Goal: Task Accomplishment & Management: Use online tool/utility

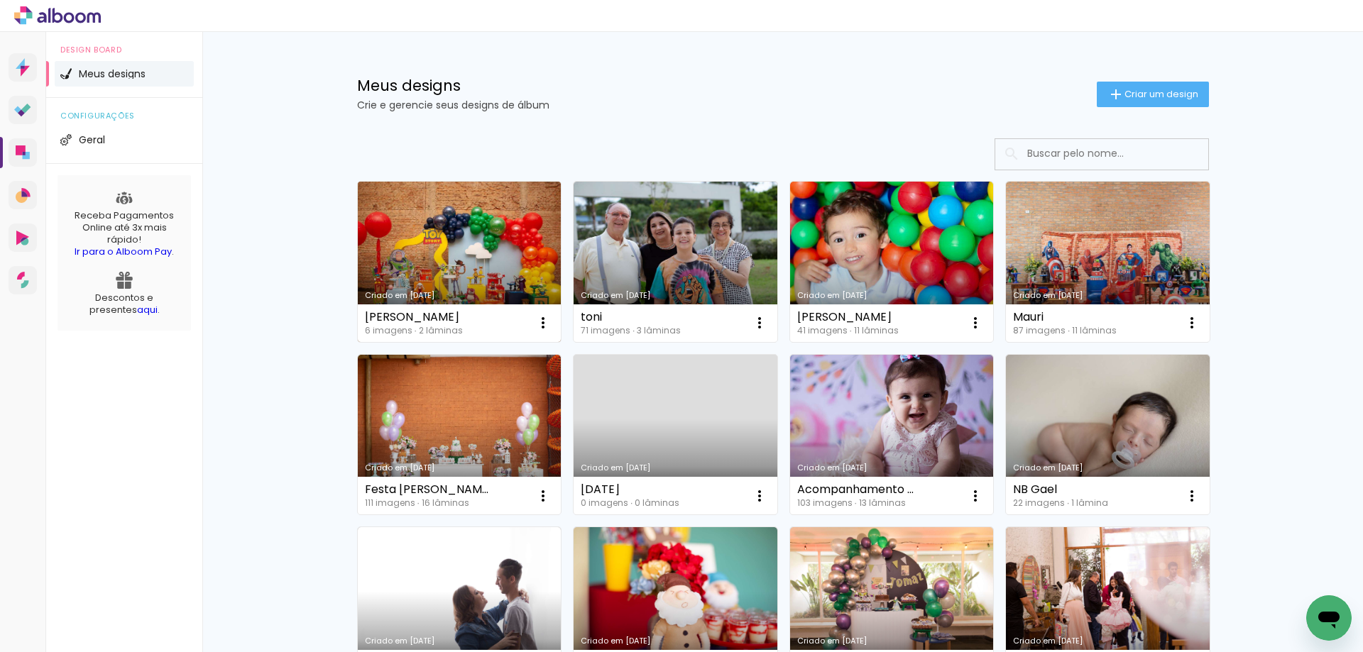
click at [427, 266] on link "Criado em [DATE]" at bounding box center [460, 262] width 204 height 160
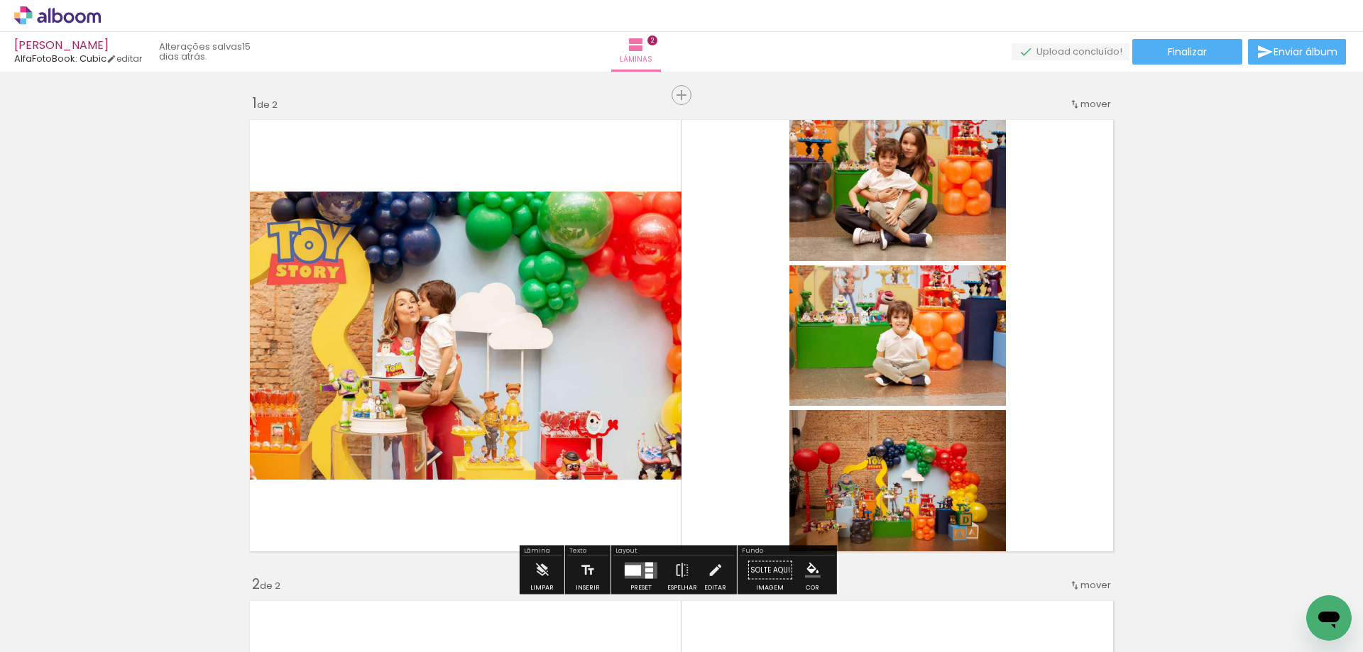
click at [406, 619] on div at bounding box center [381, 604] width 70 height 47
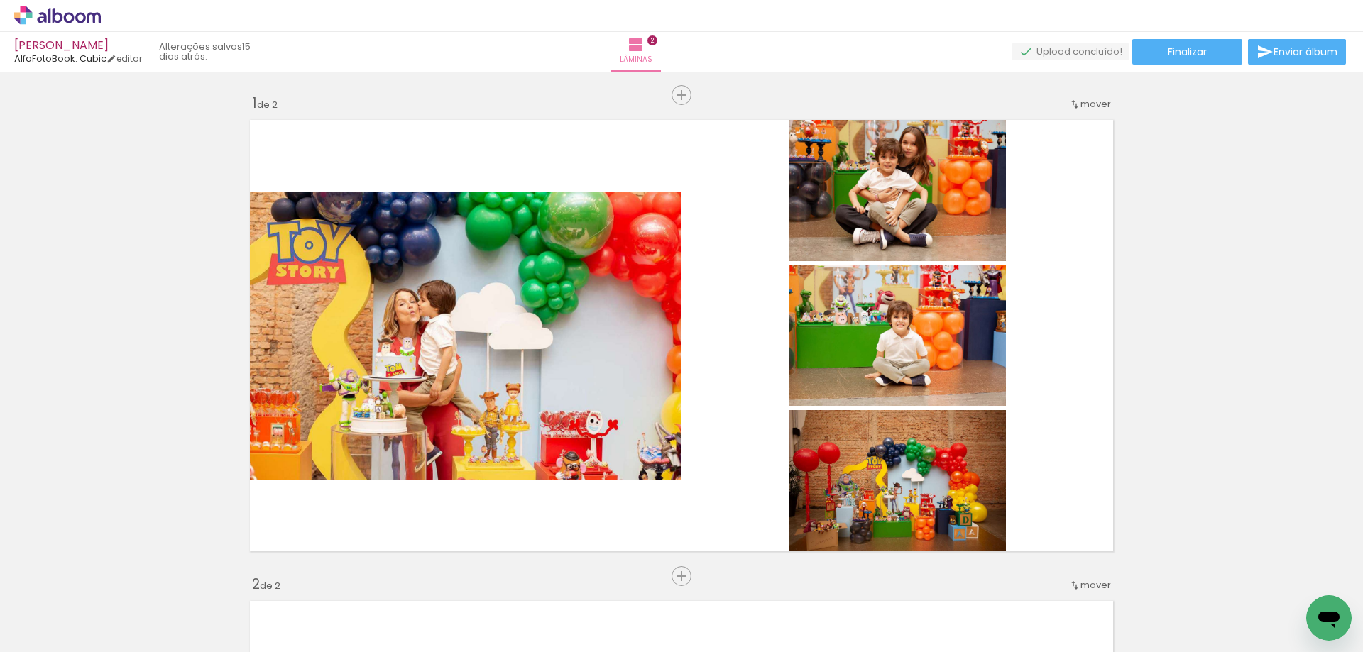
click at [406, 619] on div at bounding box center [381, 604] width 70 height 47
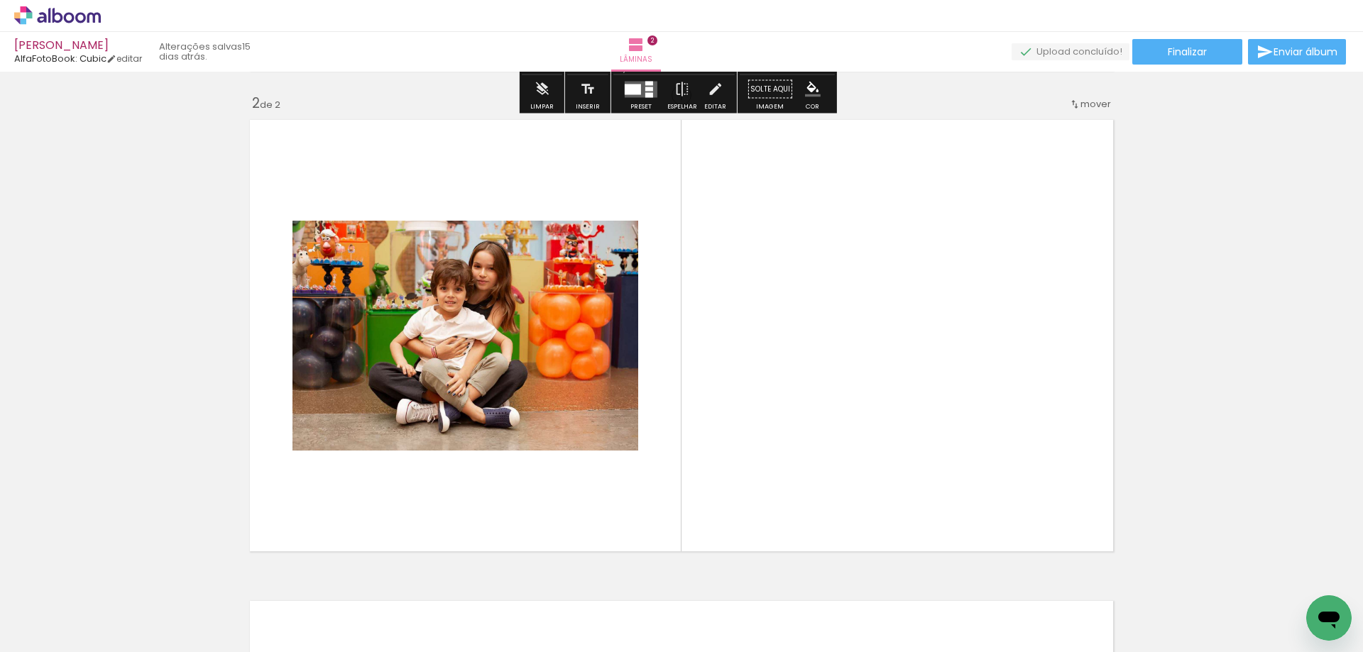
scroll to position [497, 0]
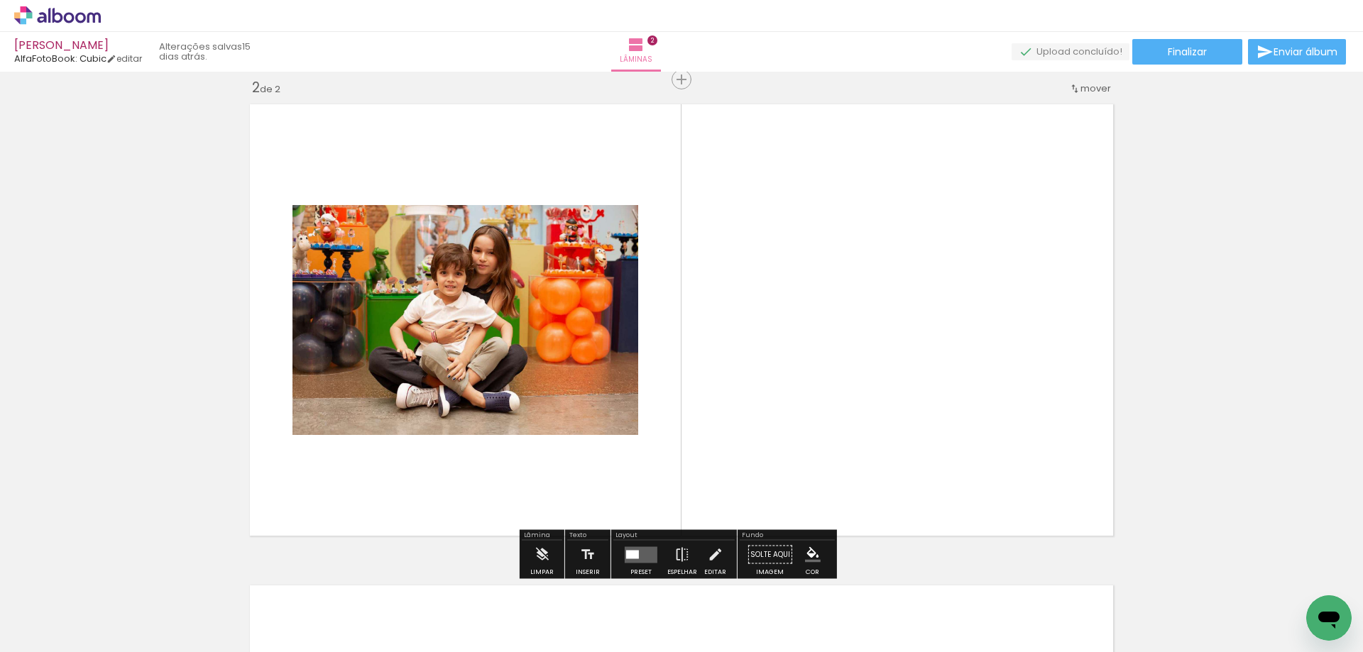
click at [631, 561] on quentale-layouter at bounding box center [641, 555] width 33 height 16
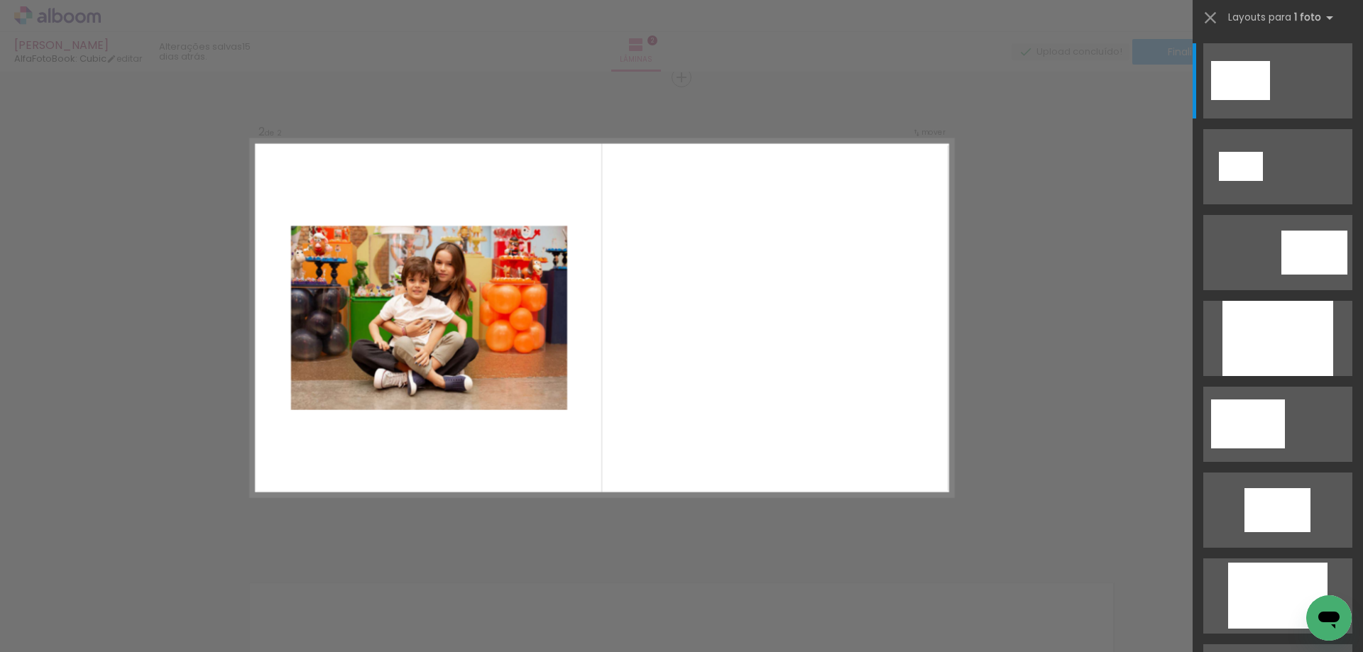
scroll to position [500, 0]
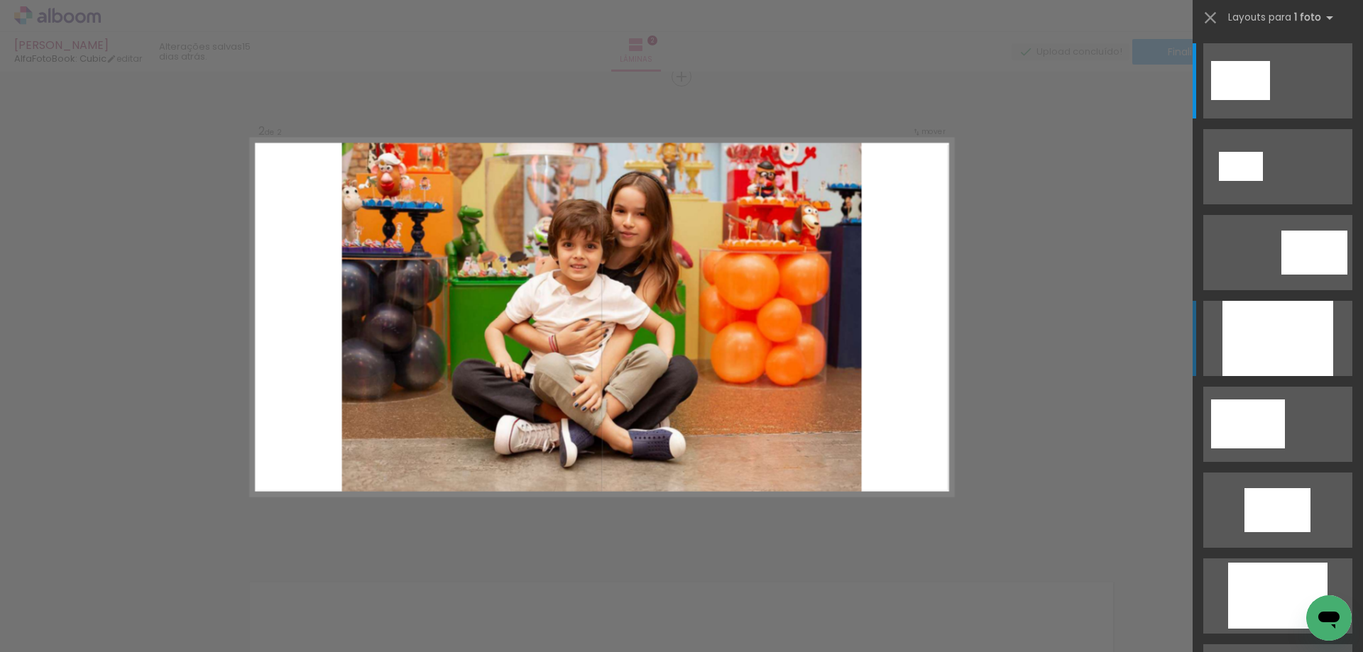
click at [1246, 346] on div at bounding box center [1277, 338] width 111 height 75
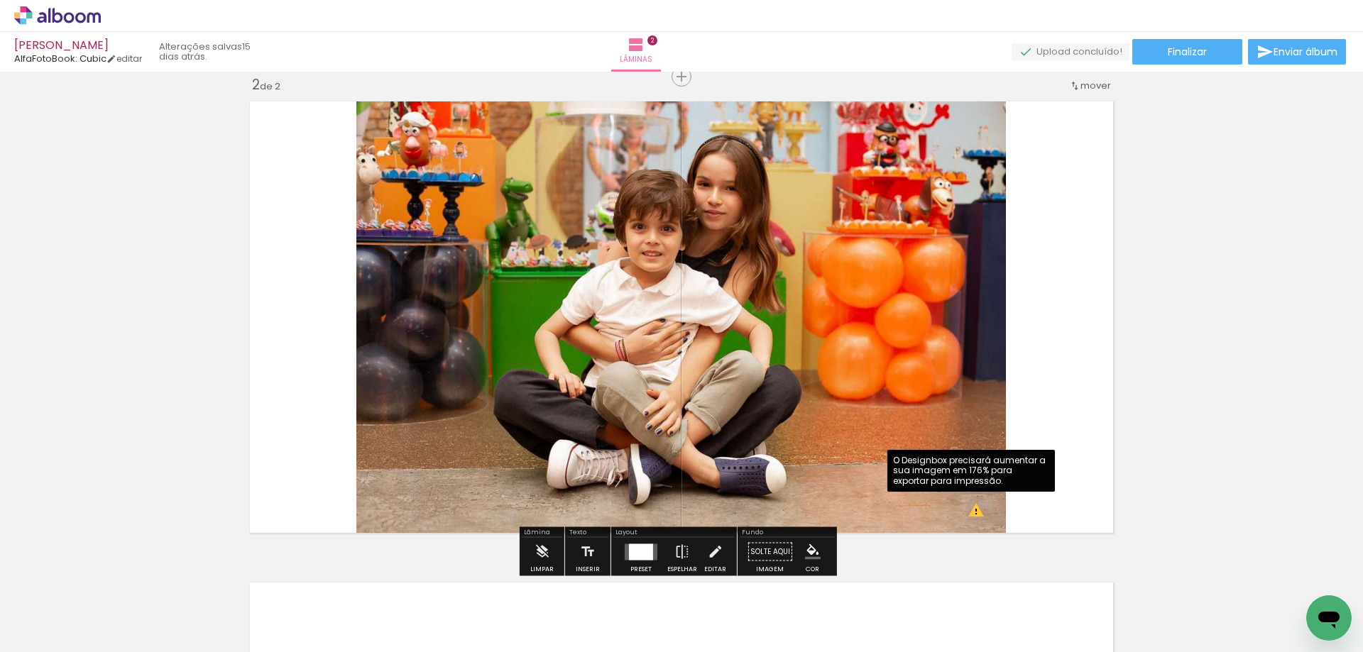
click at [1191, 378] on div "Inserir lâmina 1 de 2 Inserir lâmina 2 de 2 O Designbox precisará aumentar a su…" at bounding box center [681, 299] width 1363 height 1445
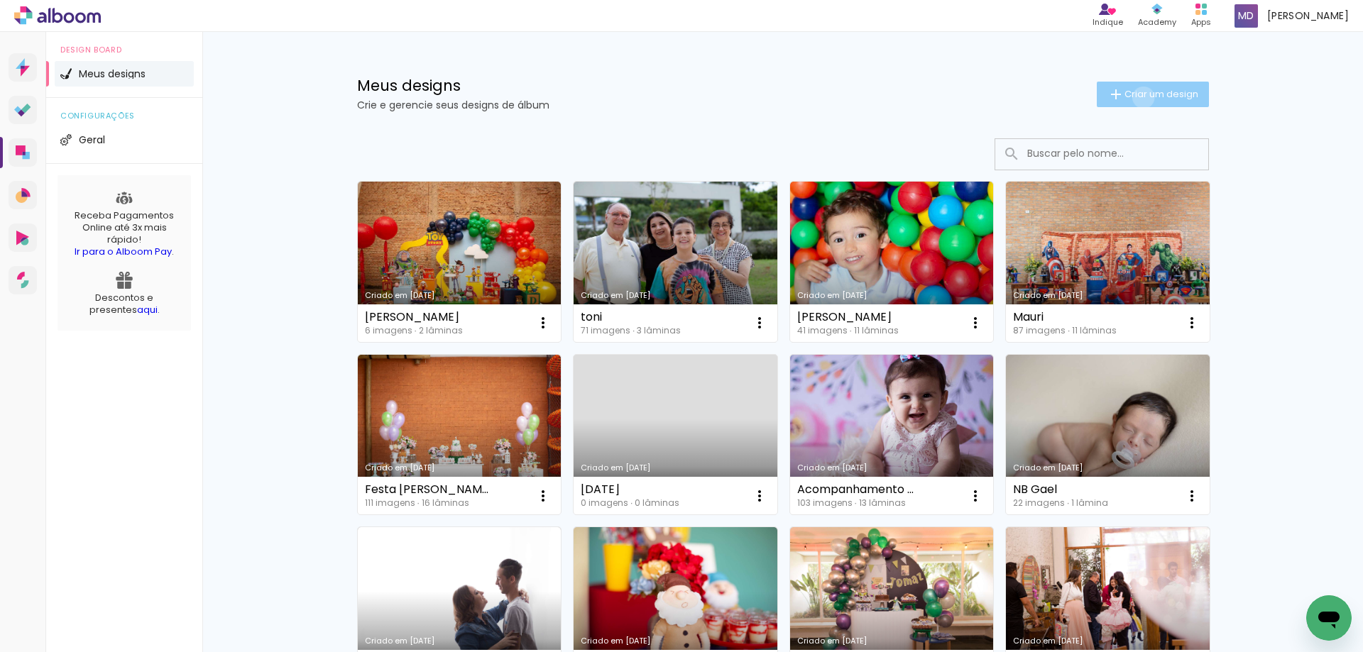
click at [1135, 97] on span "Criar um design" at bounding box center [1161, 93] width 74 height 9
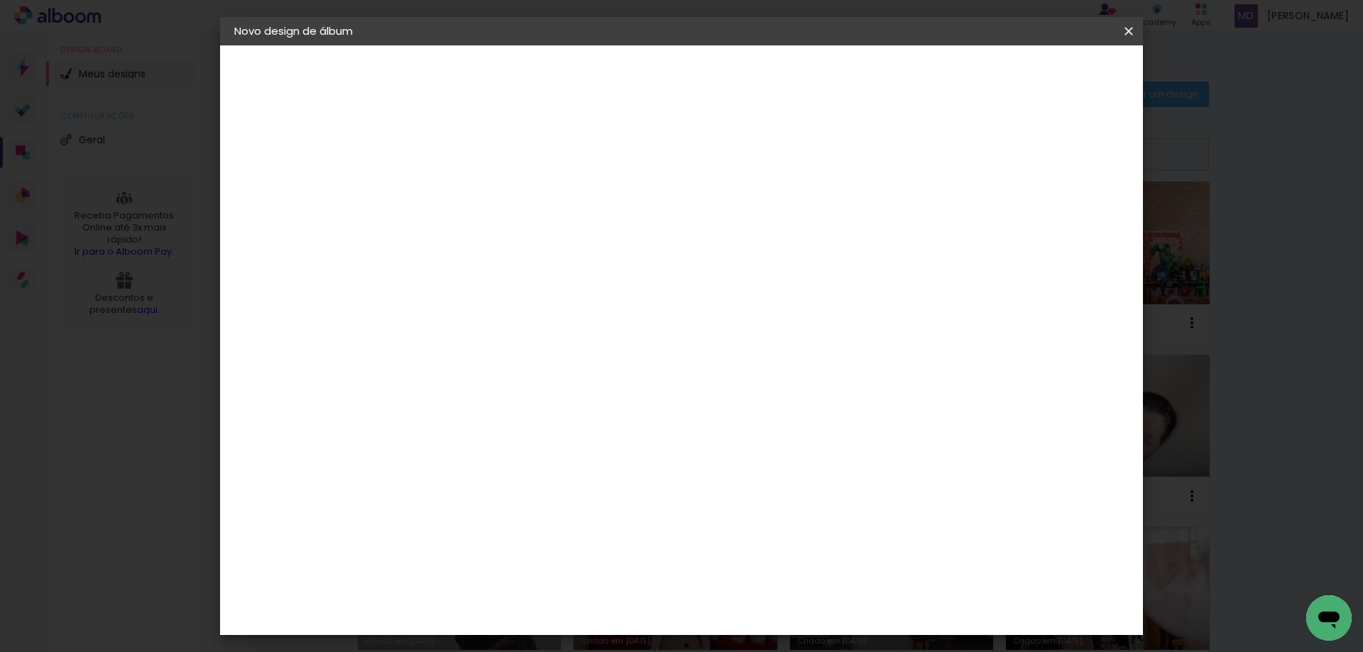
click at [471, 208] on paper-input-container "Título do álbum" at bounding box center [466, 191] width 10 height 36
type input "Davi"
type paper-input "Davi"
click at [0, 0] on slot "Avançar" at bounding box center [0, 0] width 0 height 0
click at [519, 477] on div "AlfaFotoBook" at bounding box center [494, 475] width 75 height 11
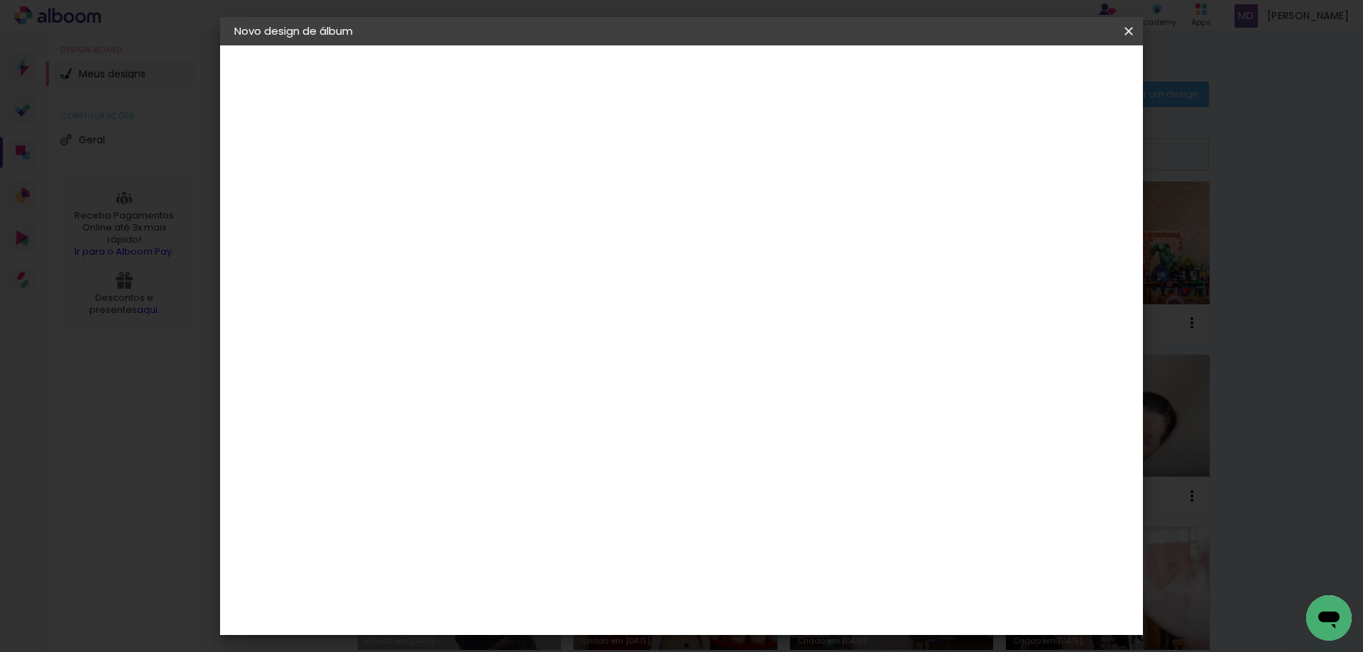
scroll to position [71, 0]
click at [733, 155] on paper-item "Tamanho Livre" at bounding box center [664, 144] width 136 height 31
click at [732, 83] on paper-button "Avançar" at bounding box center [697, 75] width 70 height 24
click at [1040, 72] on span "Iniciar design" at bounding box center [1007, 75] width 65 height 10
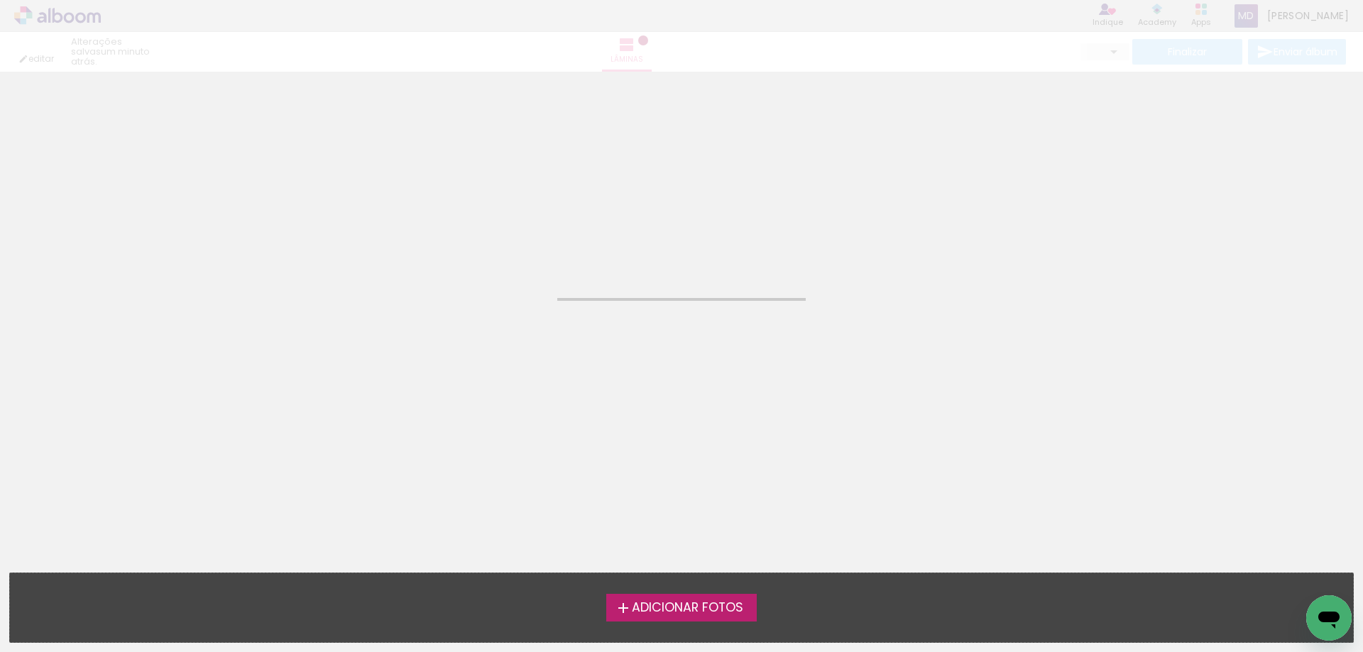
click at [664, 587] on div "Adicionar Fotos Solte suas fotos aqui..." at bounding box center [681, 608] width 1343 height 69
click at [672, 613] on span "Adicionar Fotos" at bounding box center [687, 608] width 111 height 13
click at [0, 0] on input "file" at bounding box center [0, 0] width 0 height 0
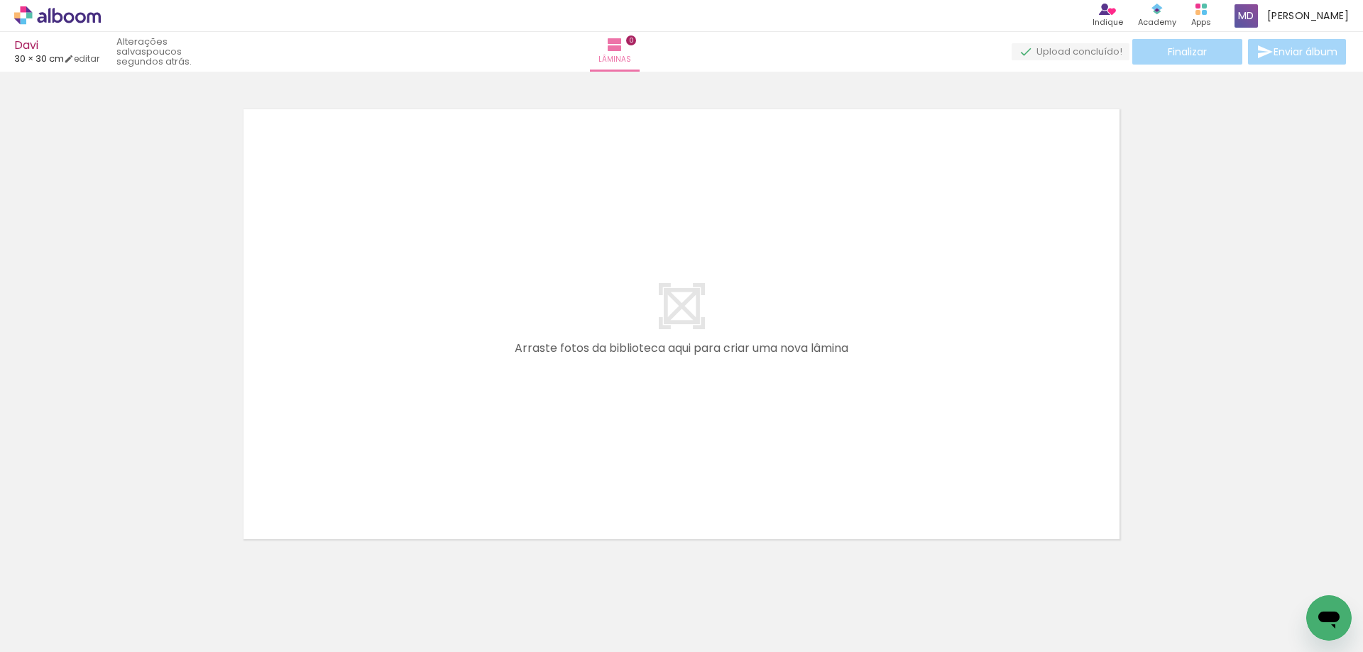
scroll to position [18, 0]
click at [25, 635] on iron-icon at bounding box center [20, 633] width 17 height 17
click at [0, 0] on input "file" at bounding box center [0, 0] width 0 height 0
click at [36, 641] on span "Adicionar Fotos" at bounding box center [50, 633] width 43 height 16
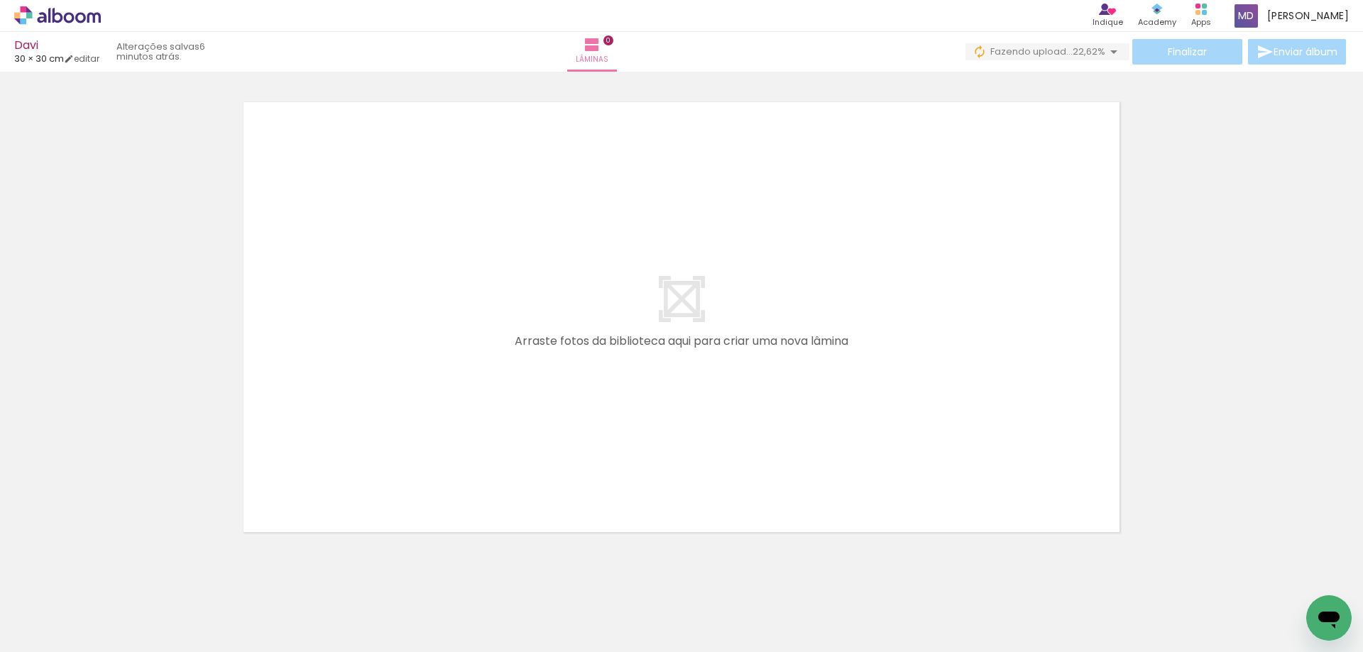
click at [0, 0] on input "file" at bounding box center [0, 0] width 0 height 0
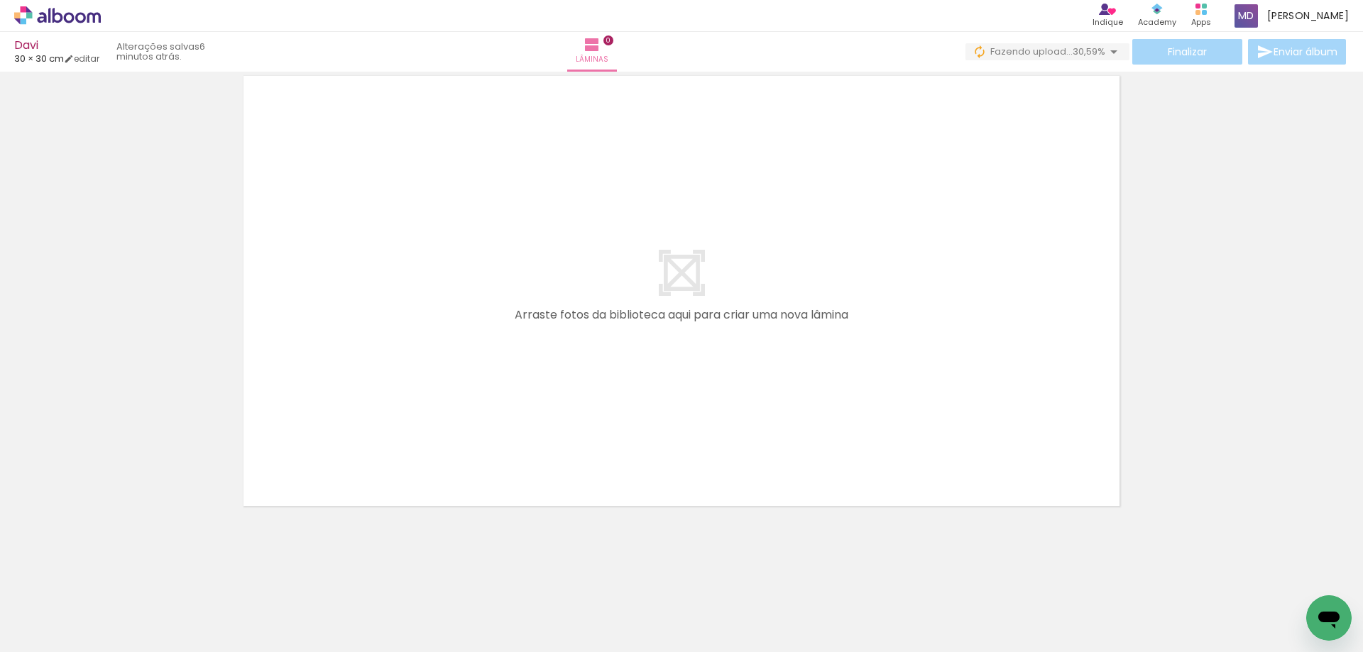
click at [150, 610] on div at bounding box center [142, 604] width 70 height 70
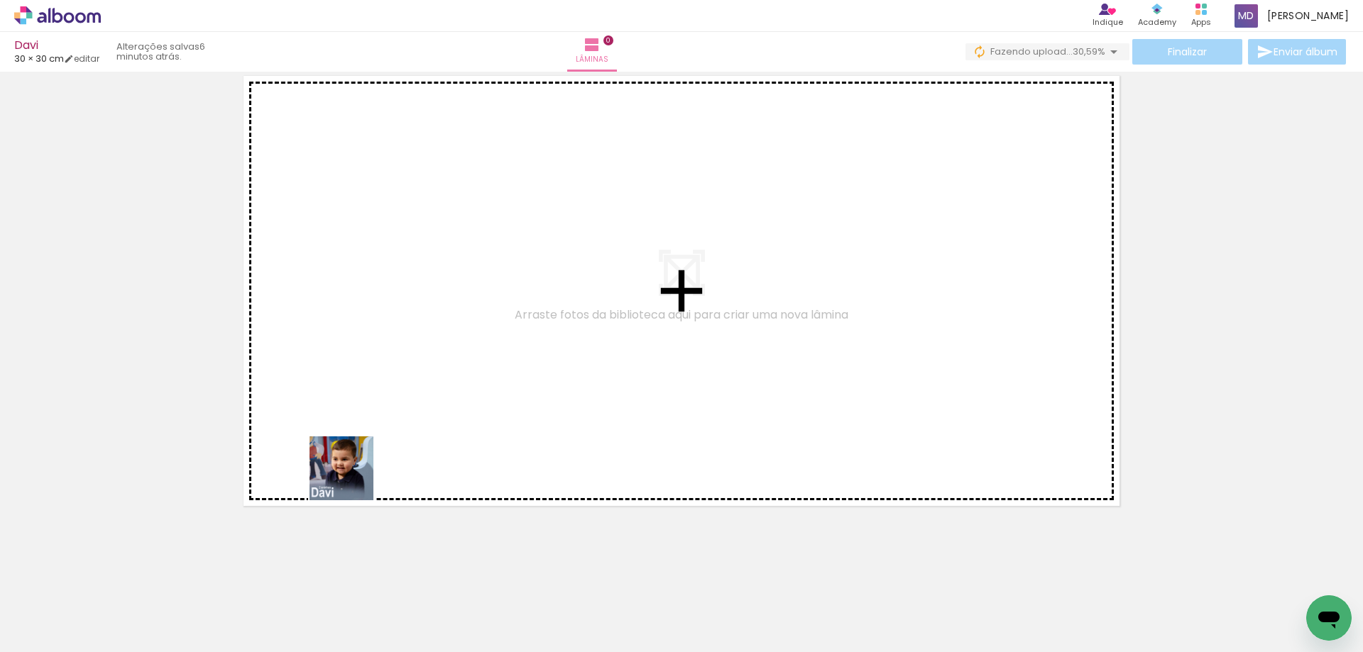
drag, startPoint x: 150, startPoint y: 610, endPoint x: 366, endPoint y: 468, distance: 258.3
click at [364, 473] on quentale-workspace at bounding box center [681, 326] width 1363 height 652
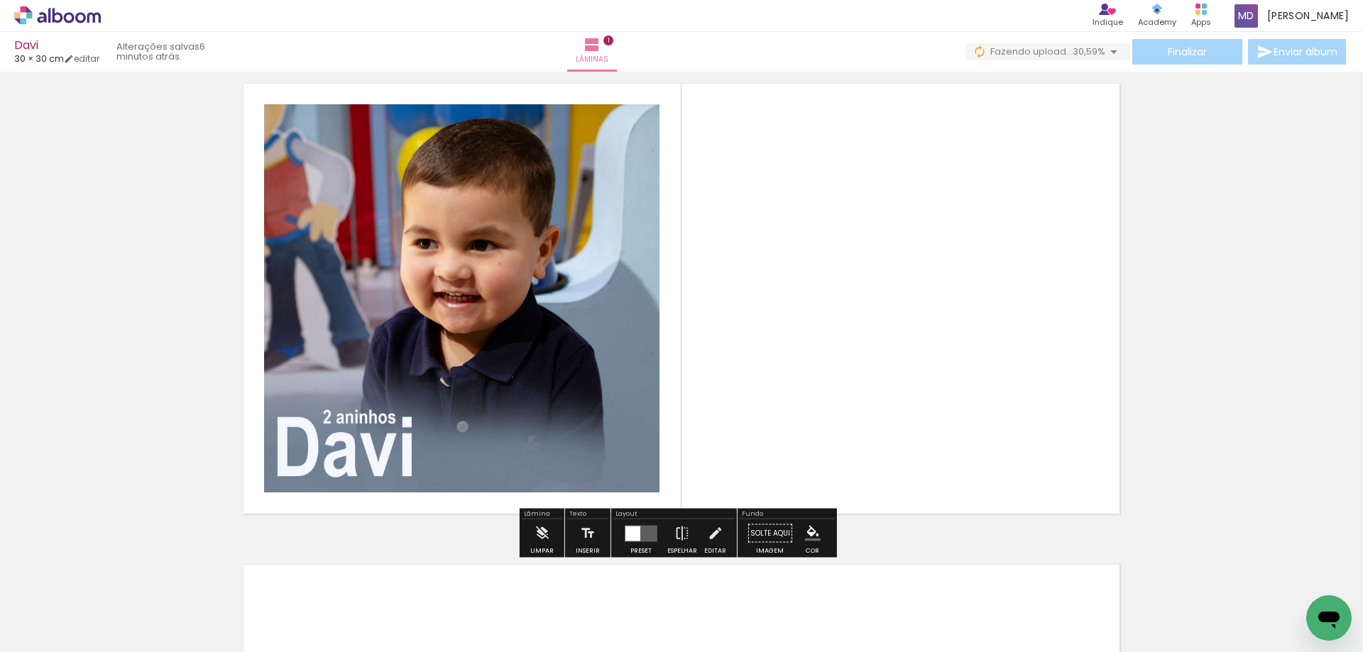
scroll to position [18, 0]
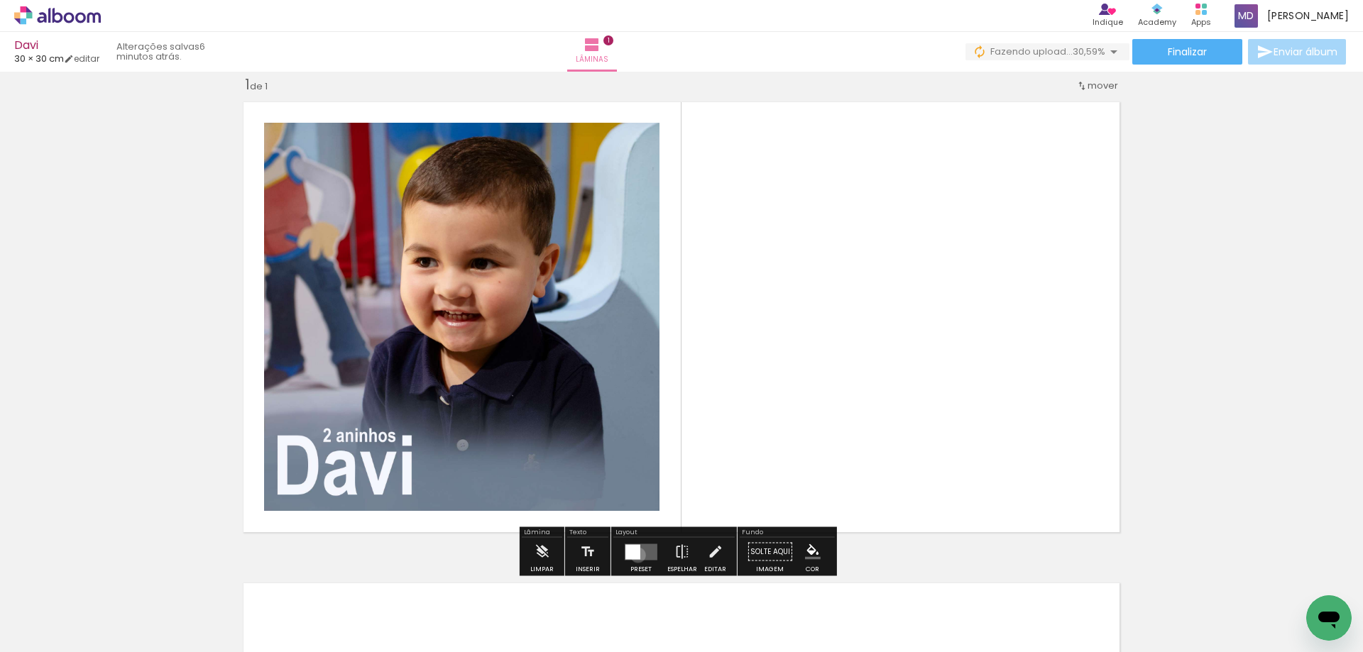
click at [635, 555] on div at bounding box center [632, 551] width 15 height 15
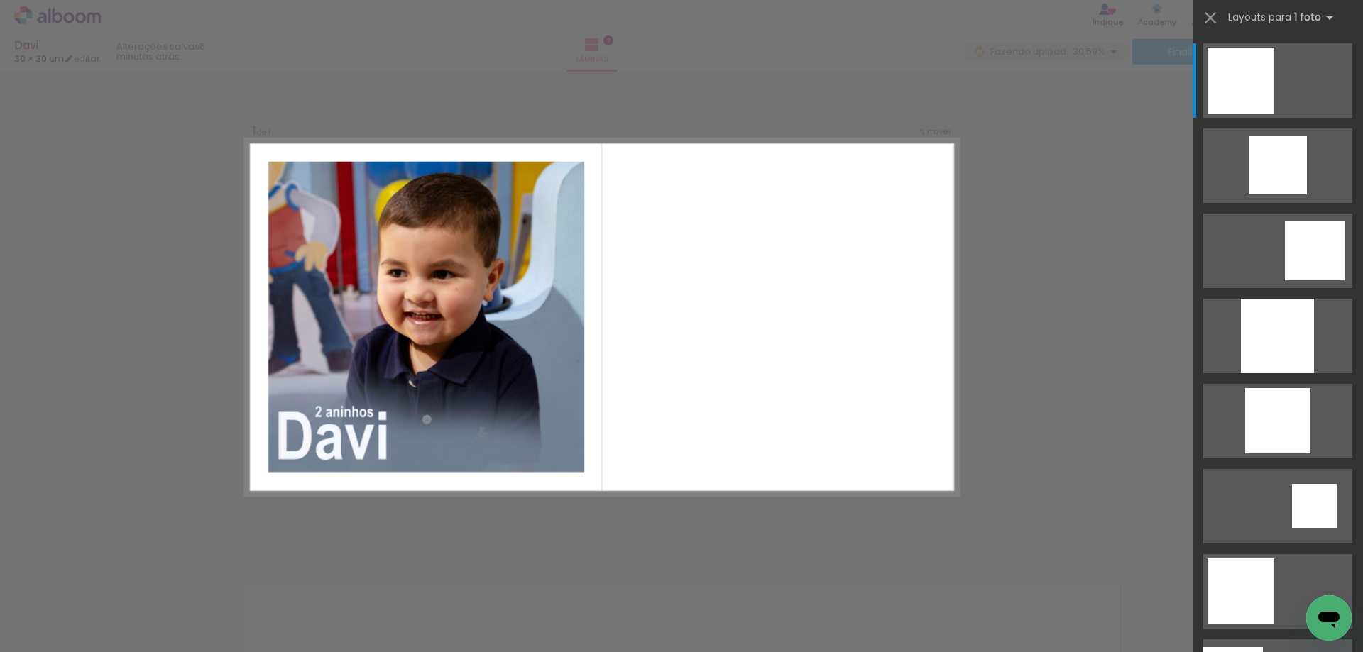
scroll to position [0, 5515]
click at [1124, 515] on div "Confirmar Cancelar" at bounding box center [681, 551] width 1363 height 997
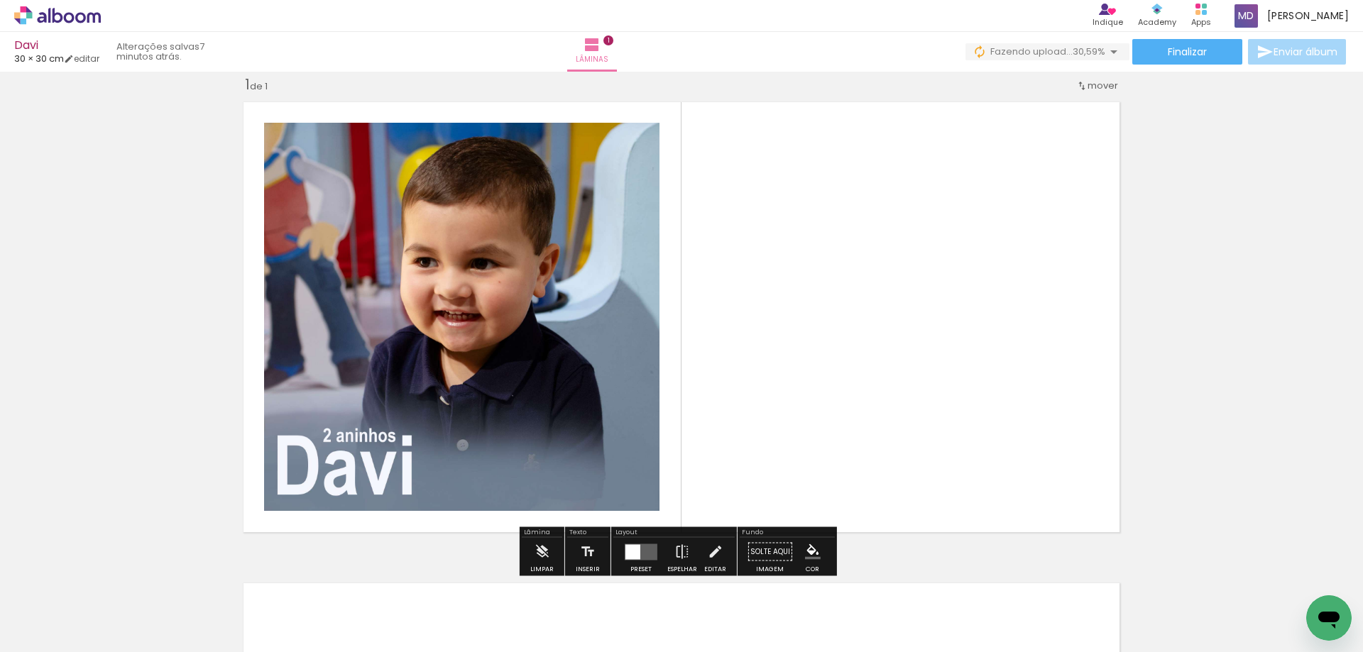
click at [1285, 614] on div at bounding box center [1305, 604] width 70 height 70
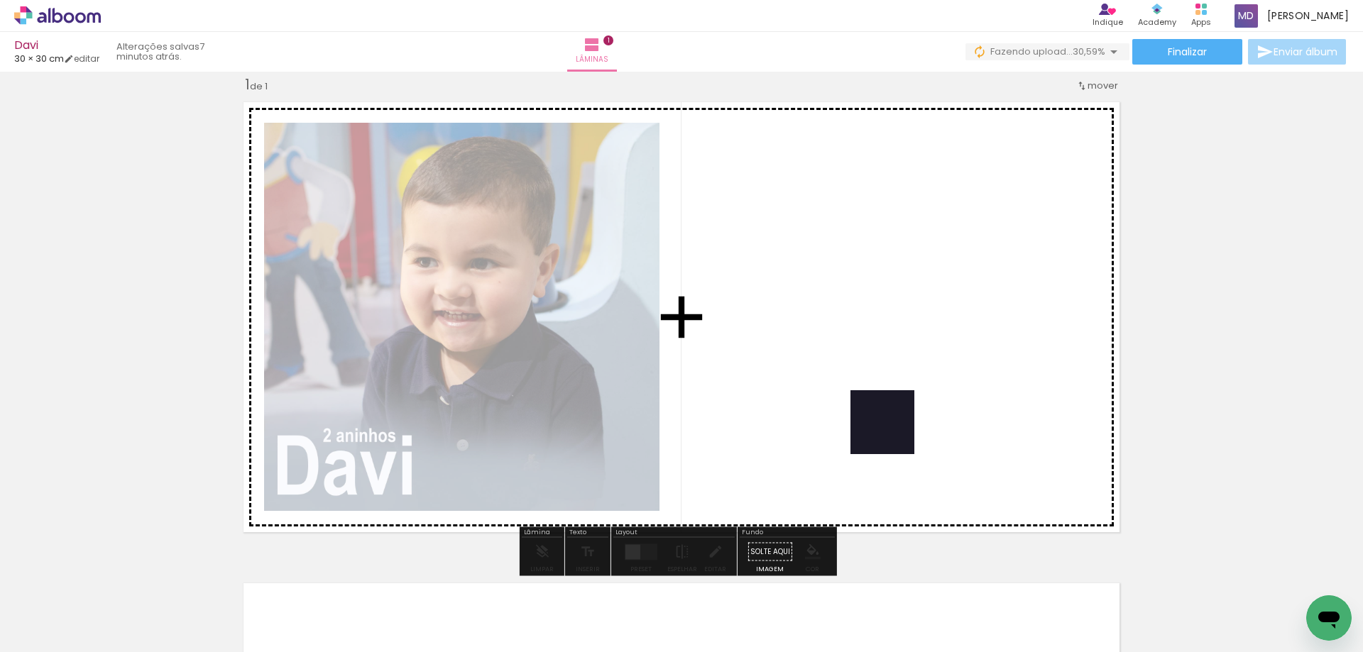
drag, startPoint x: 1287, startPoint y: 614, endPoint x: 884, endPoint y: 430, distance: 443.1
click at [884, 430] on quentale-workspace at bounding box center [681, 326] width 1363 height 652
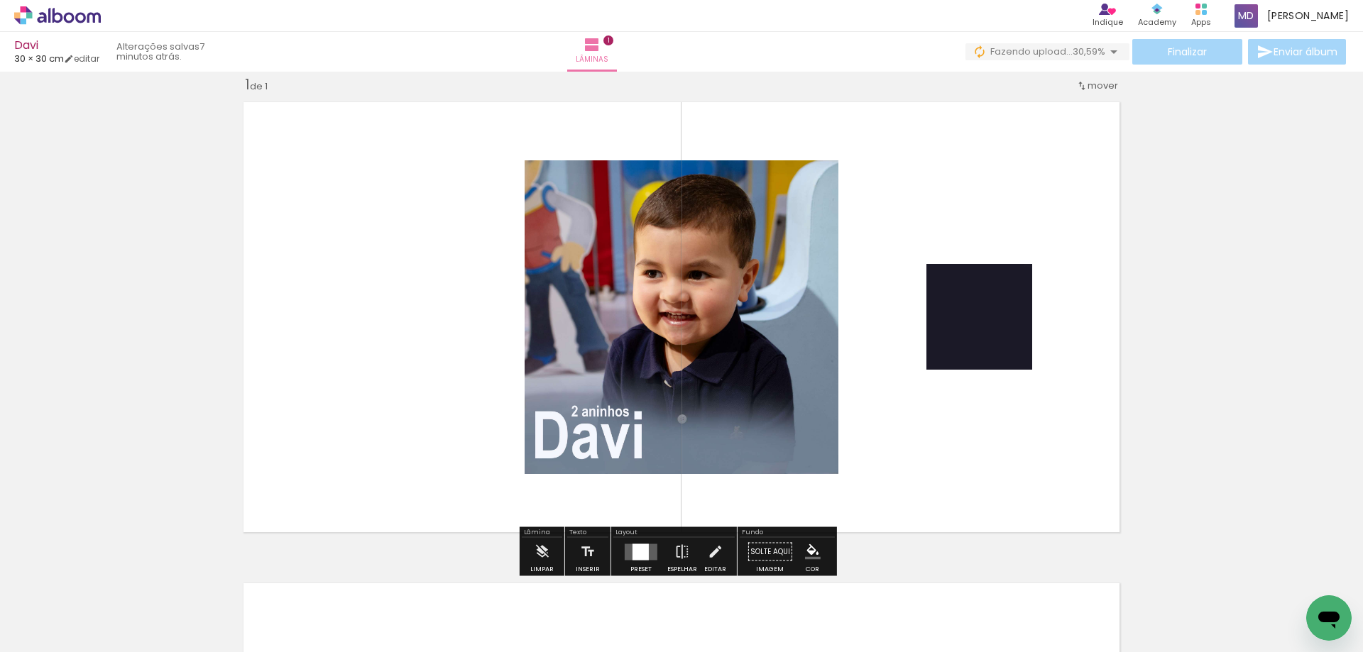
click at [657, 549] on div at bounding box center [641, 552] width 38 height 28
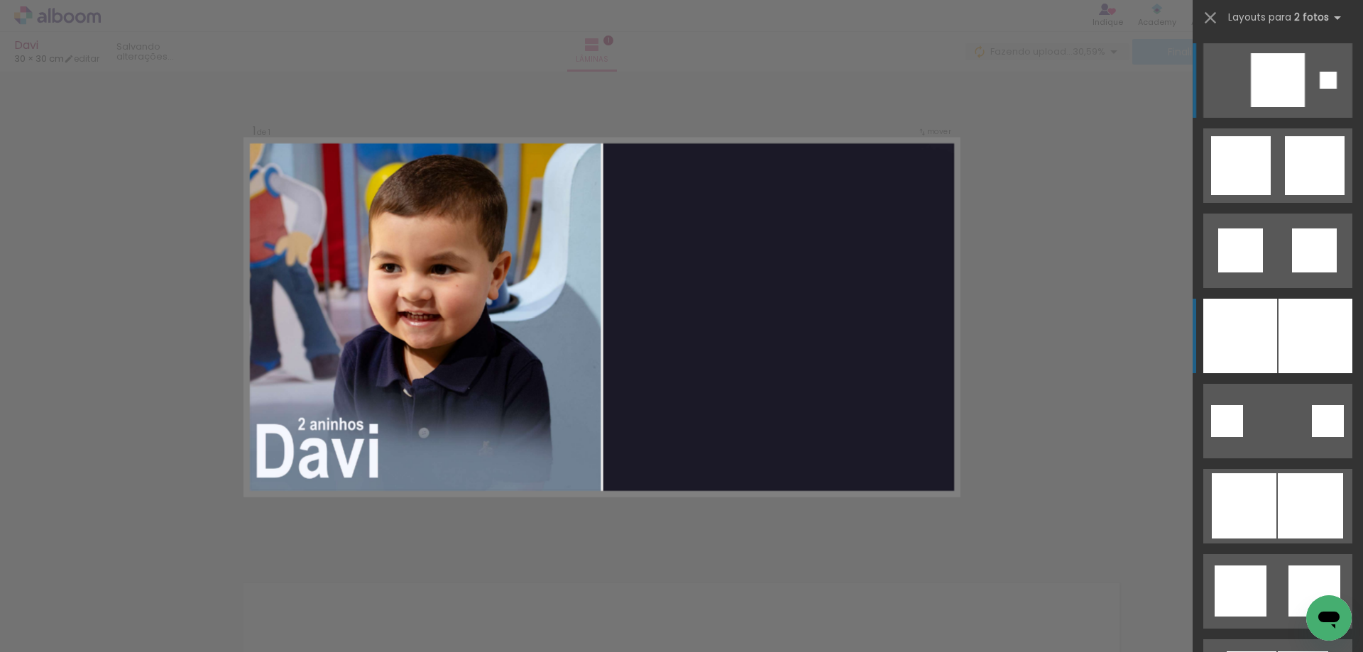
click at [1278, 356] on div at bounding box center [1315, 336] width 74 height 75
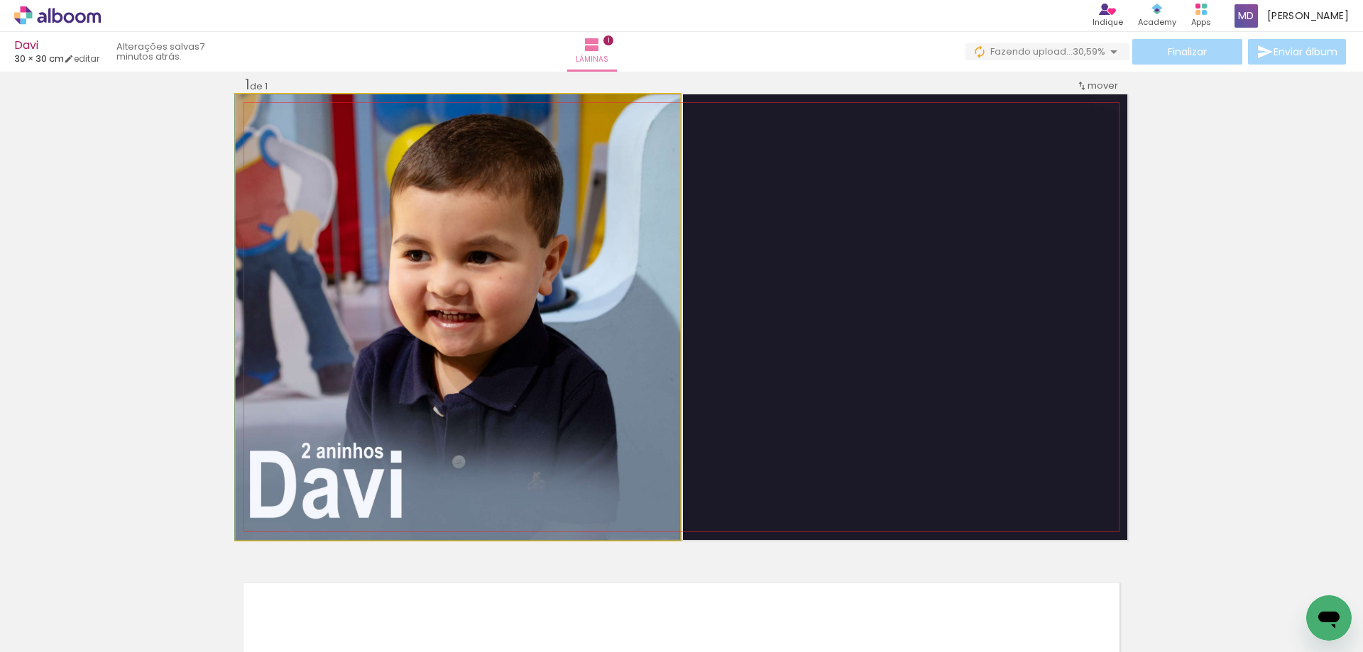
click at [525, 408] on quentale-photo at bounding box center [458, 317] width 444 height 446
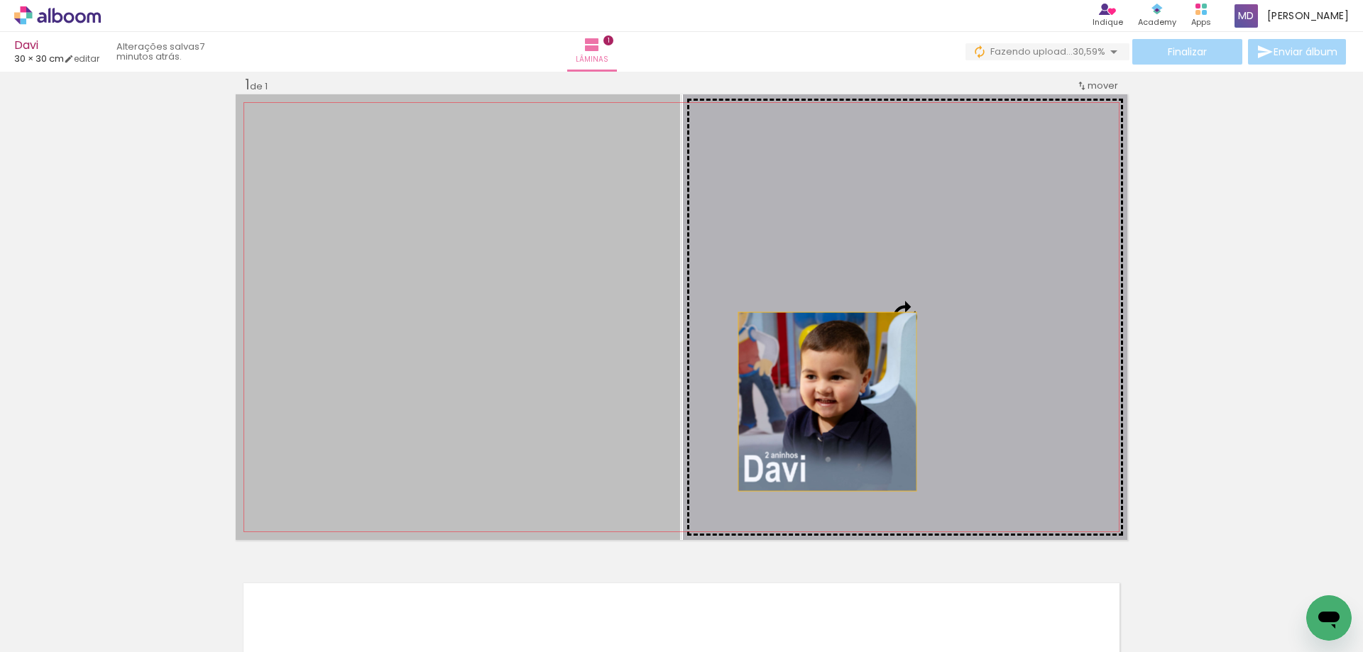
drag, startPoint x: 484, startPoint y: 408, endPoint x: 822, endPoint y: 401, distance: 338.0
click at [0, 0] on slot at bounding box center [0, 0] width 0 height 0
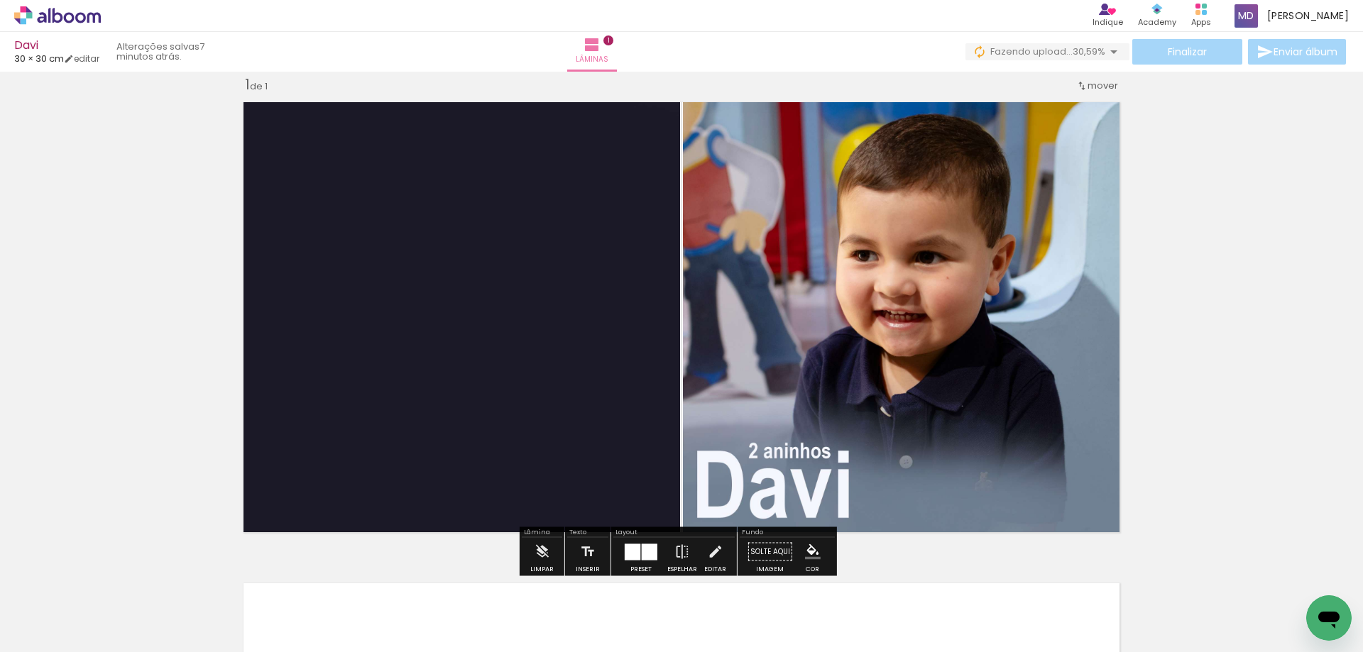
click at [747, 345] on quentale-photo at bounding box center [905, 317] width 444 height 446
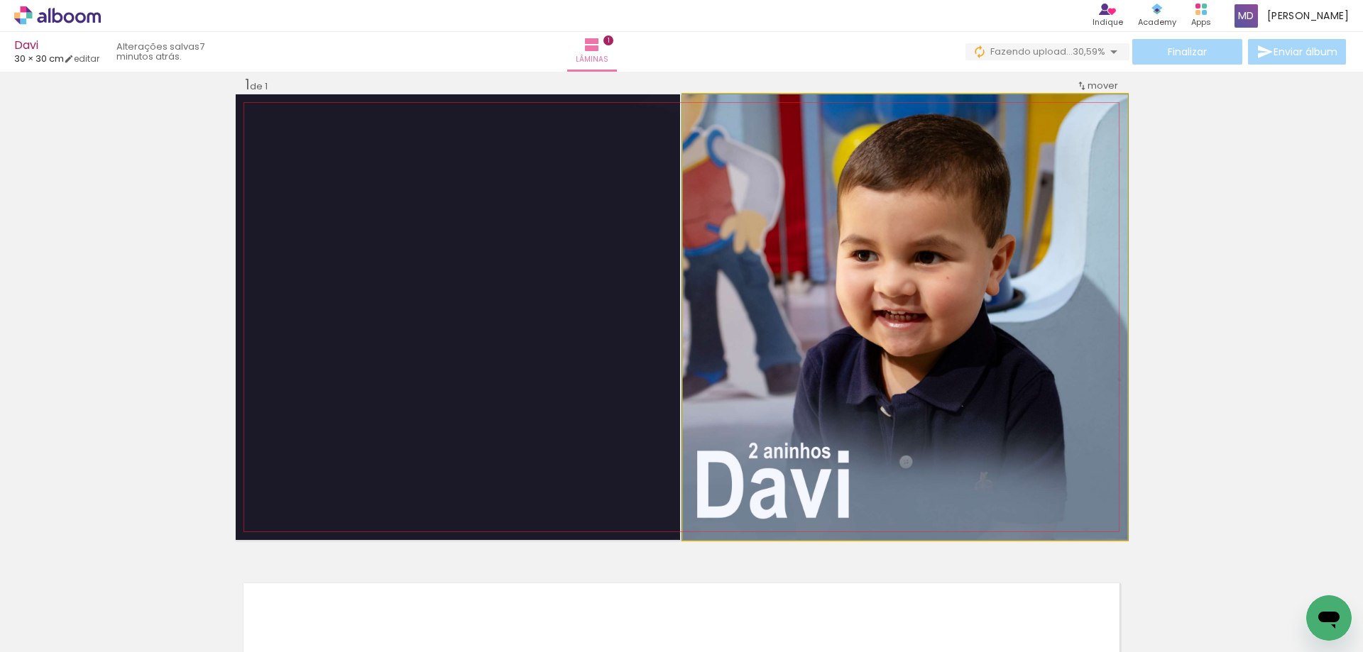
click at [747, 345] on quentale-photo at bounding box center [905, 317] width 444 height 446
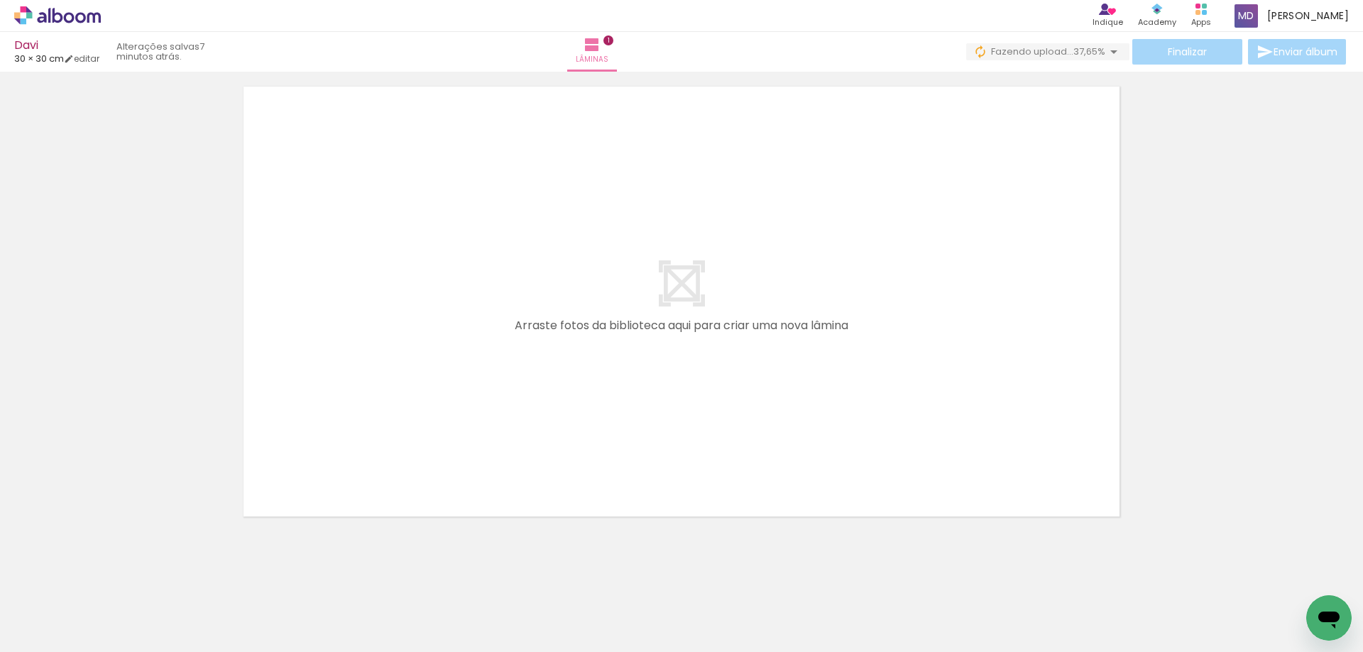
scroll to position [0, 874]
click at [634, 619] on div at bounding box center [620, 604] width 70 height 47
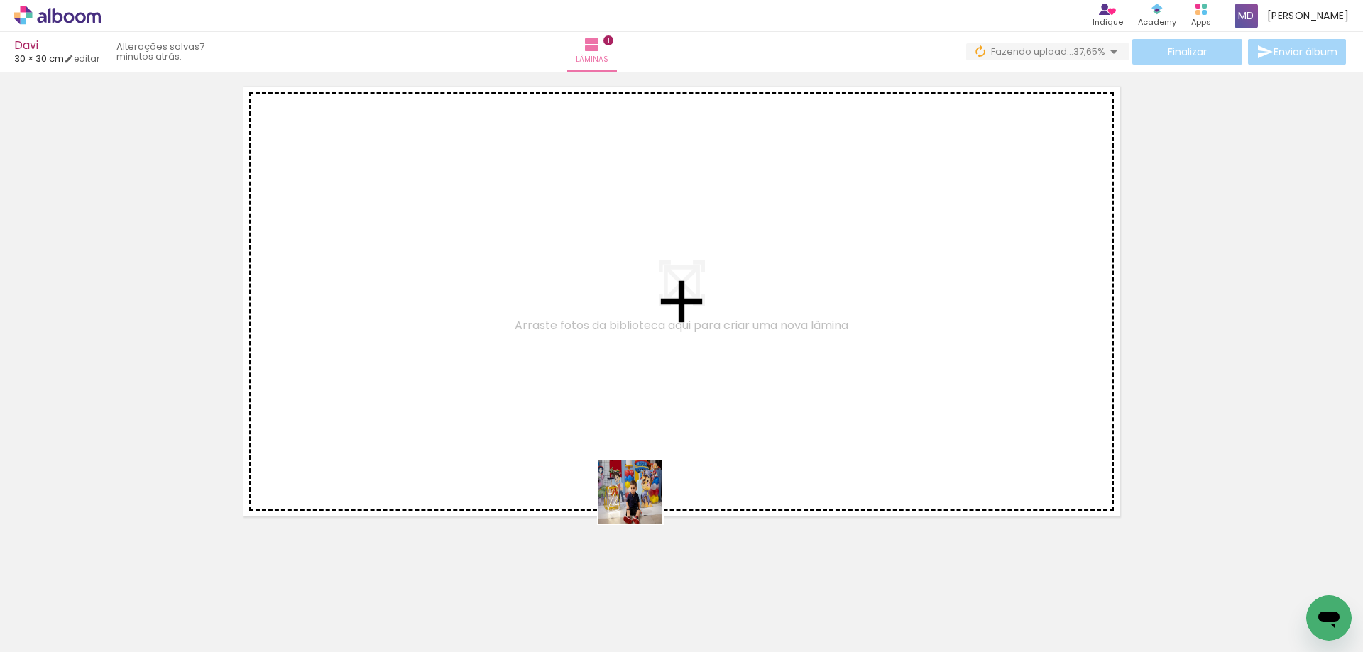
drag, startPoint x: 647, startPoint y: 537, endPoint x: 632, endPoint y: 438, distance: 100.6
click at [634, 448] on quentale-workspace at bounding box center [681, 326] width 1363 height 652
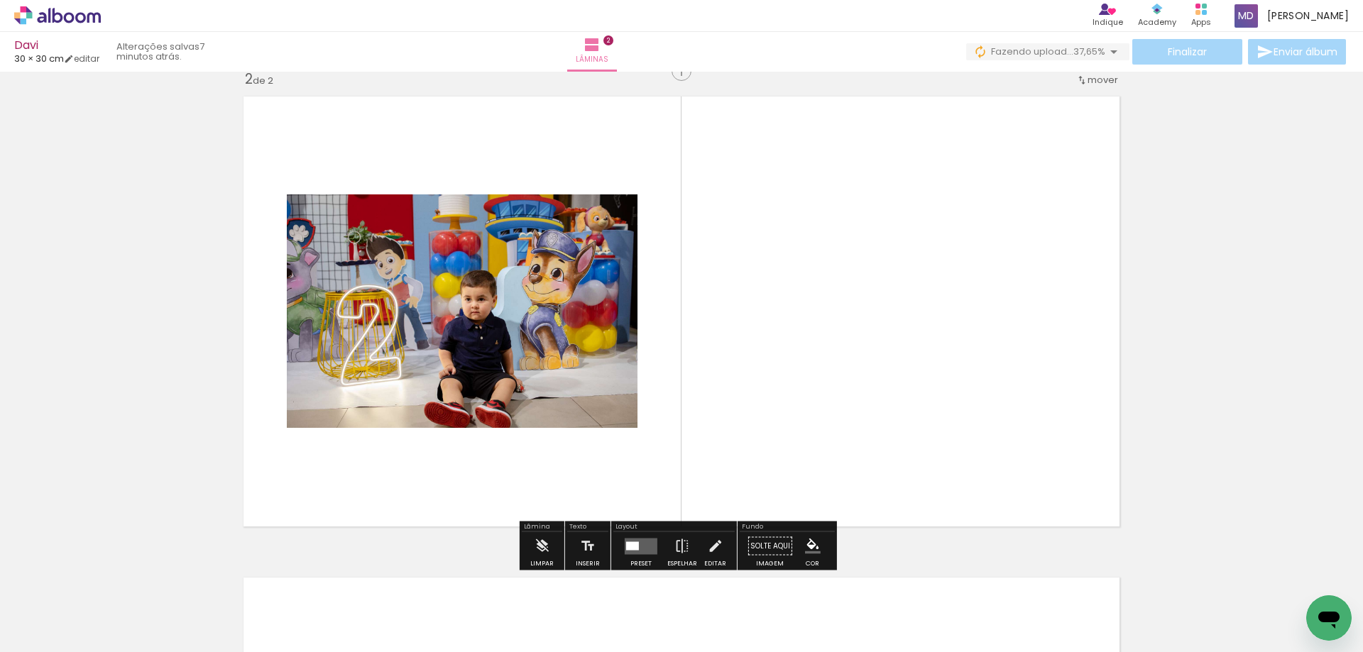
scroll to position [500, 0]
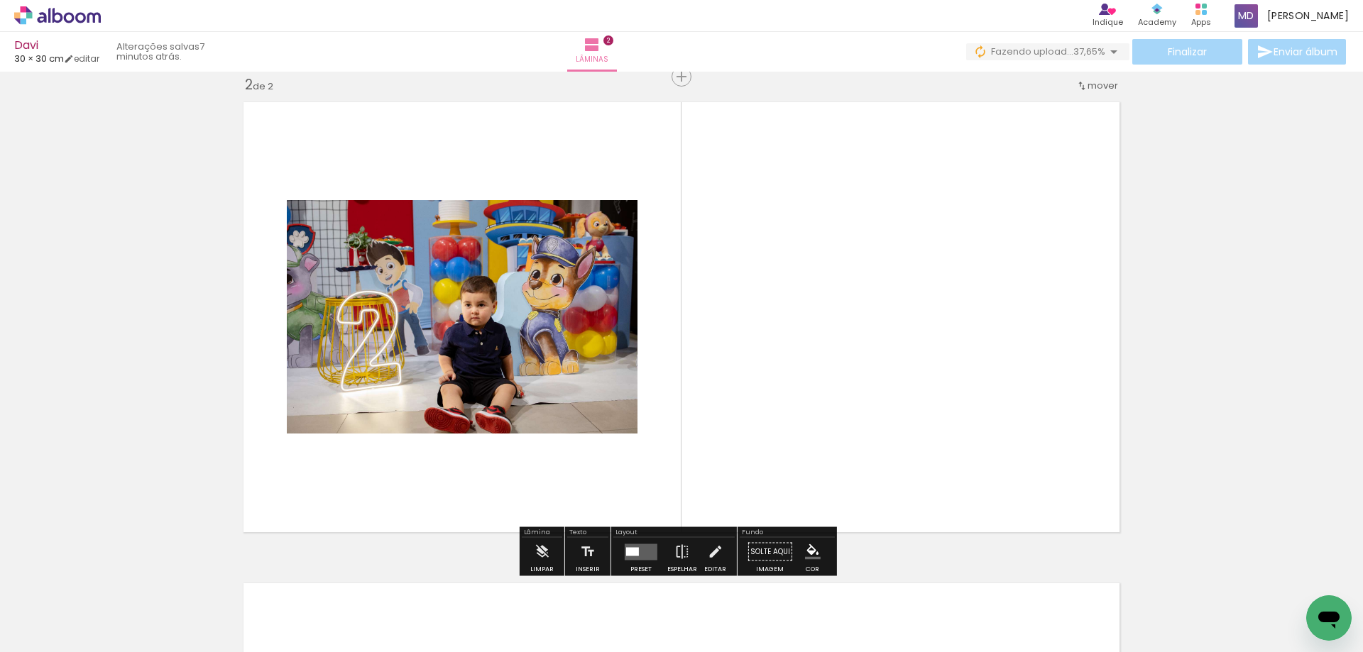
click at [634, 559] on quentale-layouter at bounding box center [641, 552] width 33 height 16
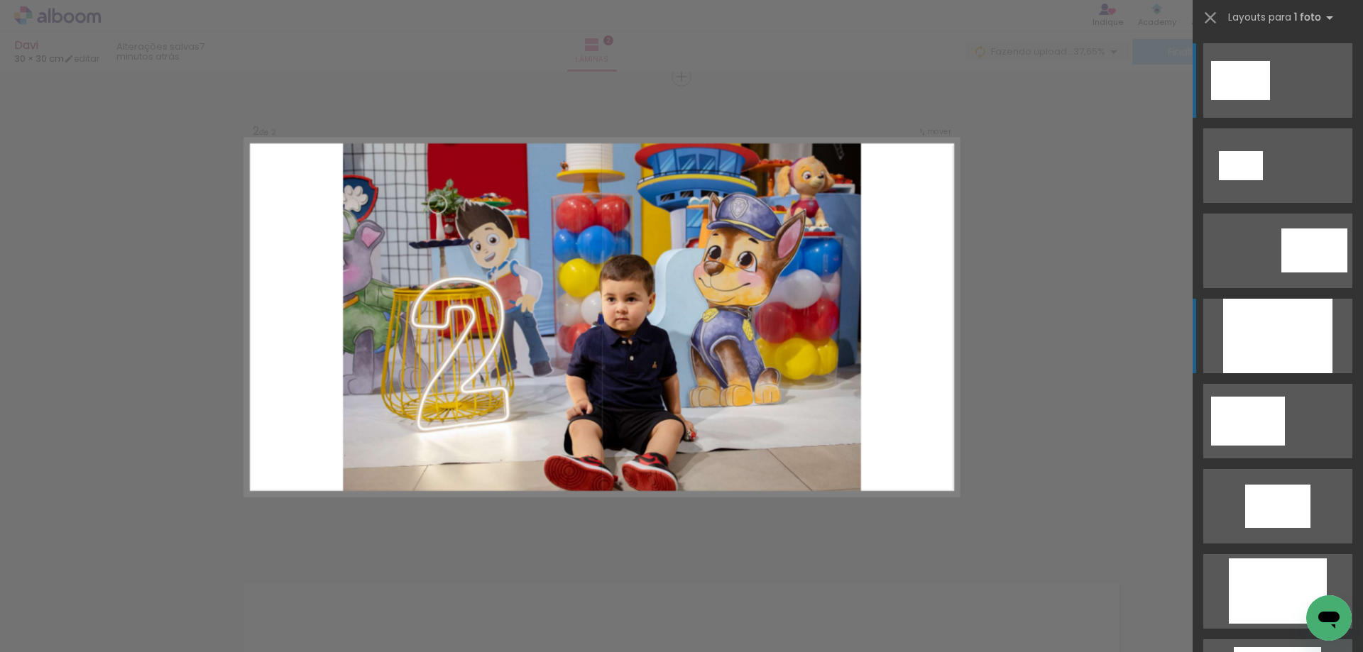
click at [1284, 322] on div at bounding box center [1277, 336] width 109 height 75
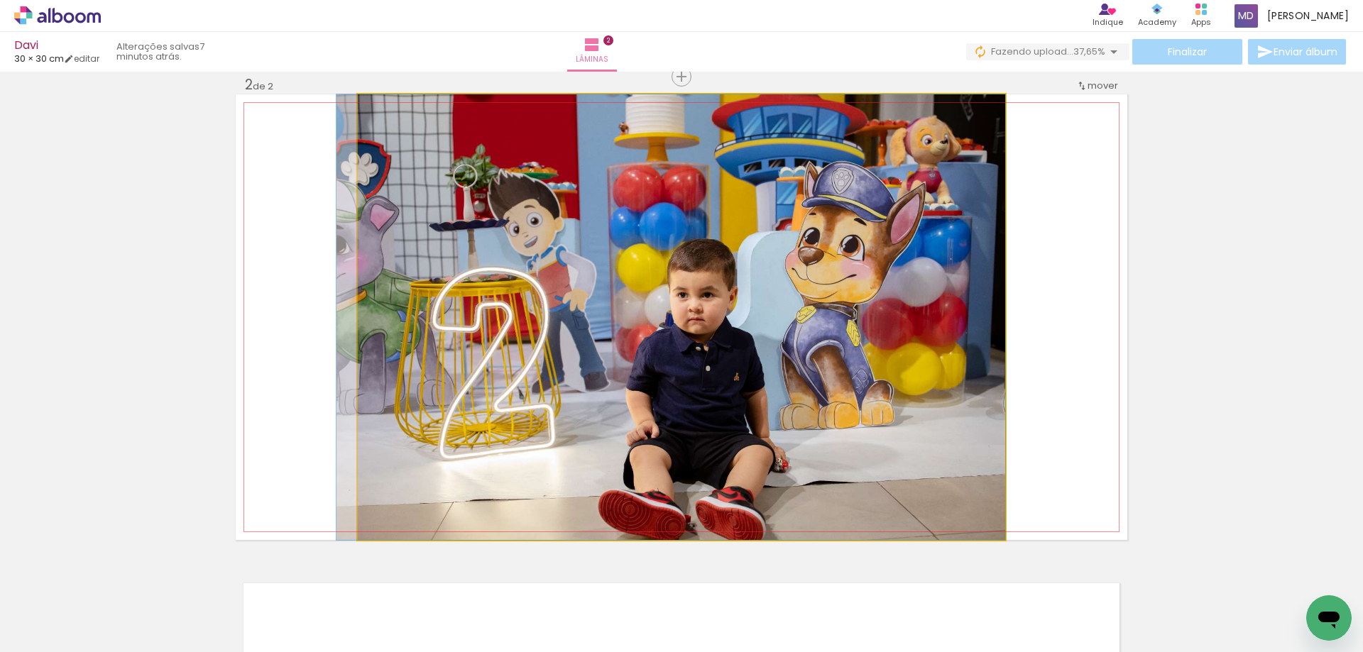
drag, startPoint x: 683, startPoint y: 394, endPoint x: 564, endPoint y: 392, distance: 119.3
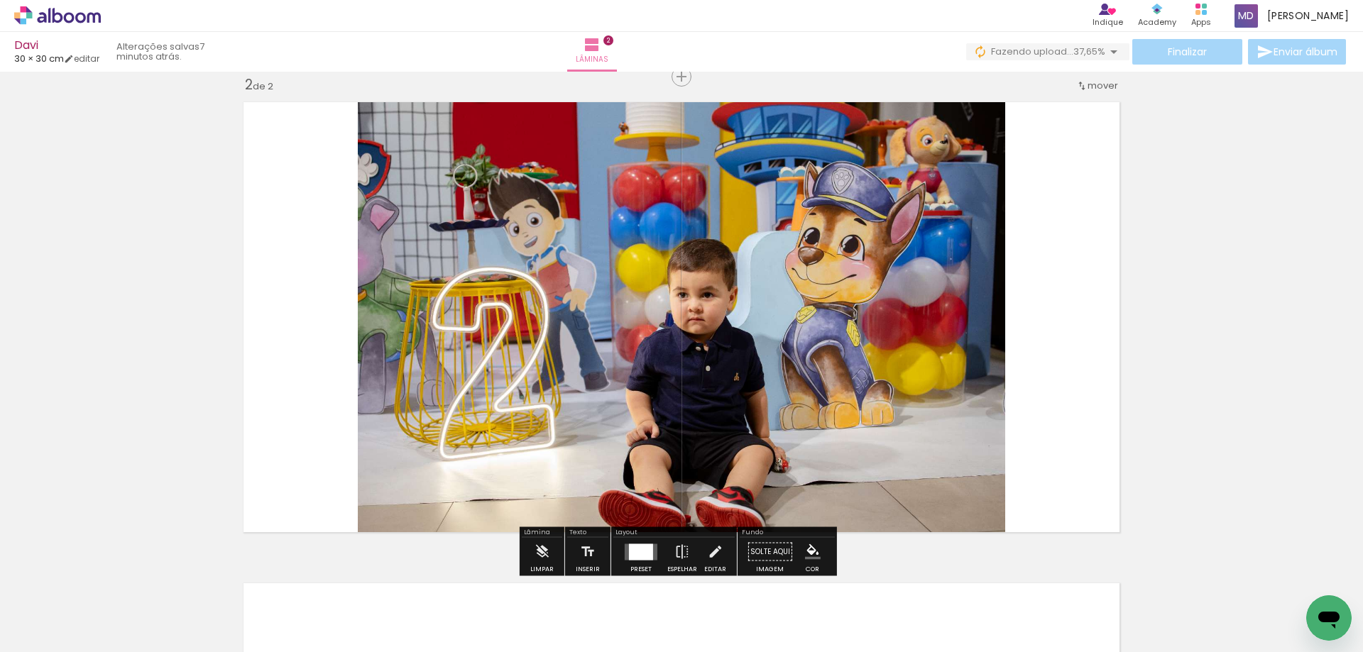
click at [629, 546] on div at bounding box center [641, 552] width 24 height 16
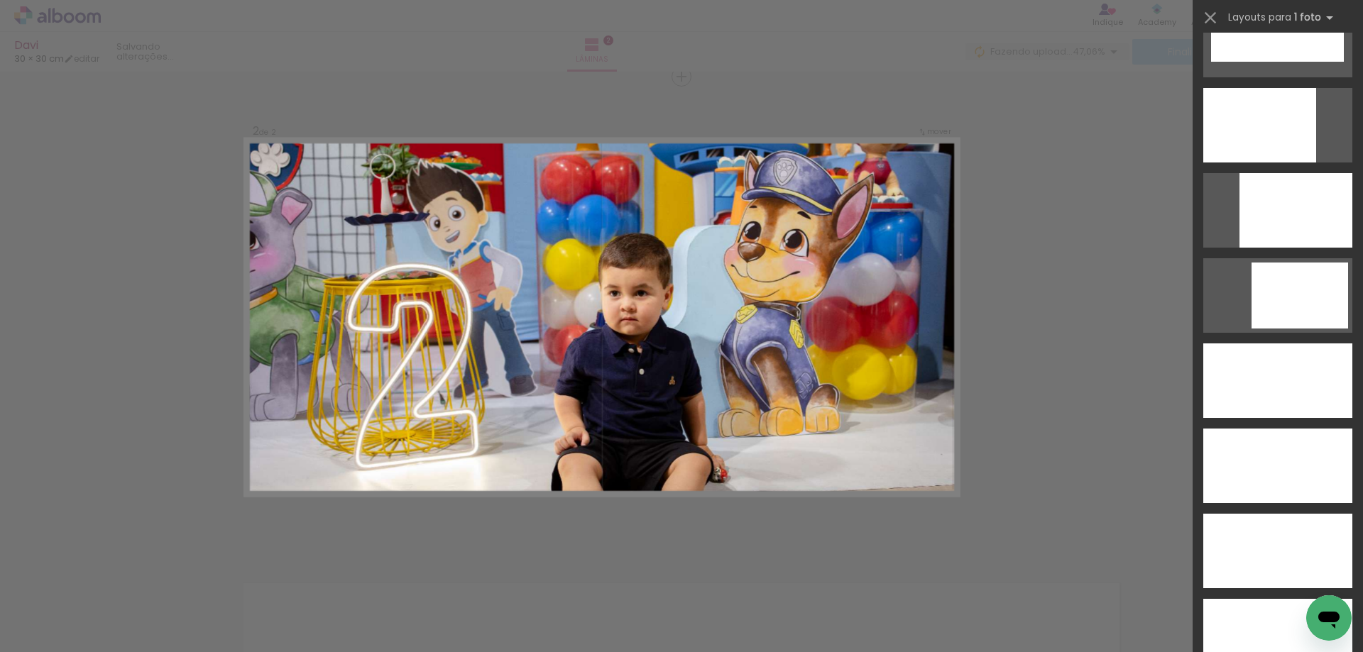
scroll to position [3696, 0]
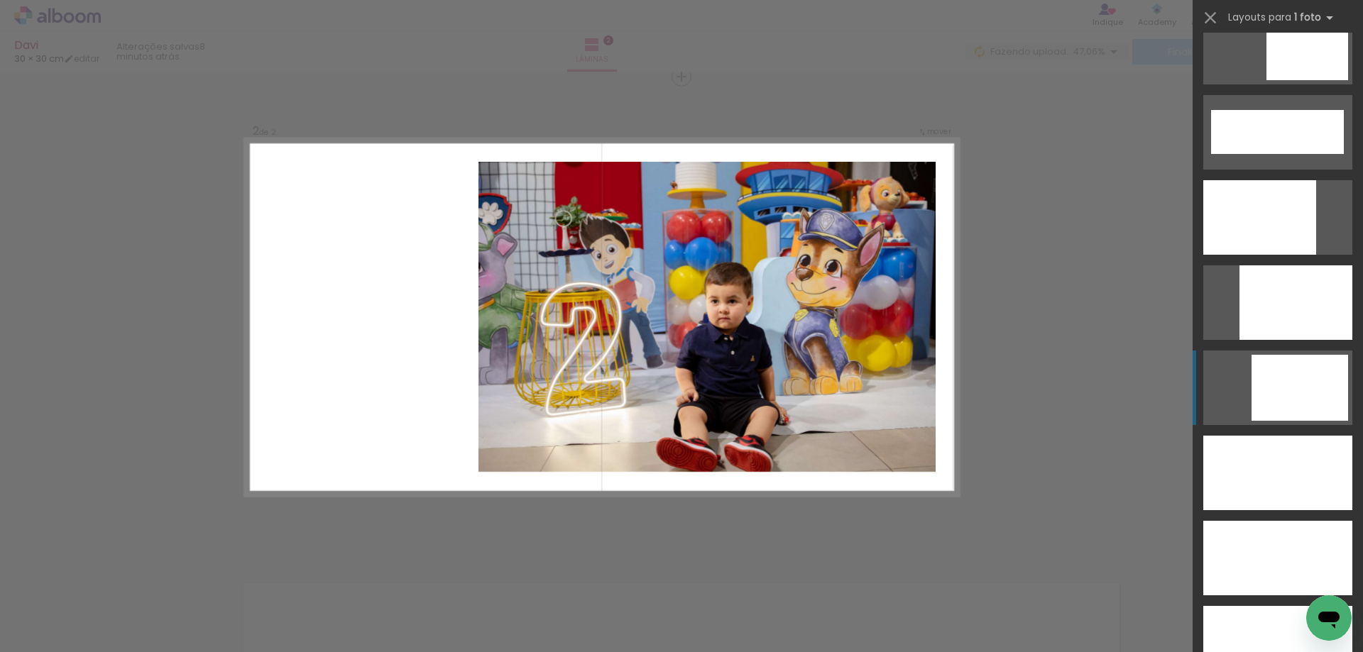
click at [1286, 381] on div at bounding box center [1299, 388] width 97 height 66
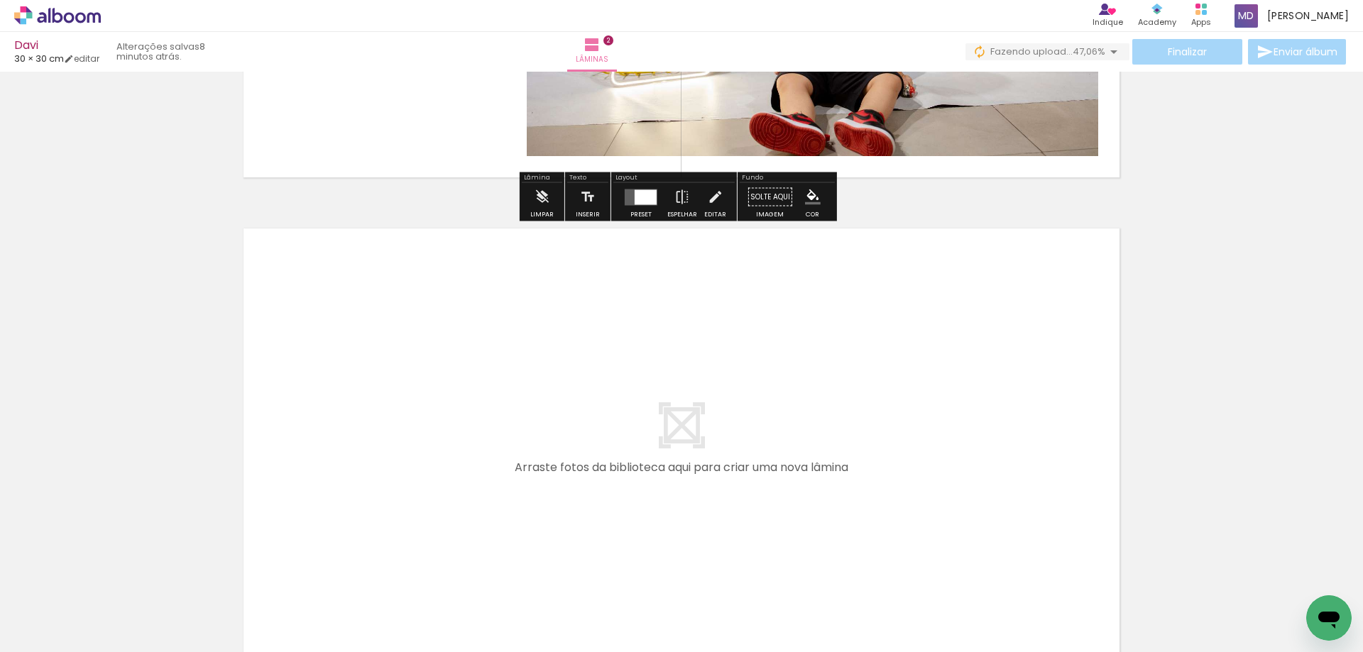
scroll to position [0, 0]
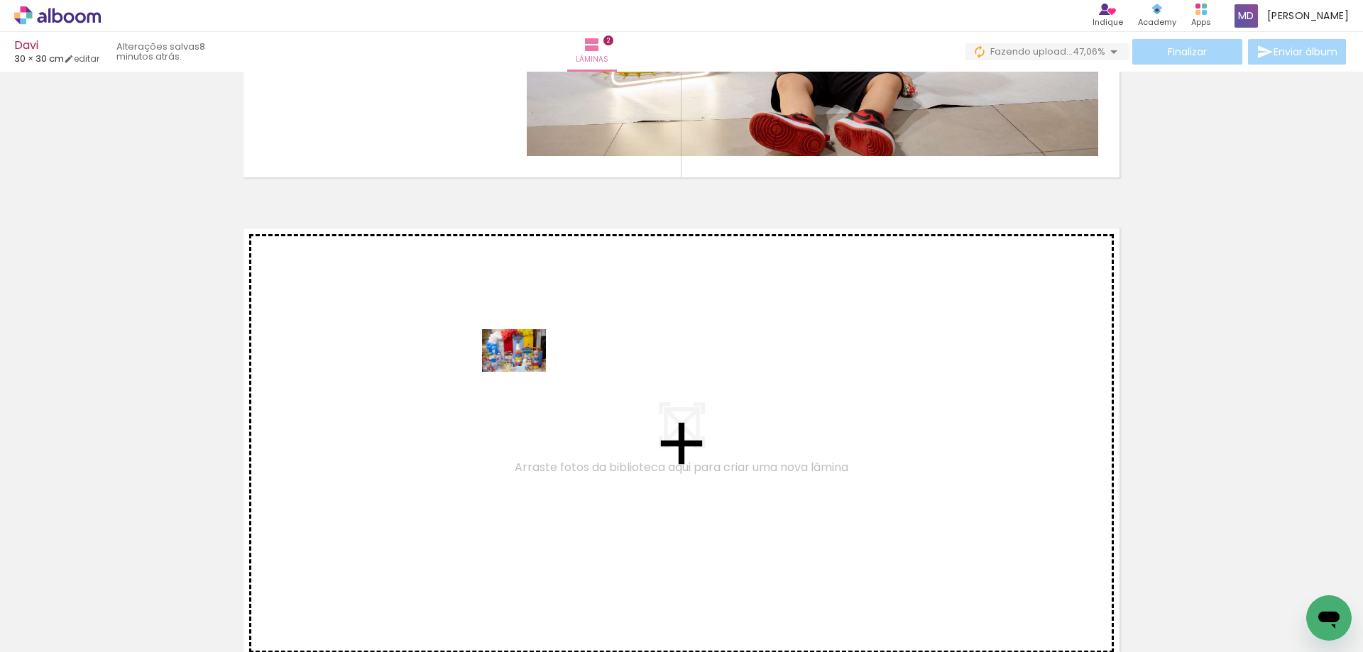
drag, startPoint x: 238, startPoint y: 621, endPoint x: 525, endPoint y: 370, distance: 381.8
click at [525, 370] on quentale-workspace at bounding box center [681, 326] width 1363 height 652
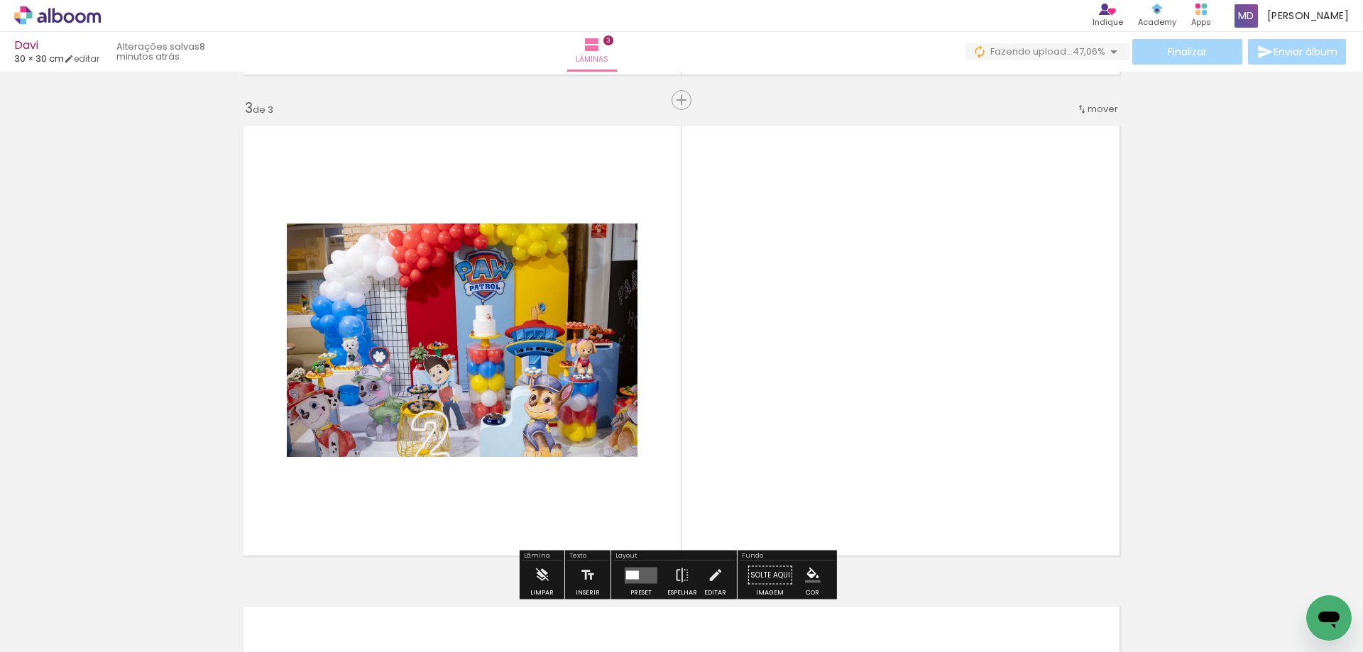
scroll to position [981, 0]
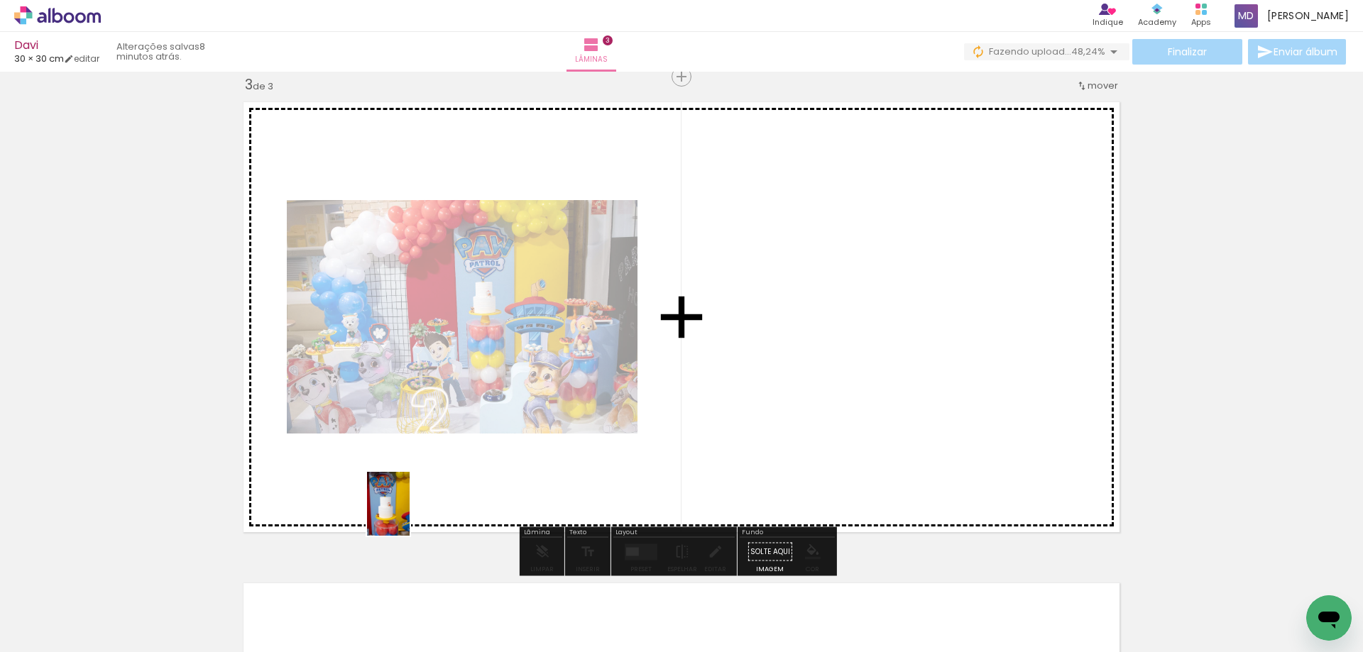
drag, startPoint x: 319, startPoint y: 625, endPoint x: 425, endPoint y: 493, distance: 169.6
click at [425, 493] on quentale-workspace at bounding box center [681, 326] width 1363 height 652
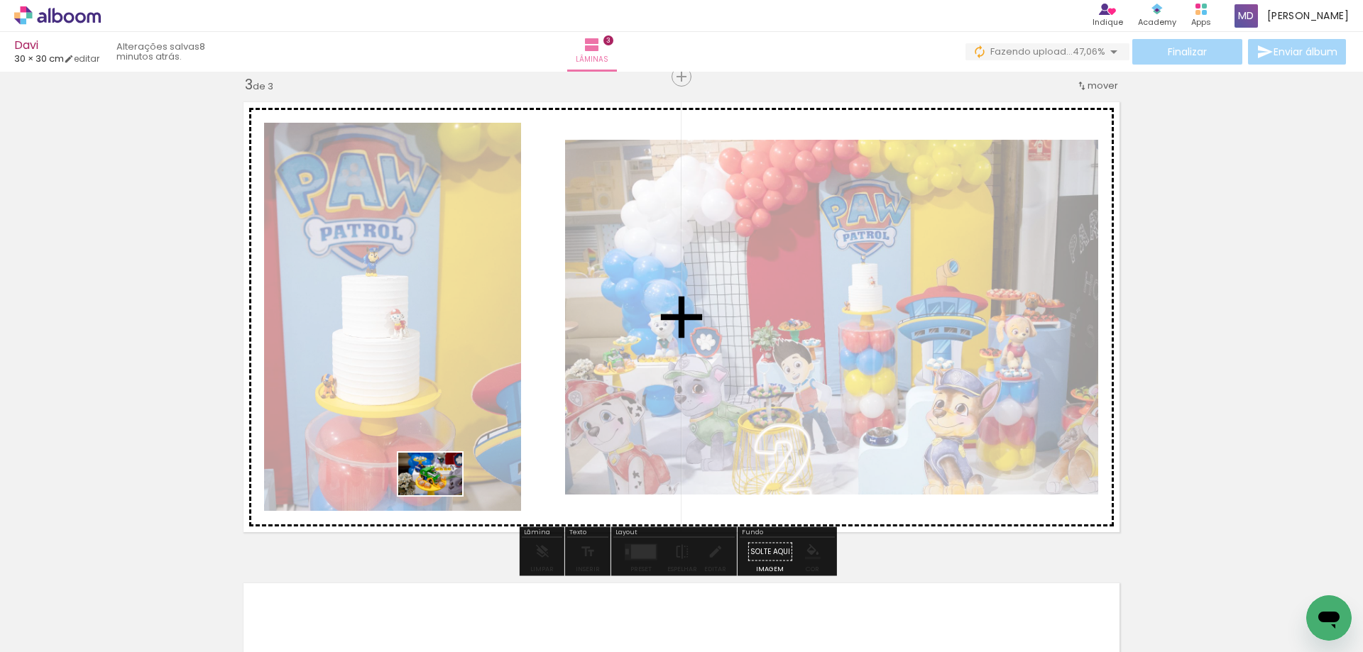
drag, startPoint x: 390, startPoint y: 611, endPoint x: 437, endPoint y: 527, distance: 96.9
click at [450, 471] on quentale-workspace at bounding box center [681, 326] width 1363 height 652
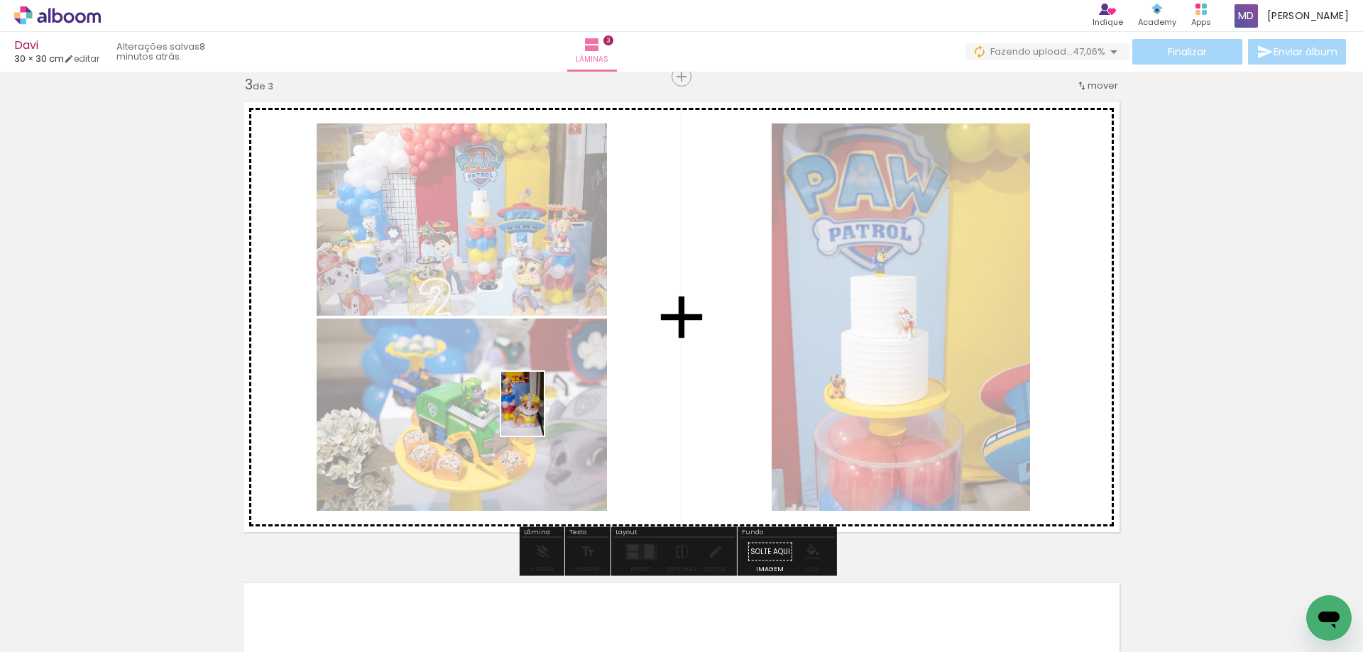
drag, startPoint x: 490, startPoint y: 514, endPoint x: 544, endPoint y: 415, distance: 113.1
click at [544, 415] on quentale-workspace at bounding box center [681, 326] width 1363 height 652
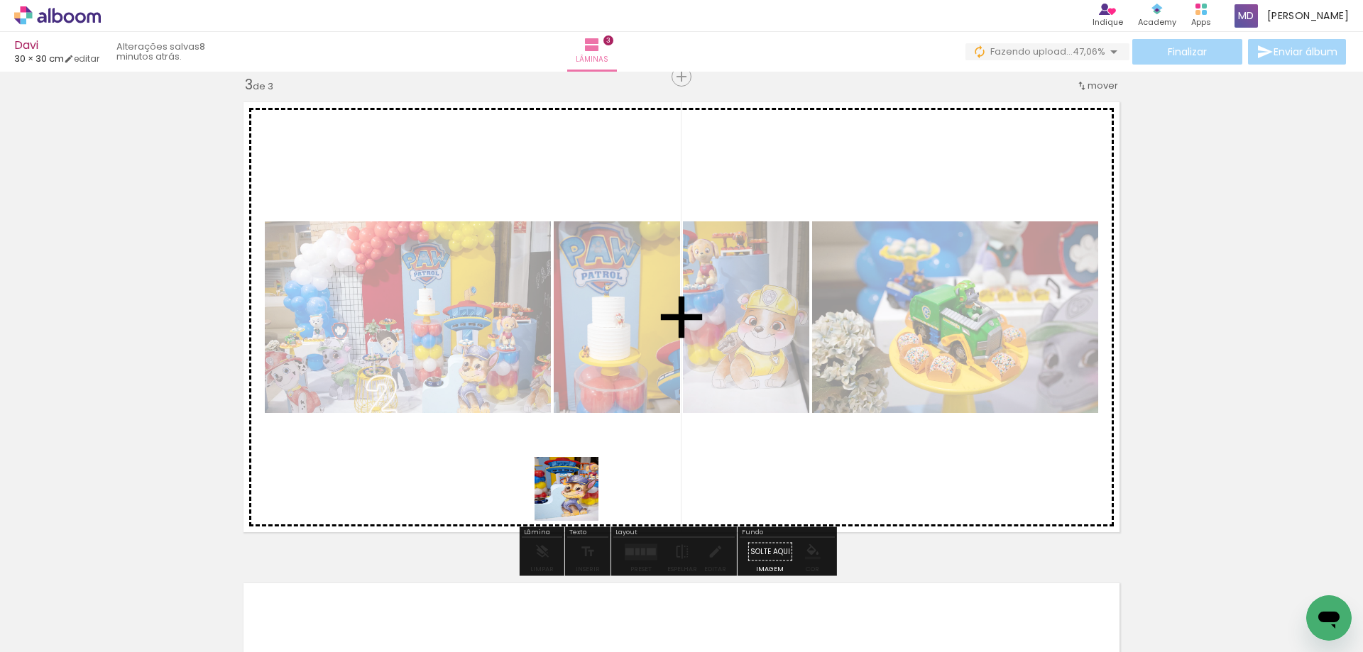
drag, startPoint x: 553, startPoint y: 607, endPoint x: 620, endPoint y: 516, distance: 113.1
click at [593, 438] on quentale-workspace at bounding box center [681, 326] width 1363 height 652
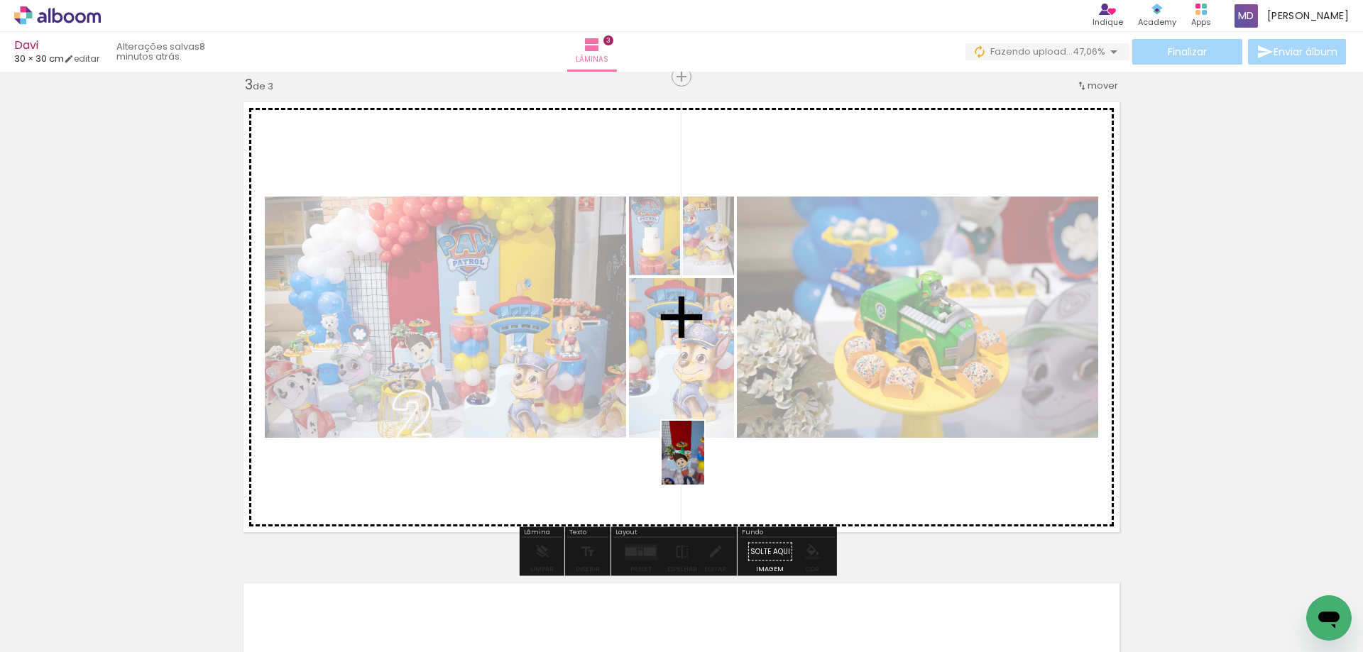
drag, startPoint x: 708, startPoint y: 617, endPoint x: 703, endPoint y: 456, distance: 160.5
click at [703, 456] on quentale-workspace at bounding box center [681, 326] width 1363 height 652
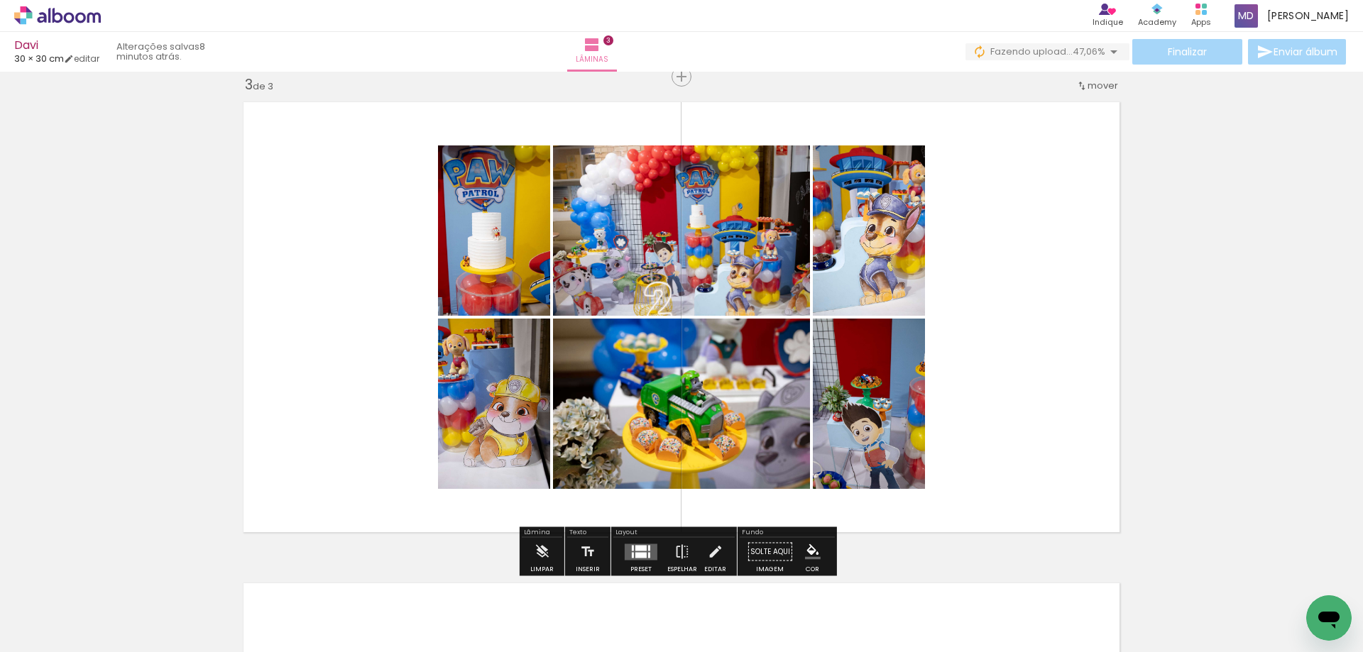
click at [639, 552] on div at bounding box center [640, 555] width 11 height 6
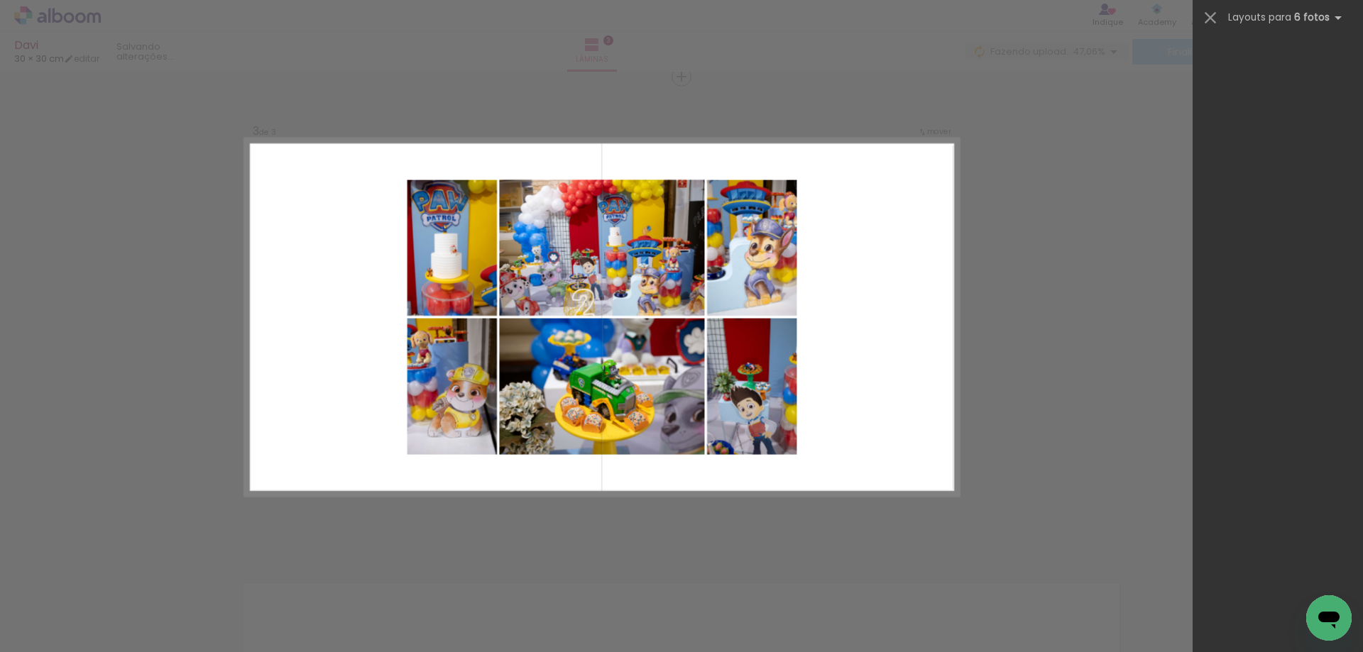
scroll to position [0, 0]
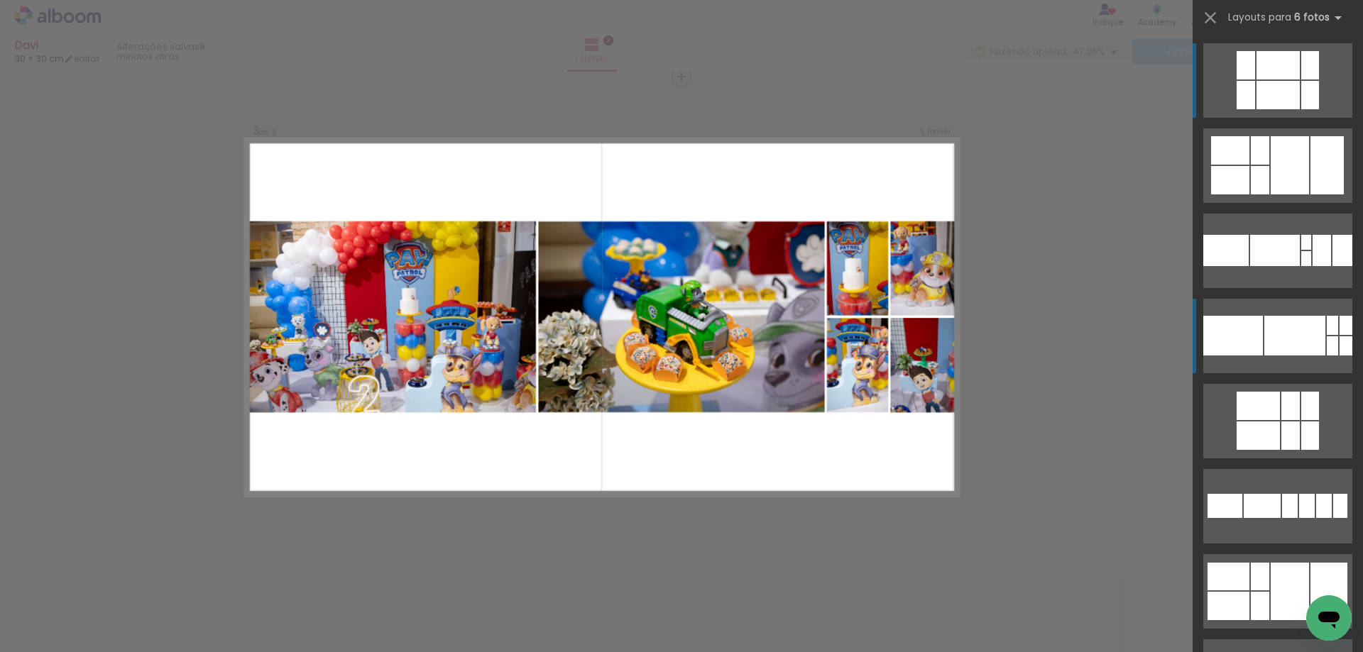
click at [1291, 355] on div at bounding box center [1294, 336] width 61 height 40
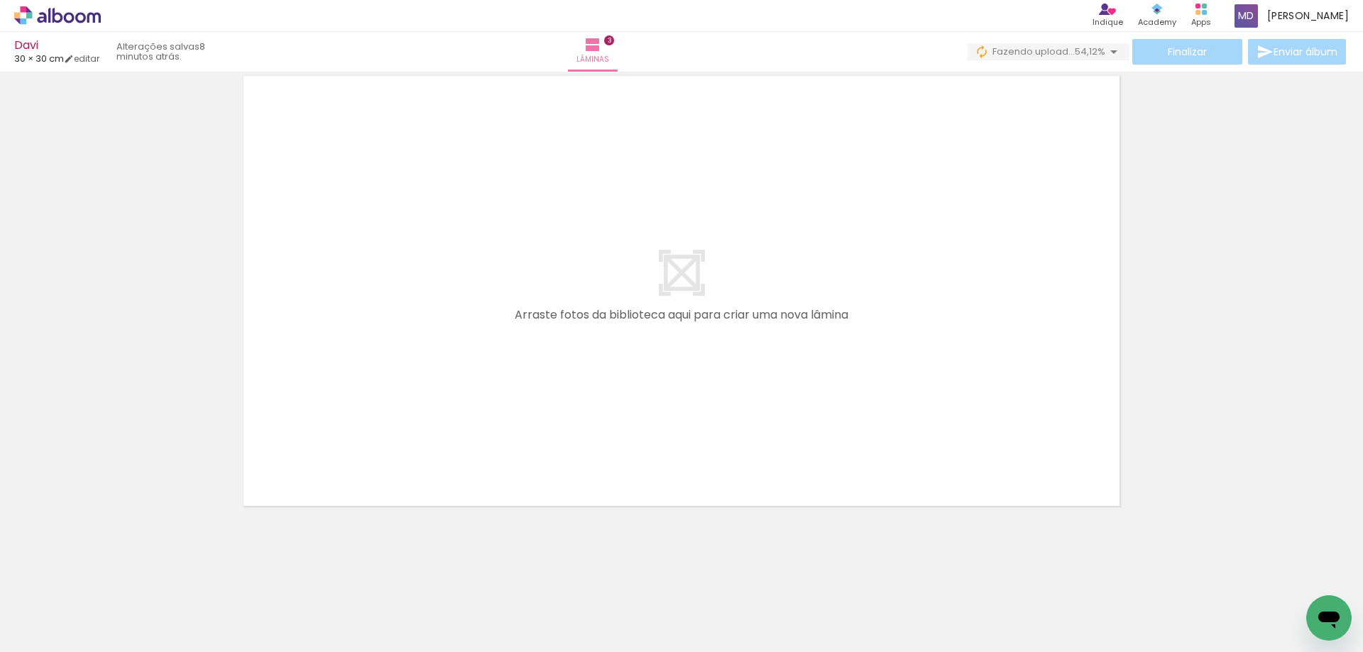
scroll to position [0, 395]
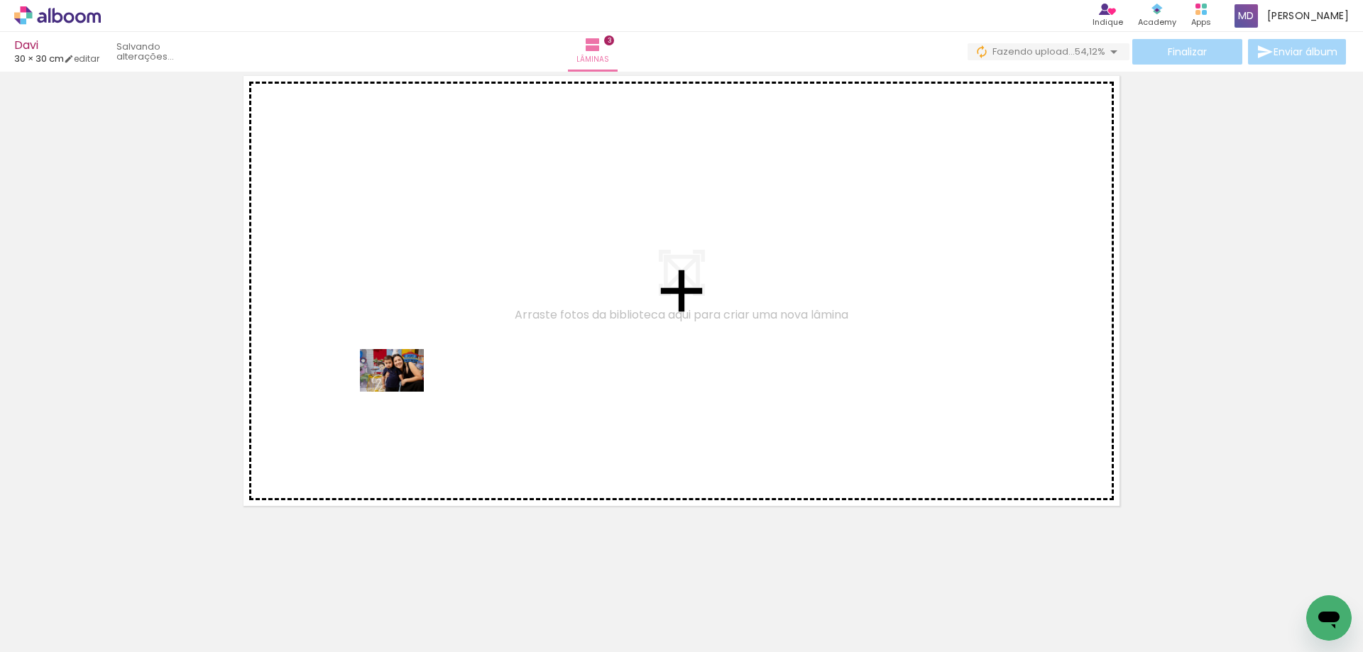
drag, startPoint x: 378, startPoint y: 620, endPoint x: 435, endPoint y: 528, distance: 108.7
click at [402, 390] on quentale-workspace at bounding box center [681, 326] width 1363 height 652
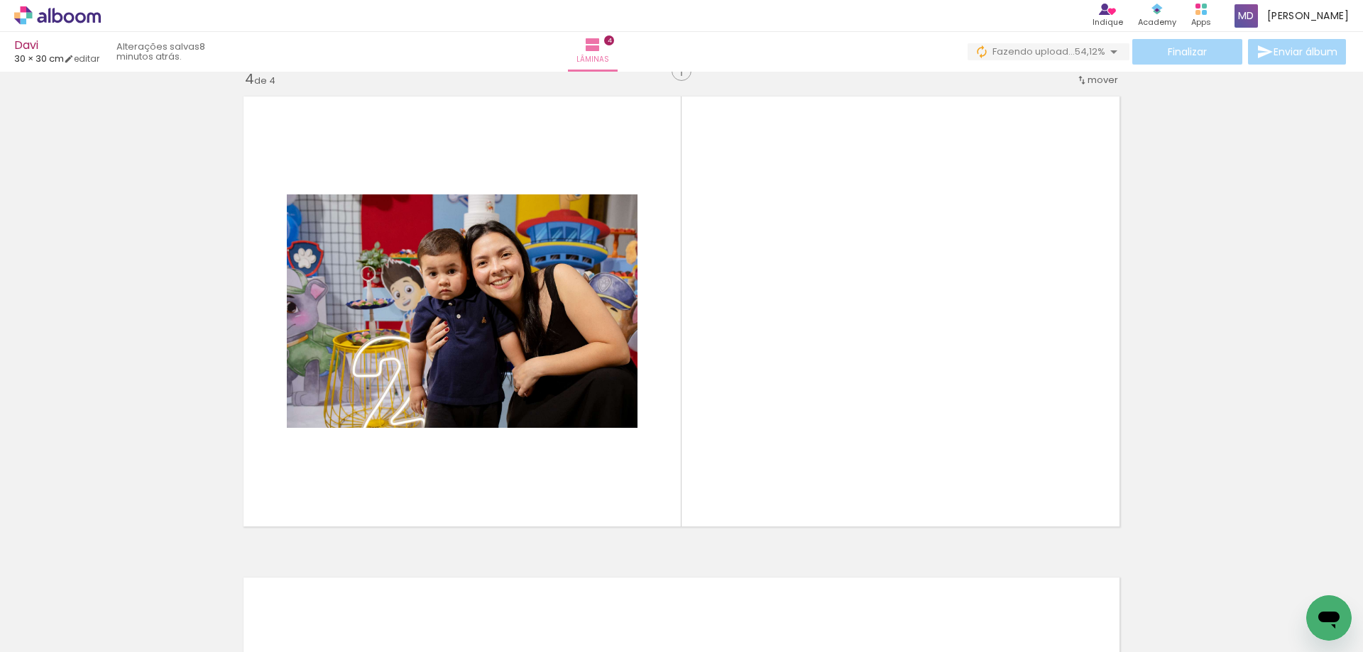
scroll to position [1462, 0]
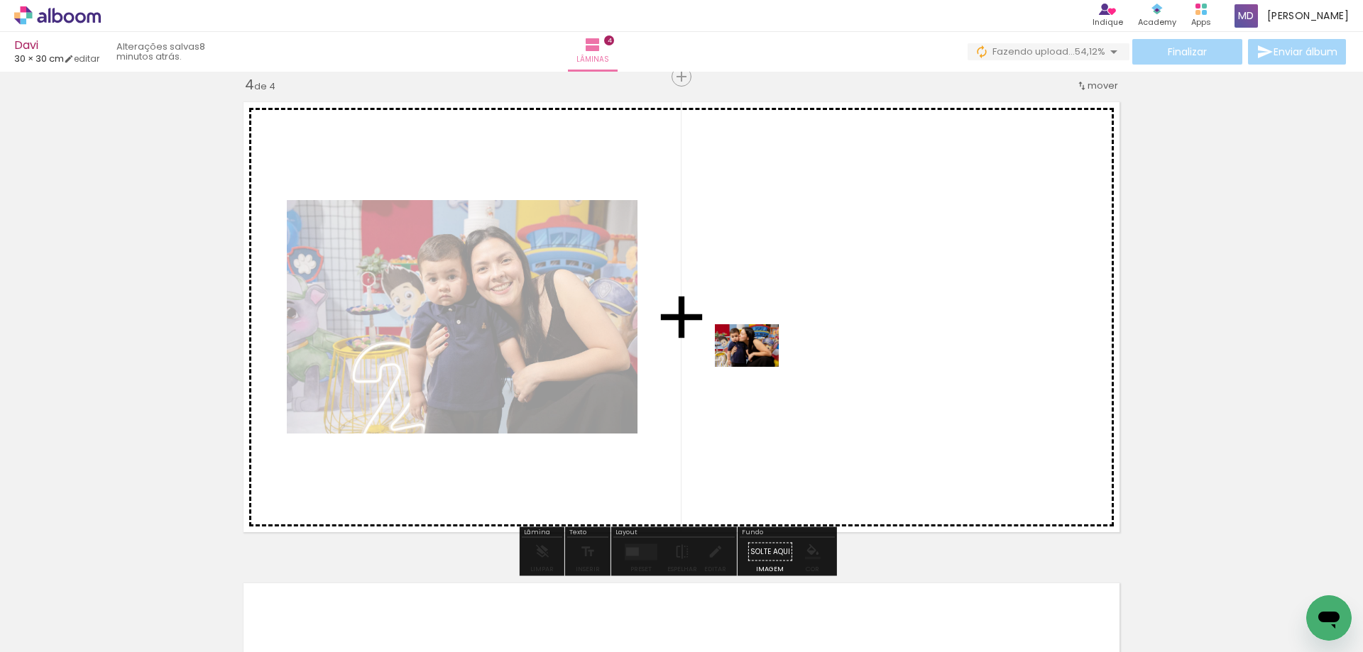
drag, startPoint x: 648, startPoint y: 445, endPoint x: 757, endPoint y: 367, distance: 134.3
click at [757, 367] on quentale-workspace at bounding box center [681, 326] width 1363 height 652
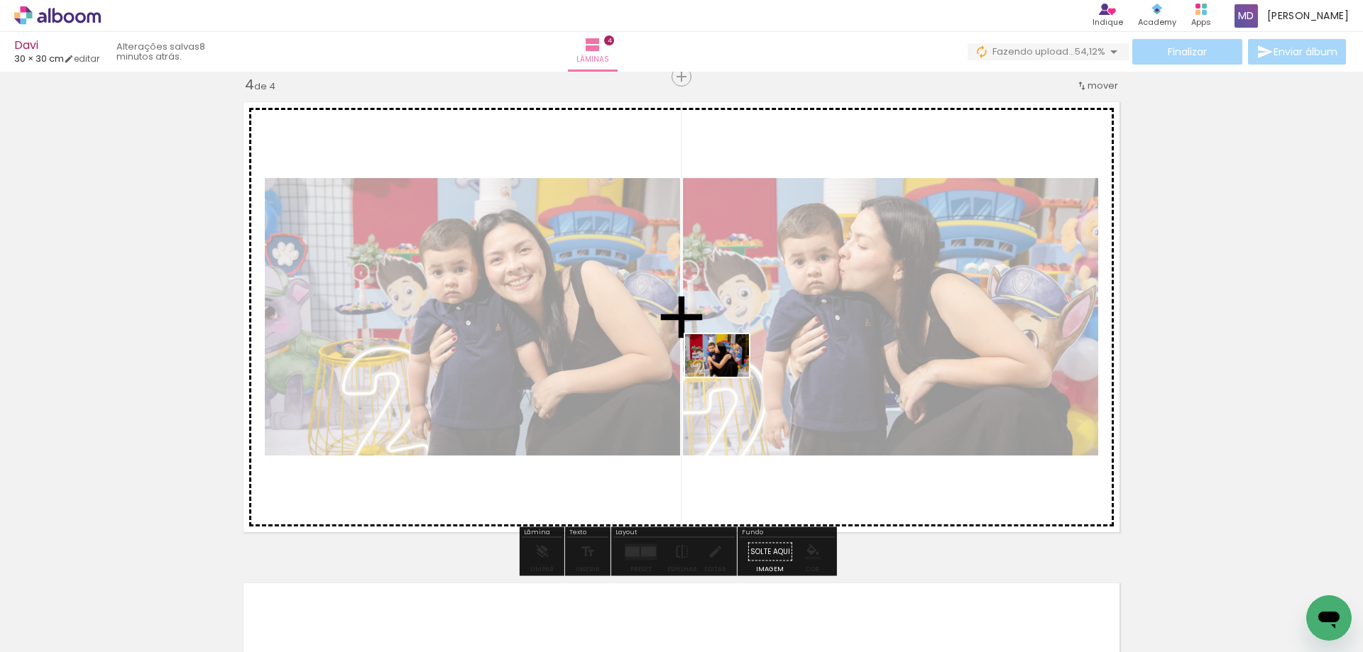
drag, startPoint x: 569, startPoint y: 605, endPoint x: 729, endPoint y: 376, distance: 279.2
click at [729, 376] on quentale-workspace at bounding box center [681, 326] width 1363 height 652
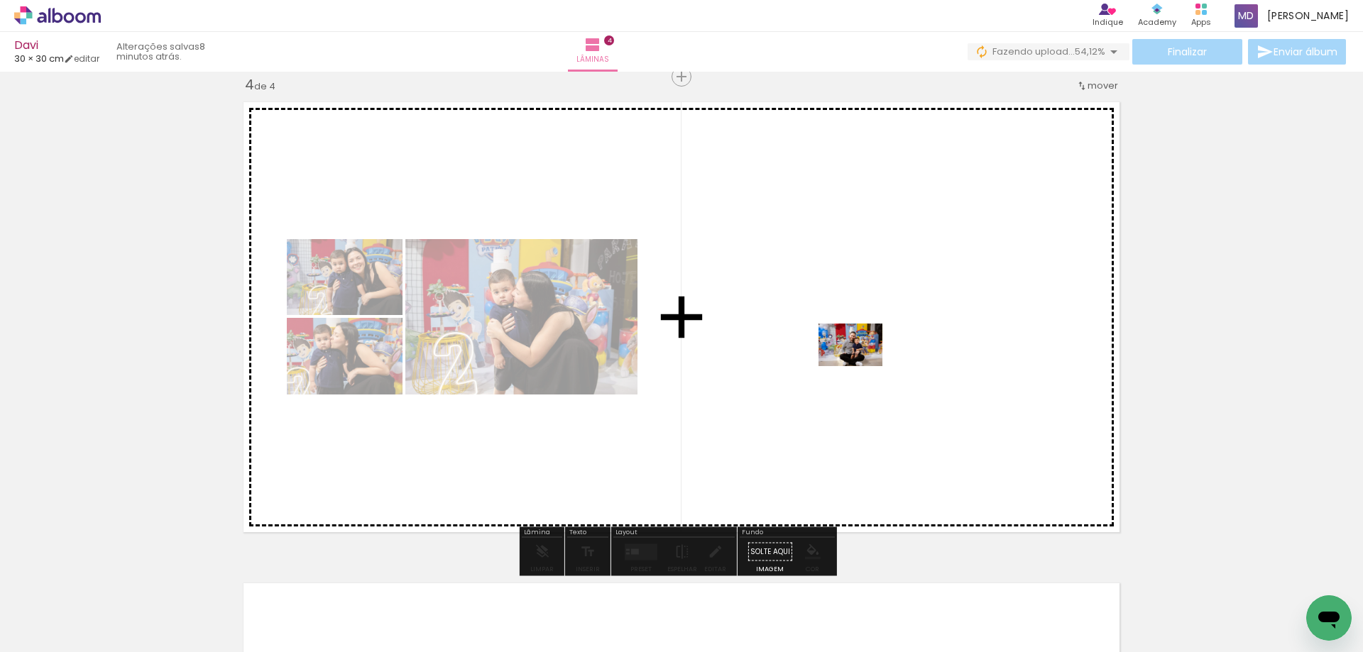
drag, startPoint x: 653, startPoint y: 624, endPoint x: 861, endPoint y: 366, distance: 331.1
click at [861, 366] on quentale-workspace at bounding box center [681, 326] width 1363 height 652
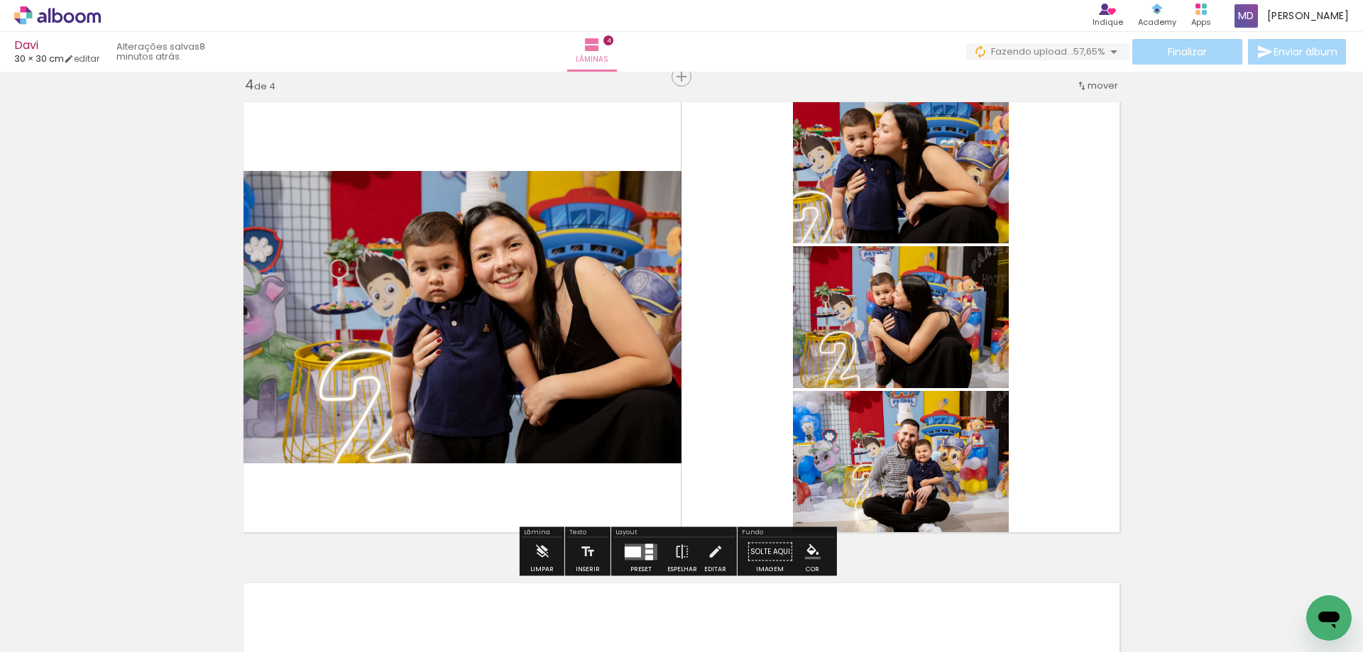
click at [926, 478] on quentale-photo at bounding box center [901, 465] width 216 height 149
click at [929, 477] on quentale-photo at bounding box center [901, 465] width 216 height 149
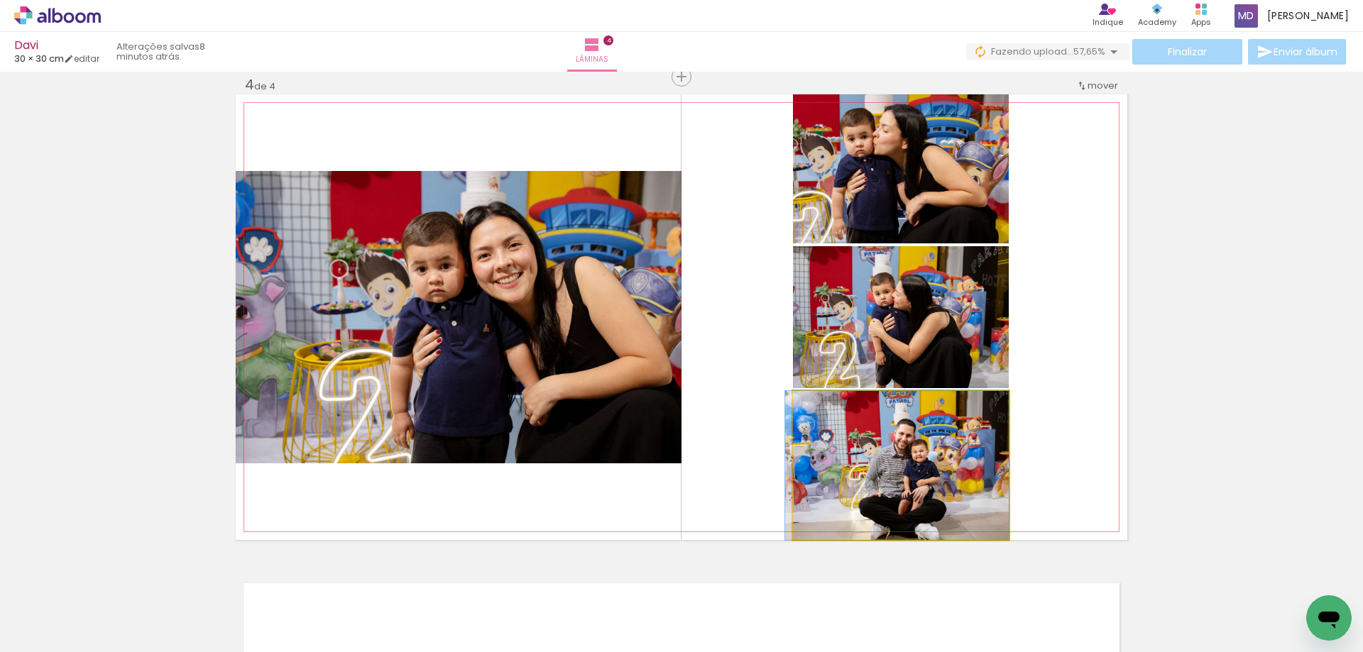
drag, startPoint x: 930, startPoint y: 474, endPoint x: 868, endPoint y: 526, distance: 80.6
click at [872, 480] on quentale-photo at bounding box center [901, 465] width 216 height 149
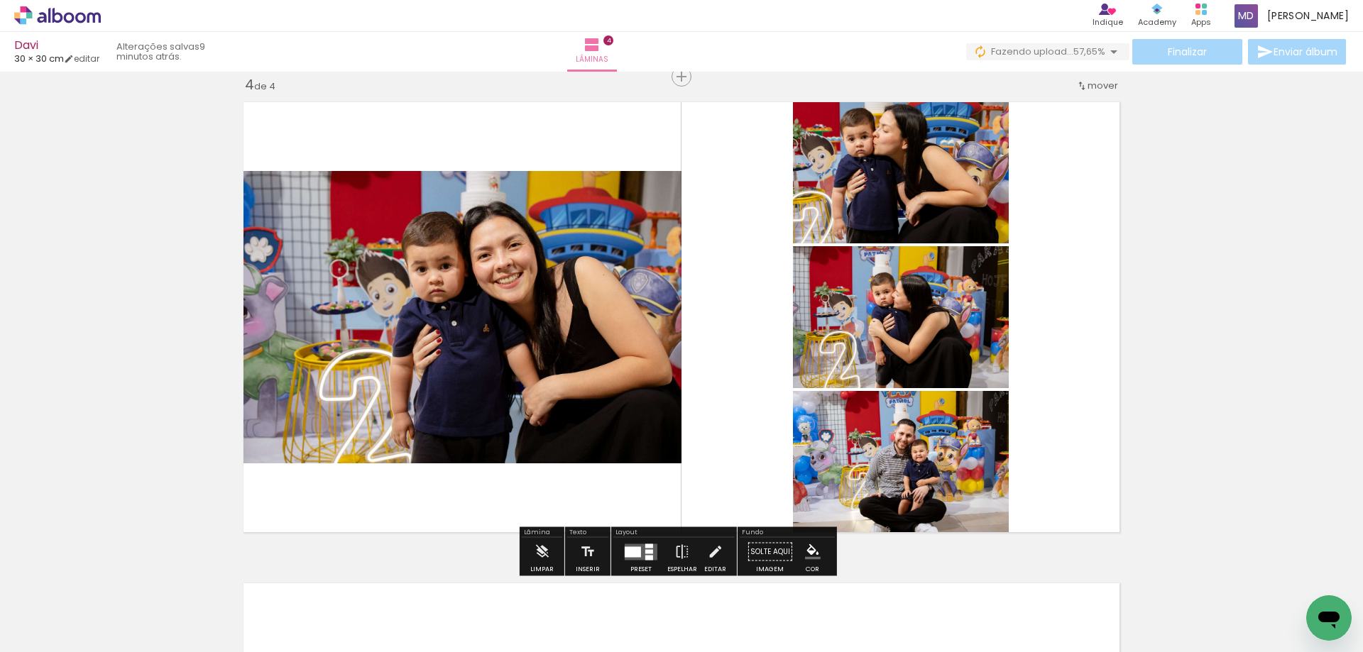
click at [872, 480] on quentale-photo at bounding box center [901, 465] width 216 height 149
click at [926, 479] on quentale-photo at bounding box center [901, 465] width 216 height 149
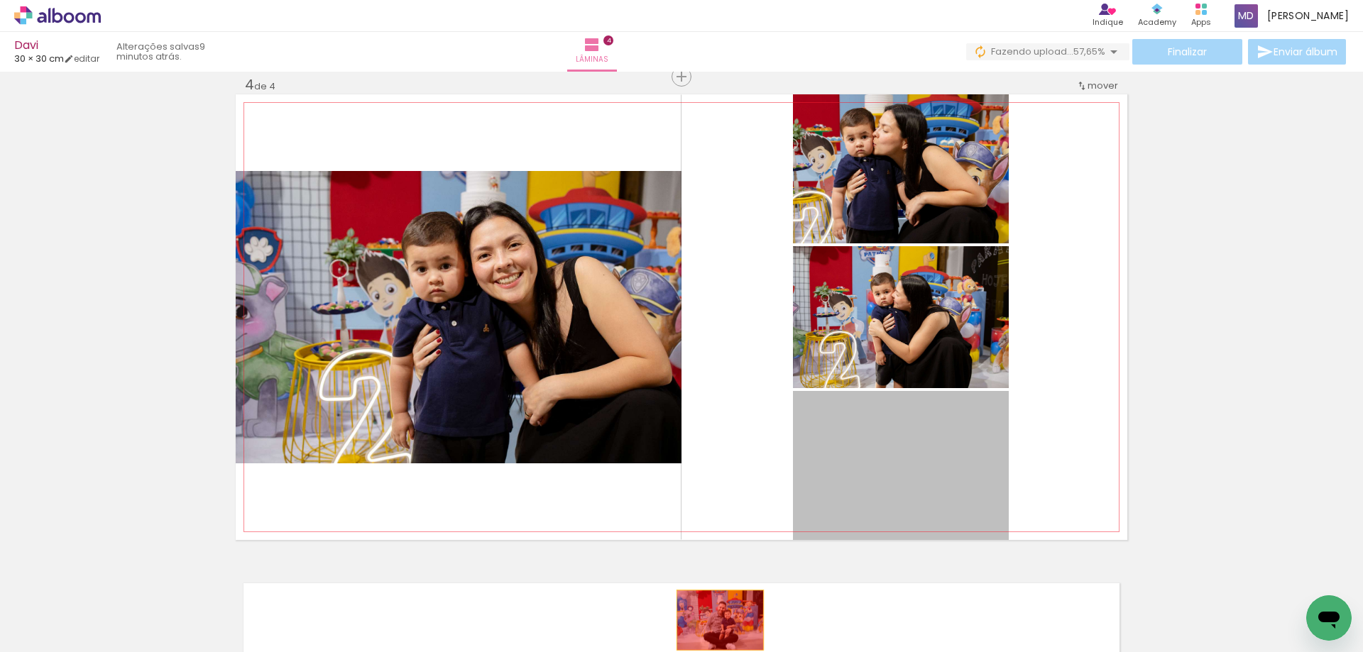
drag, startPoint x: 926, startPoint y: 479, endPoint x: 715, endPoint y: 620, distance: 254.4
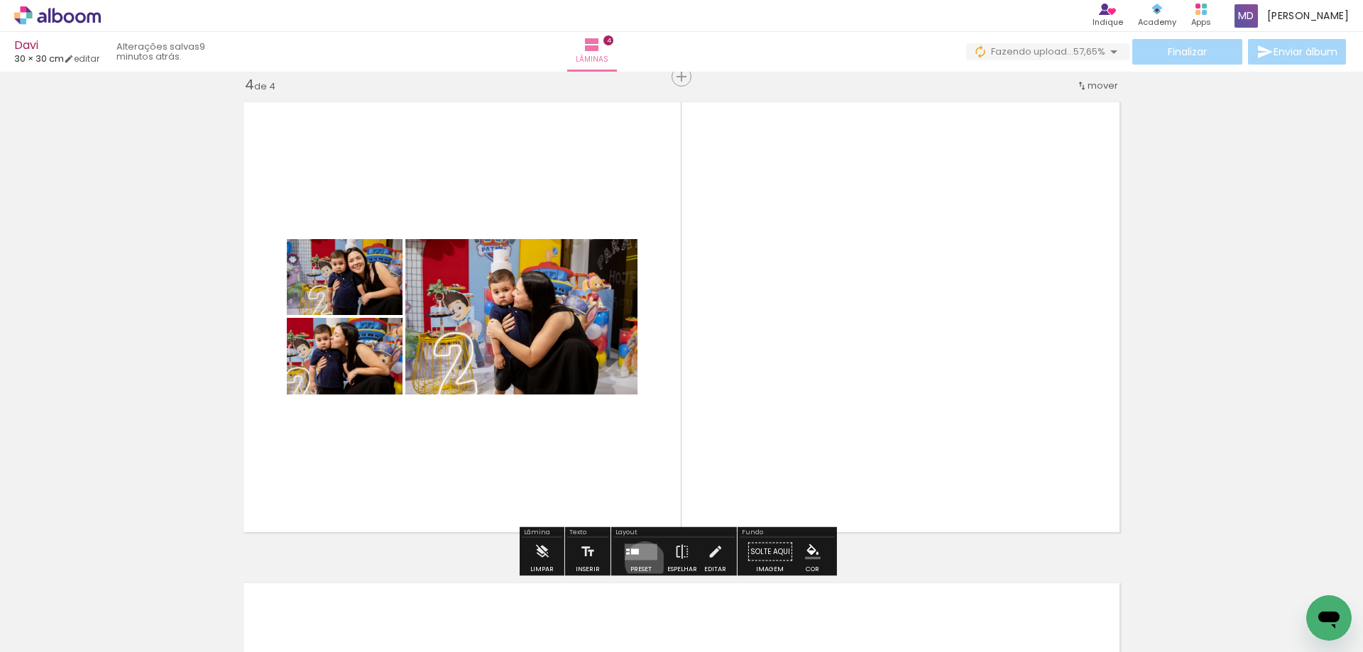
click at [642, 562] on div at bounding box center [641, 552] width 38 height 28
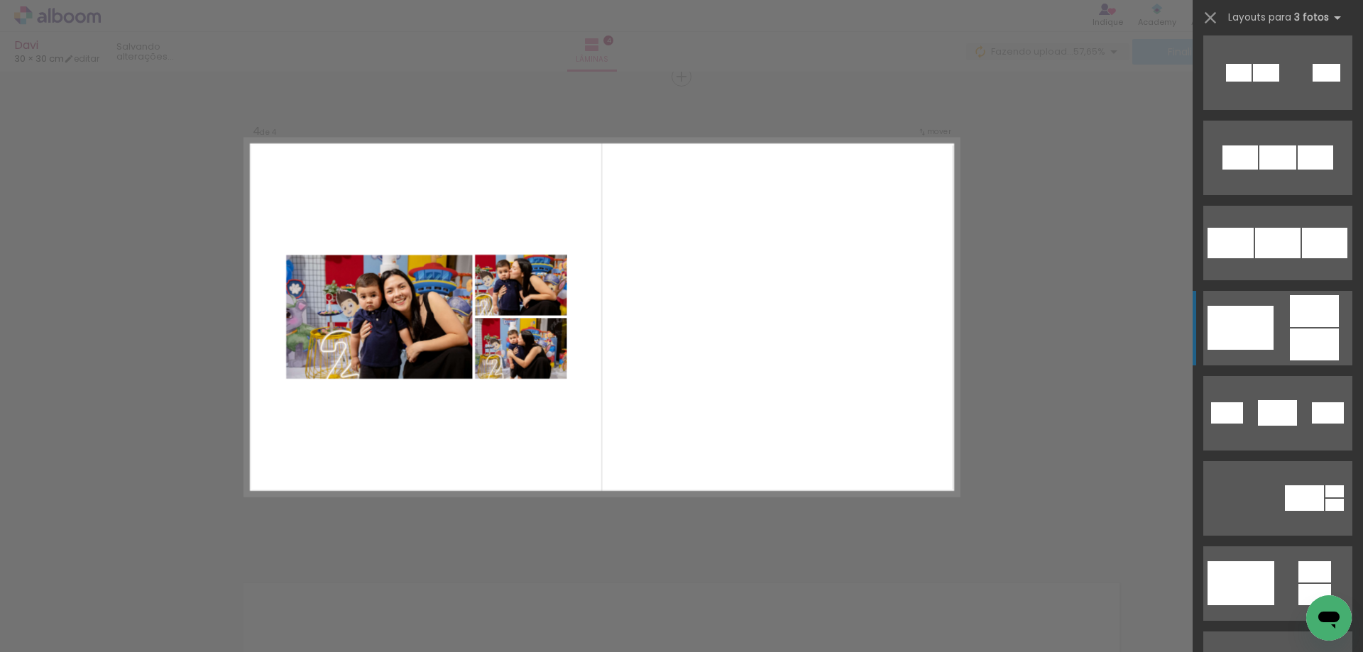
scroll to position [355, 0]
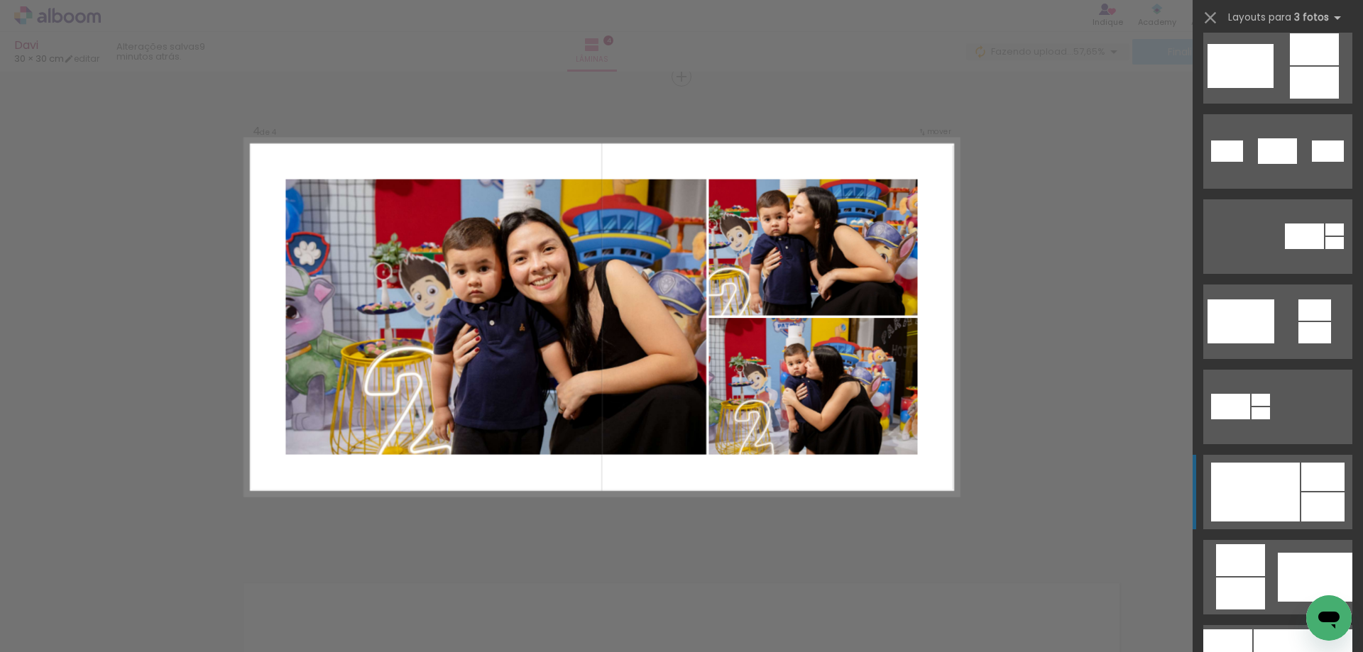
click at [1284, 516] on div at bounding box center [1255, 492] width 89 height 59
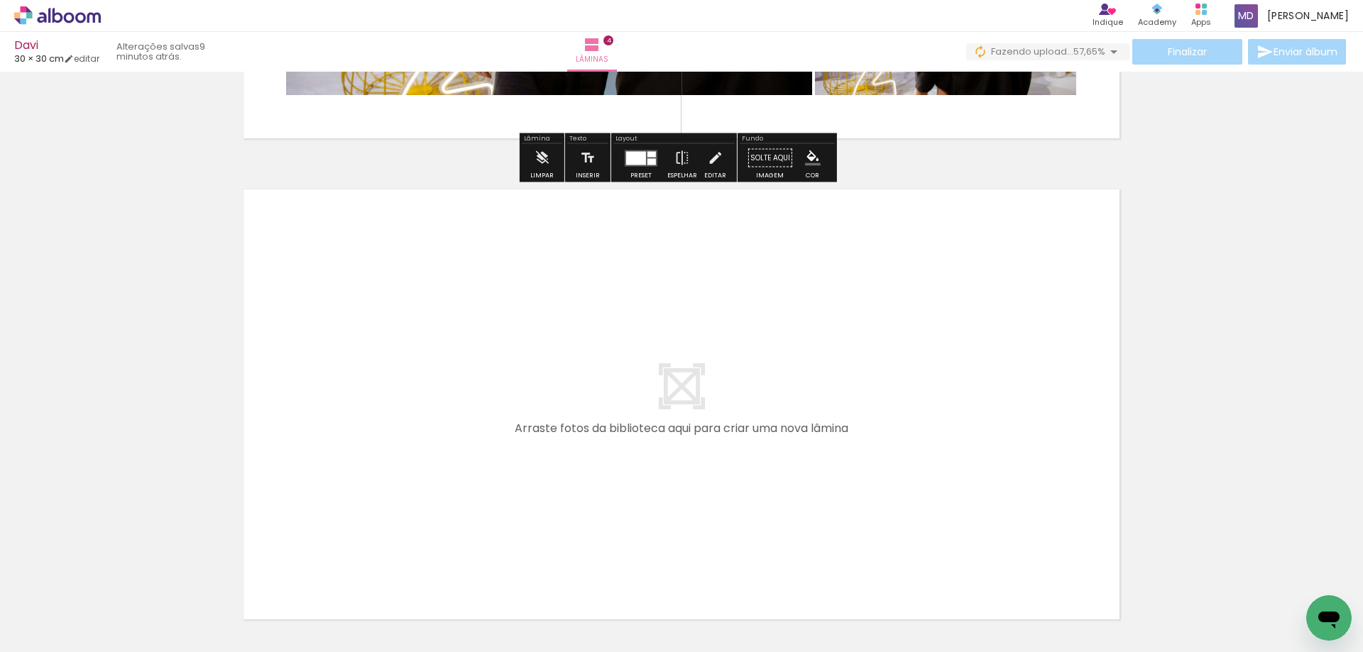
scroll to position [1959, 0]
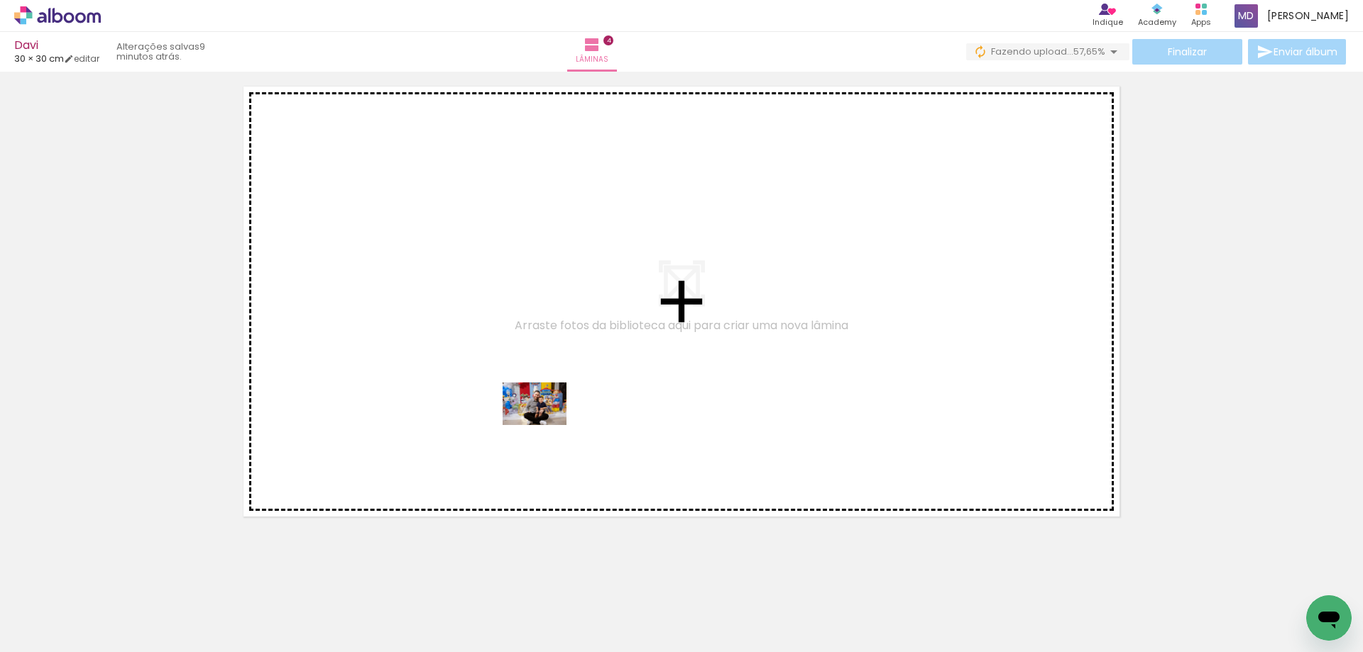
drag, startPoint x: 647, startPoint y: 613, endPoint x: 535, endPoint y: 419, distance: 223.9
click at [535, 419] on quentale-workspace at bounding box center [681, 326] width 1363 height 652
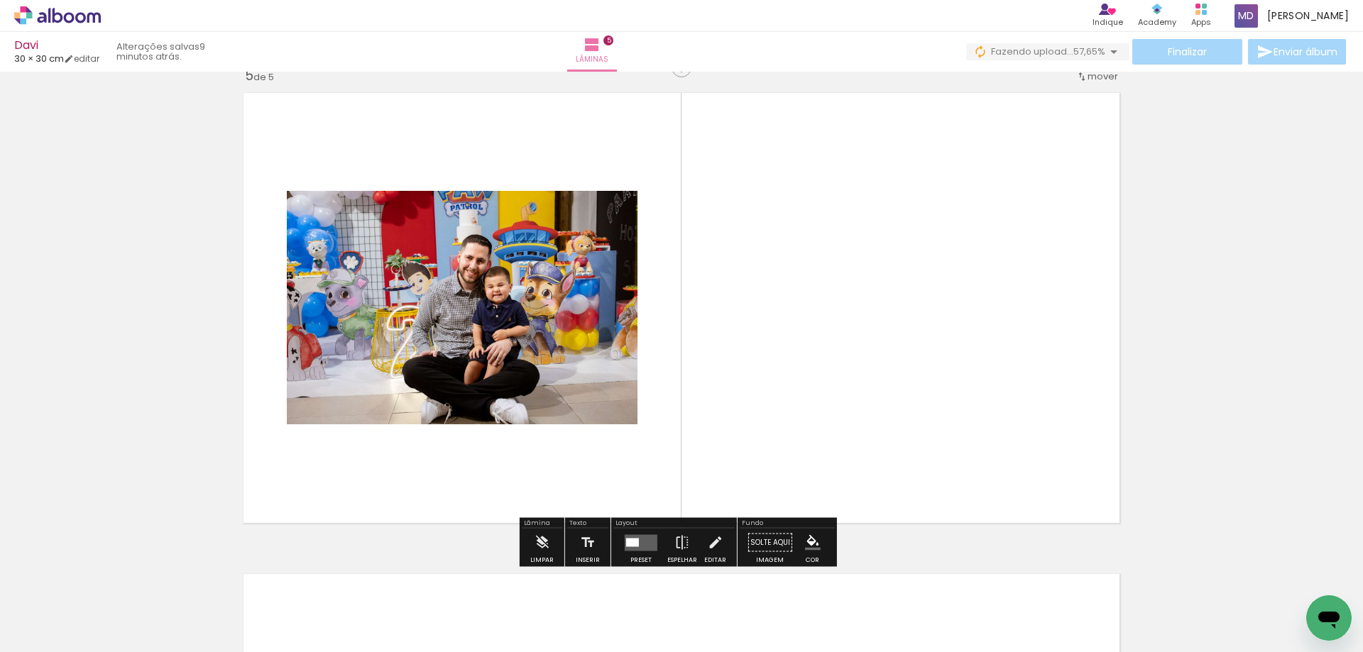
scroll to position [1944, 0]
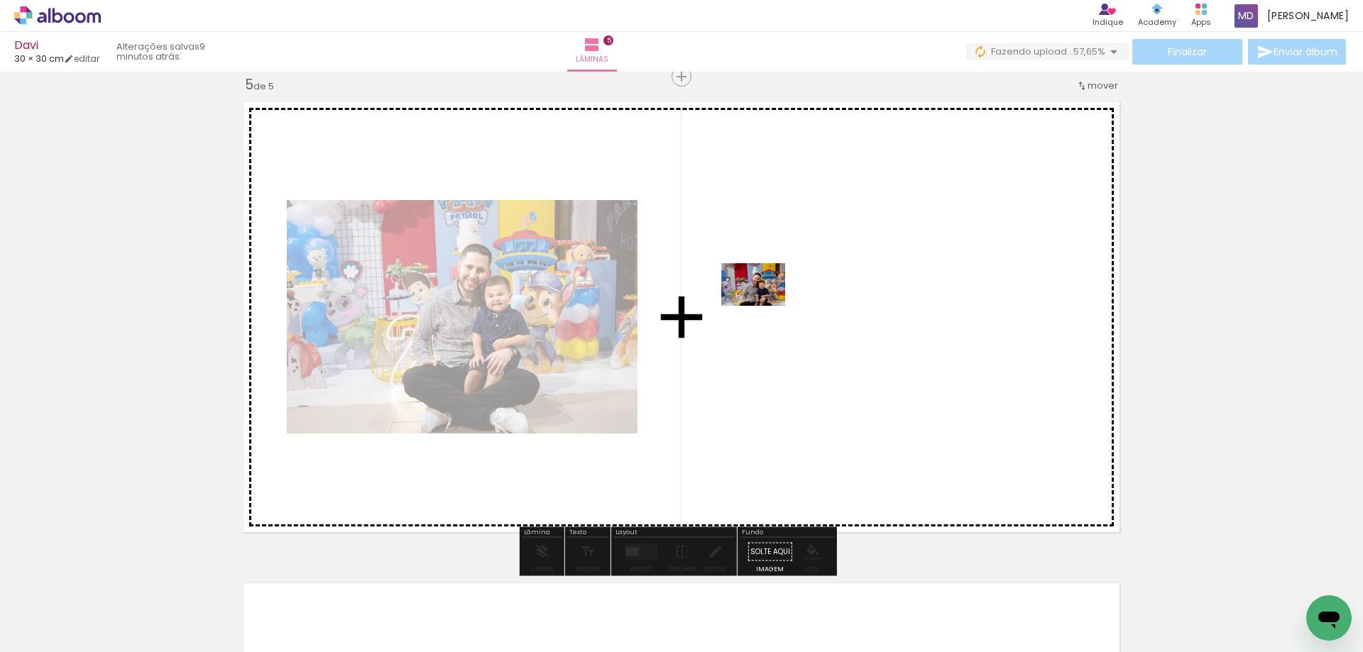
drag, startPoint x: 716, startPoint y: 619, endPoint x: 764, endPoint y: 282, distance: 340.5
click at [764, 282] on quentale-workspace at bounding box center [681, 326] width 1363 height 652
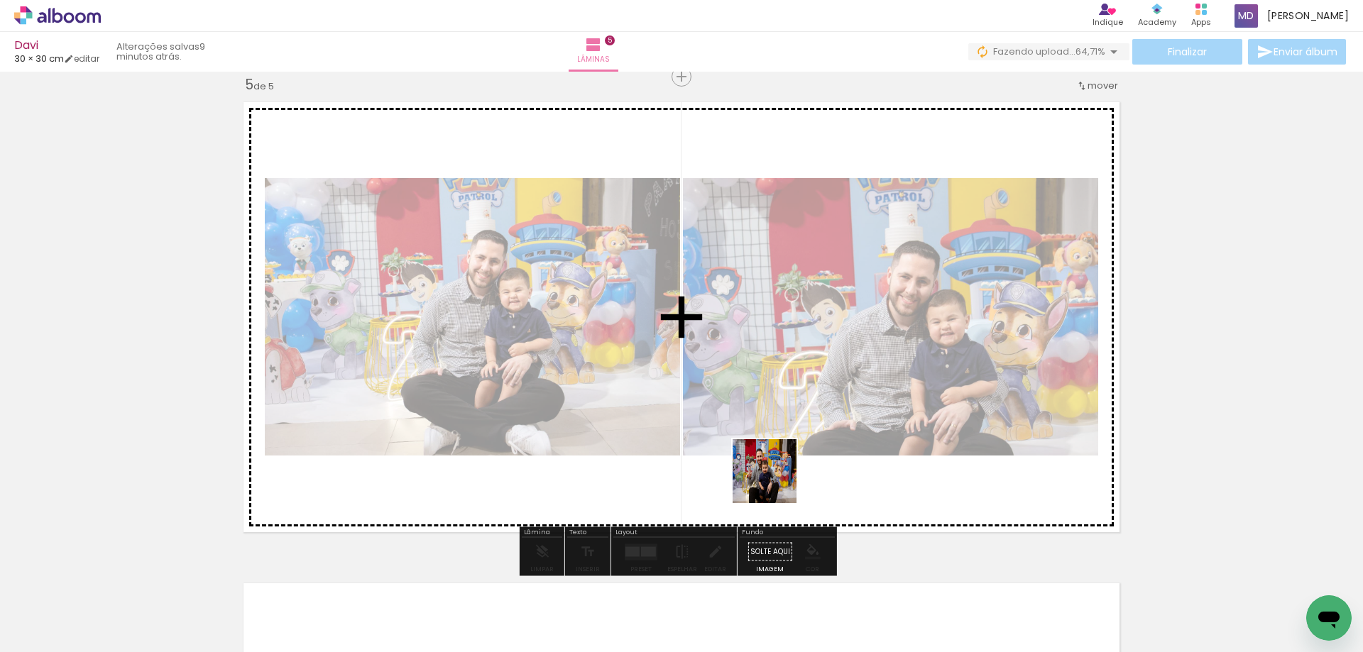
drag, startPoint x: 785, startPoint y: 616, endPoint x: 775, endPoint y: 481, distance: 135.9
click at [775, 481] on quentale-workspace at bounding box center [681, 326] width 1363 height 652
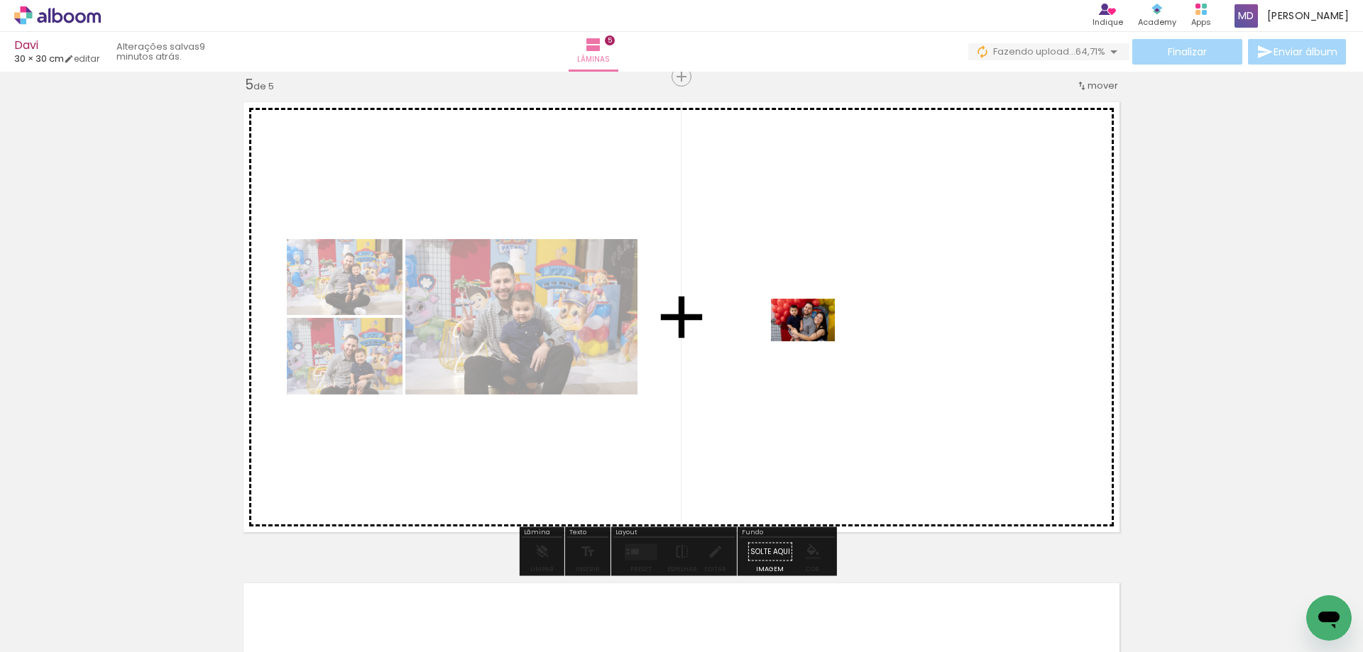
drag, startPoint x: 882, startPoint y: 625, endPoint x: 813, endPoint y: 341, distance: 291.5
click at [813, 341] on quentale-workspace at bounding box center [681, 326] width 1363 height 652
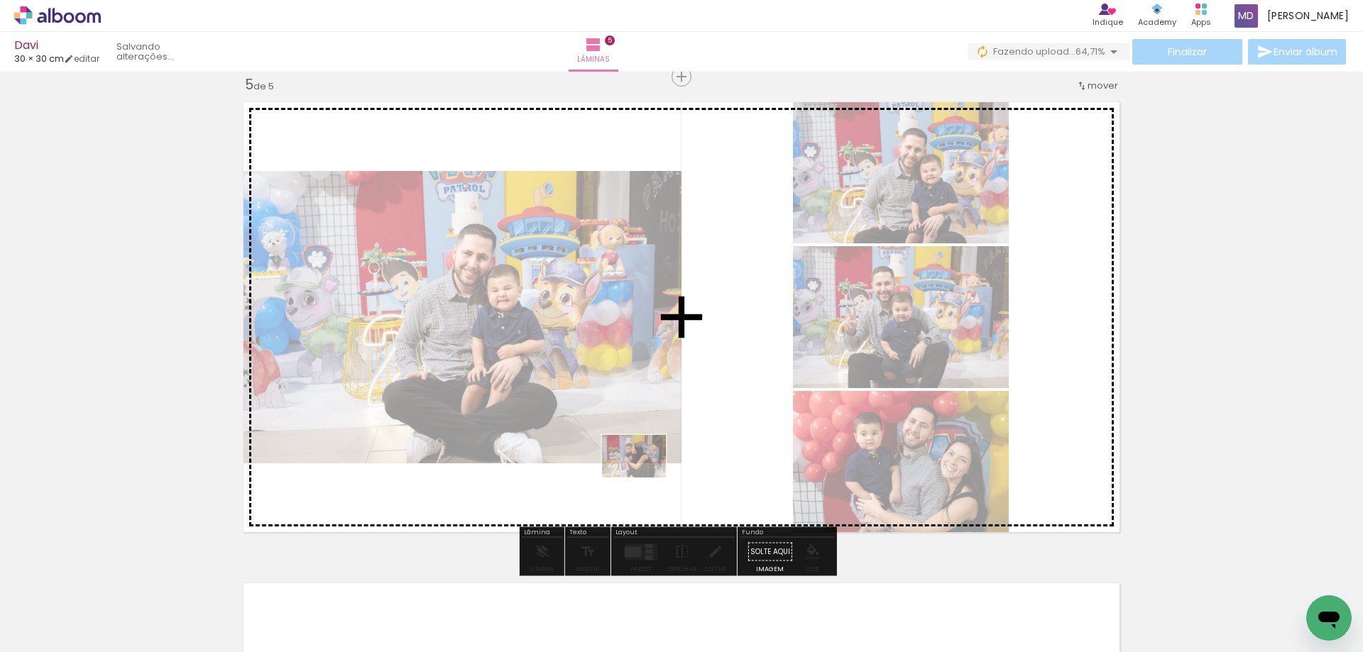
drag, startPoint x: 564, startPoint y: 625, endPoint x: 645, endPoint y: 478, distance: 168.4
click at [645, 478] on quentale-workspace at bounding box center [681, 326] width 1363 height 652
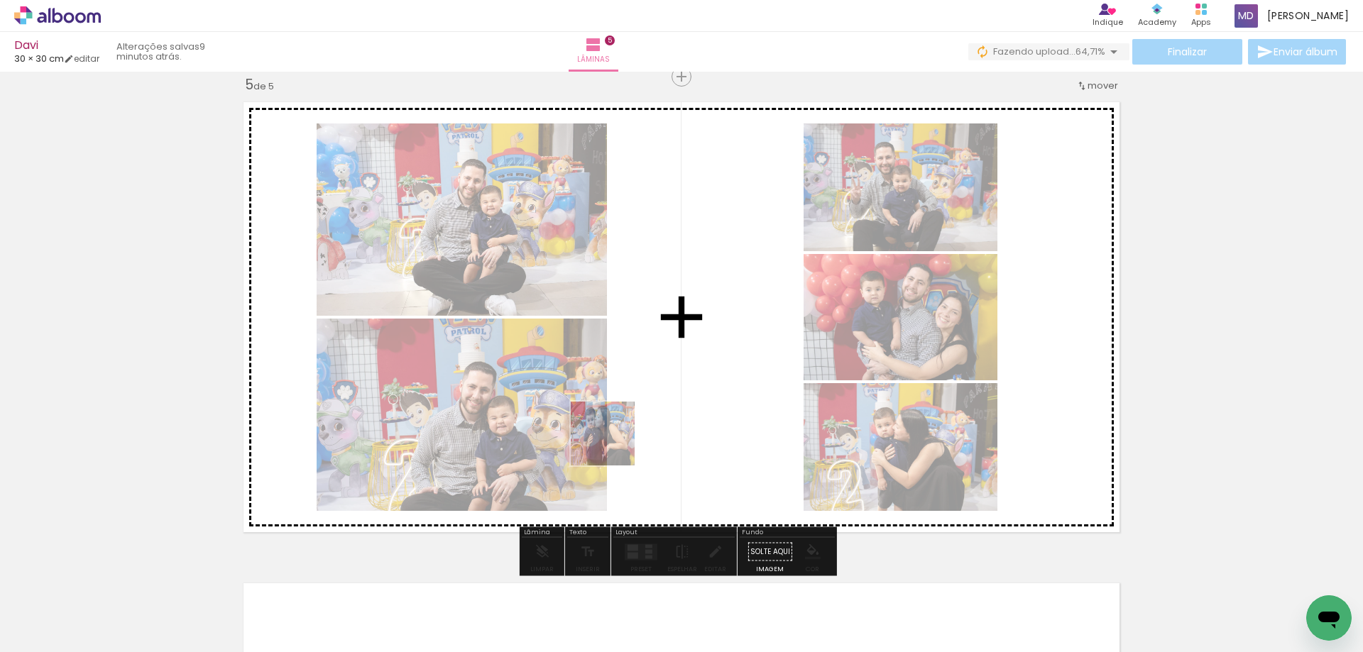
drag, startPoint x: 566, startPoint y: 481, endPoint x: 447, endPoint y: 575, distance: 151.7
click at [645, 424] on quentale-workspace at bounding box center [681, 326] width 1363 height 652
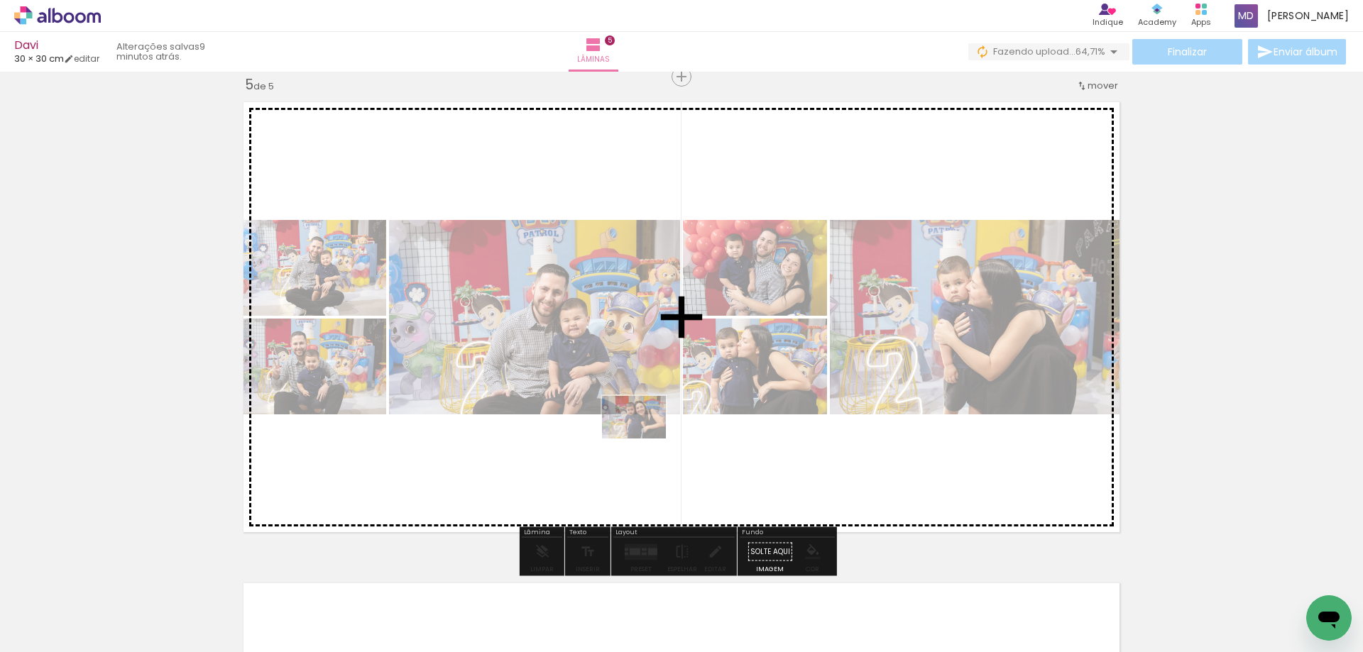
drag, startPoint x: 395, startPoint y: 621, endPoint x: 645, endPoint y: 439, distance: 308.8
click at [645, 439] on quentale-workspace at bounding box center [681, 326] width 1363 height 652
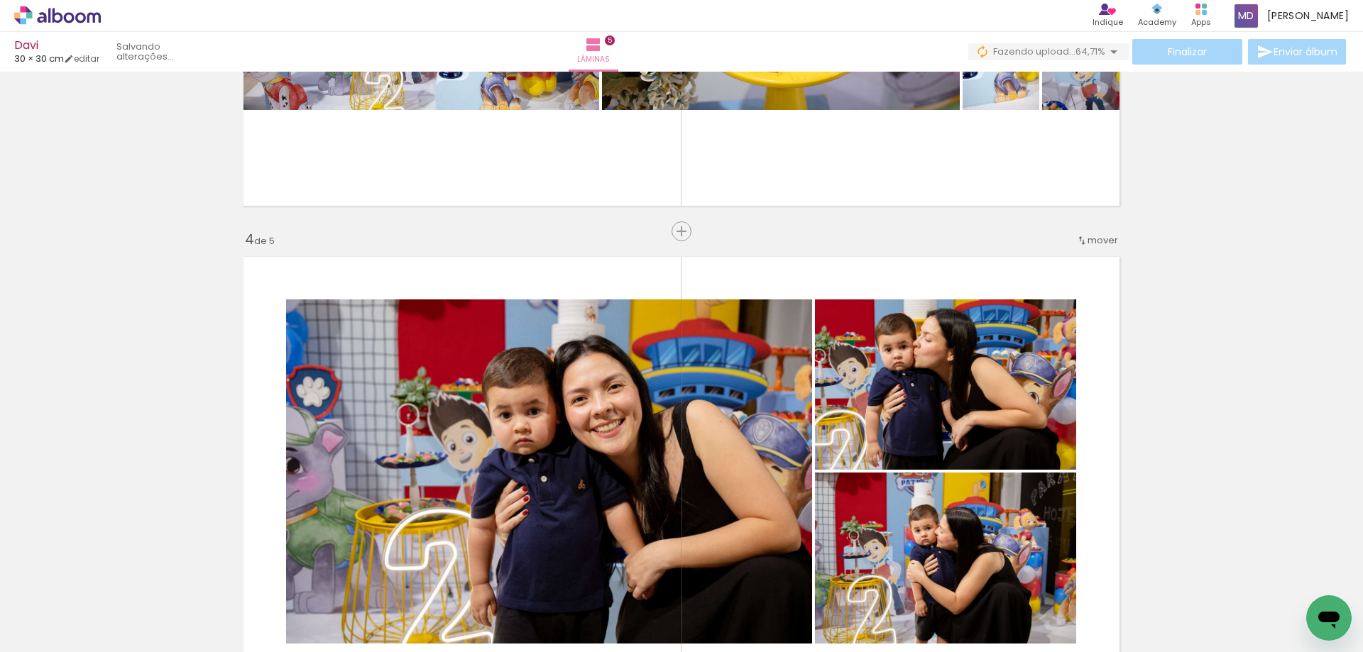
scroll to position [1305, 0]
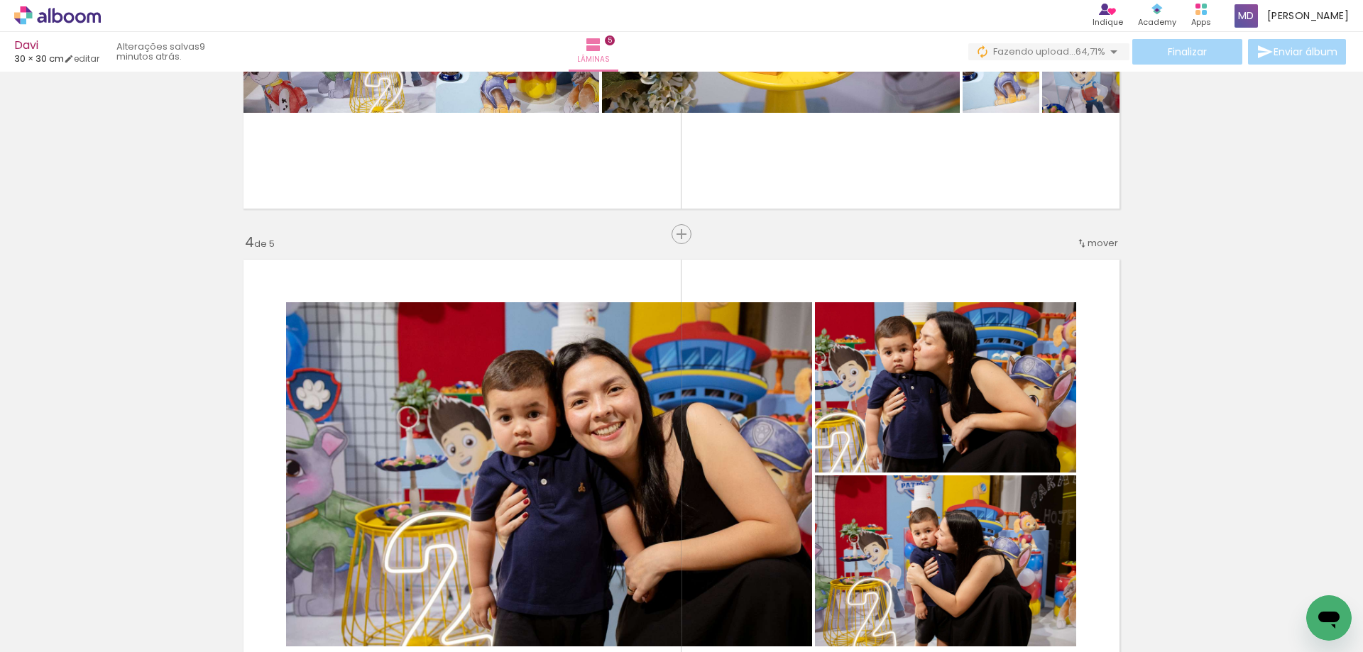
click at [478, 483] on quentale-photo at bounding box center [549, 474] width 526 height 344
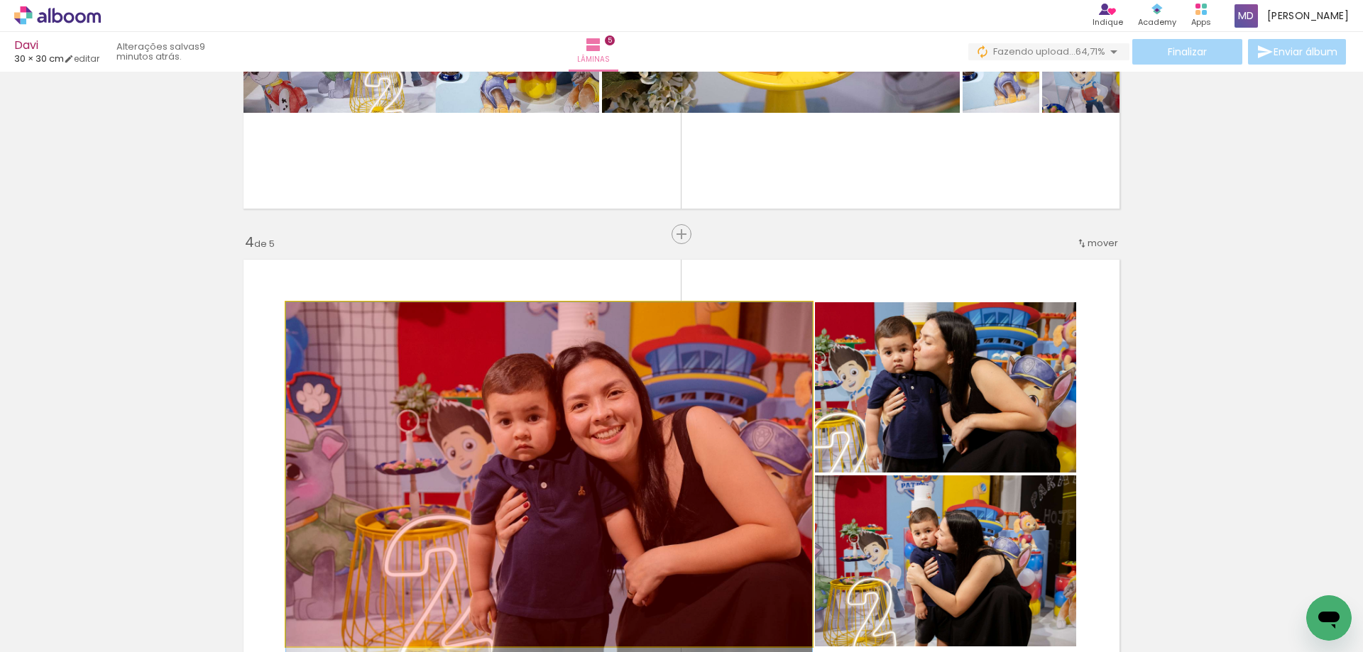
drag, startPoint x: 517, startPoint y: 471, endPoint x: 520, endPoint y: 630, distance: 159.8
click at [520, 630] on quentale-workspace at bounding box center [681, 326] width 1363 height 652
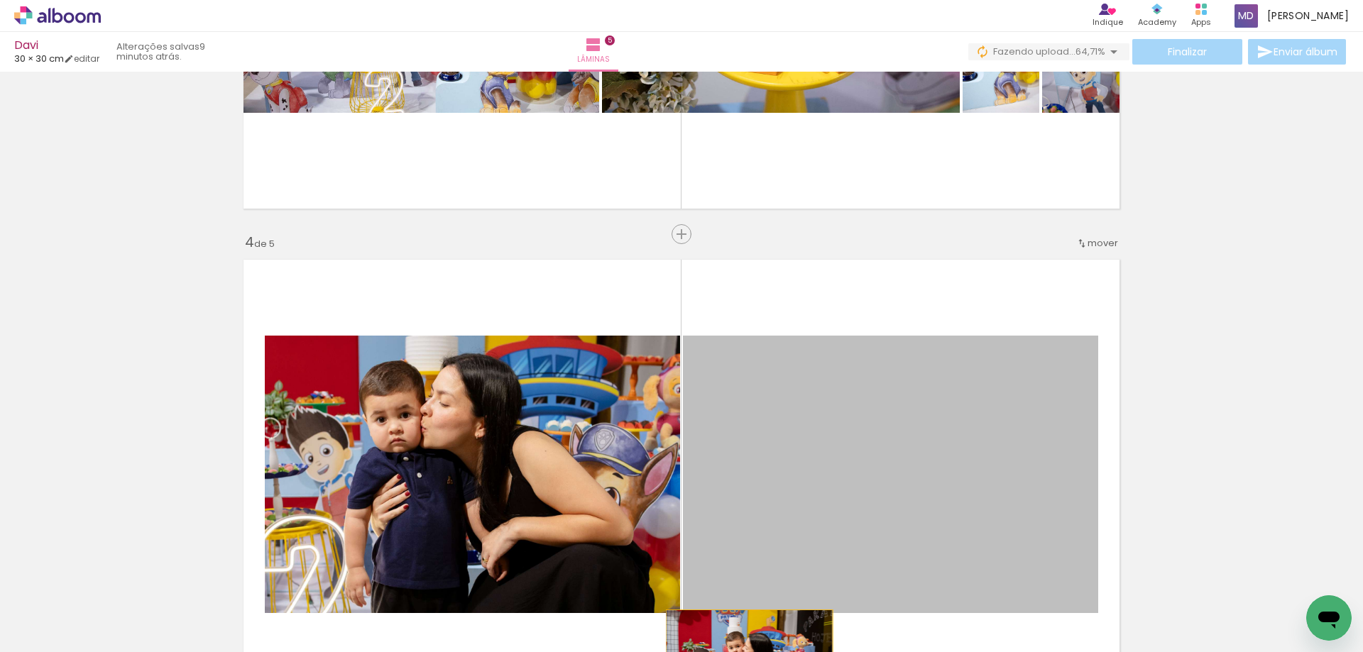
drag, startPoint x: 813, startPoint y: 459, endPoint x: 742, endPoint y: 665, distance: 217.7
click at [742, 652] on html "link( href="../../bower_components/polymer/polymer.html" rel="import" ) picture…" at bounding box center [681, 326] width 1363 height 652
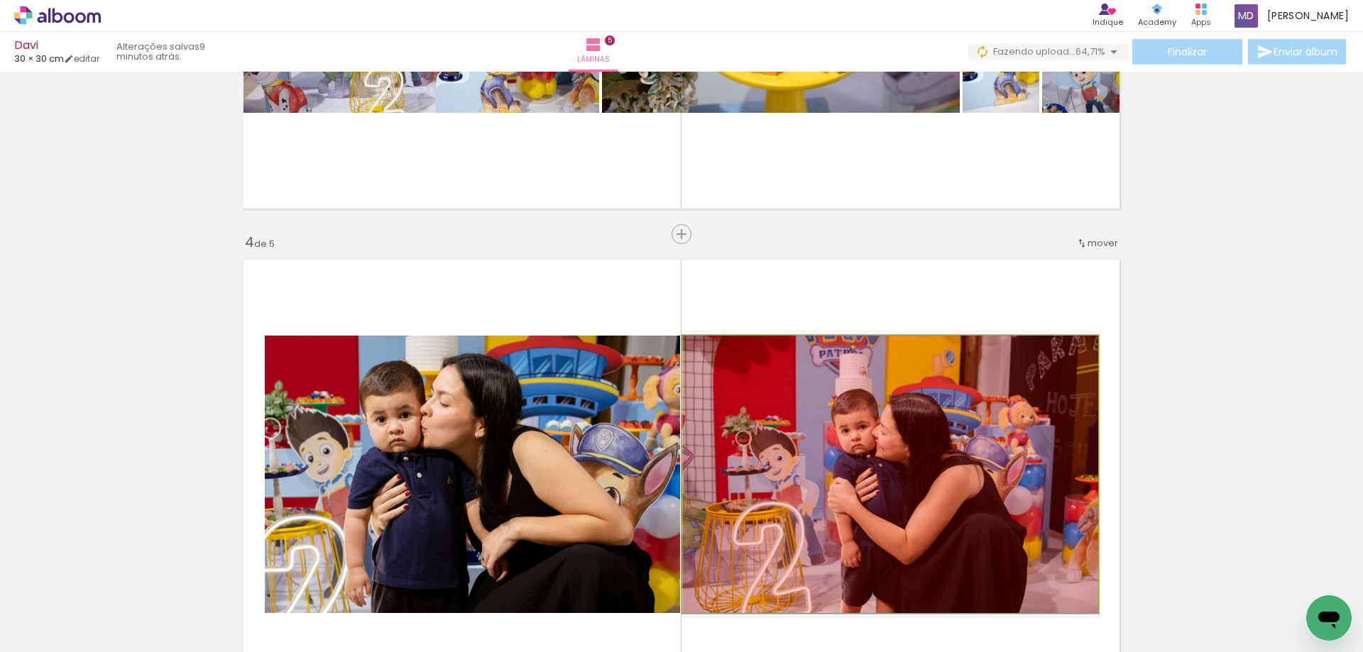
drag, startPoint x: 745, startPoint y: 467, endPoint x: 703, endPoint y: 585, distance: 125.1
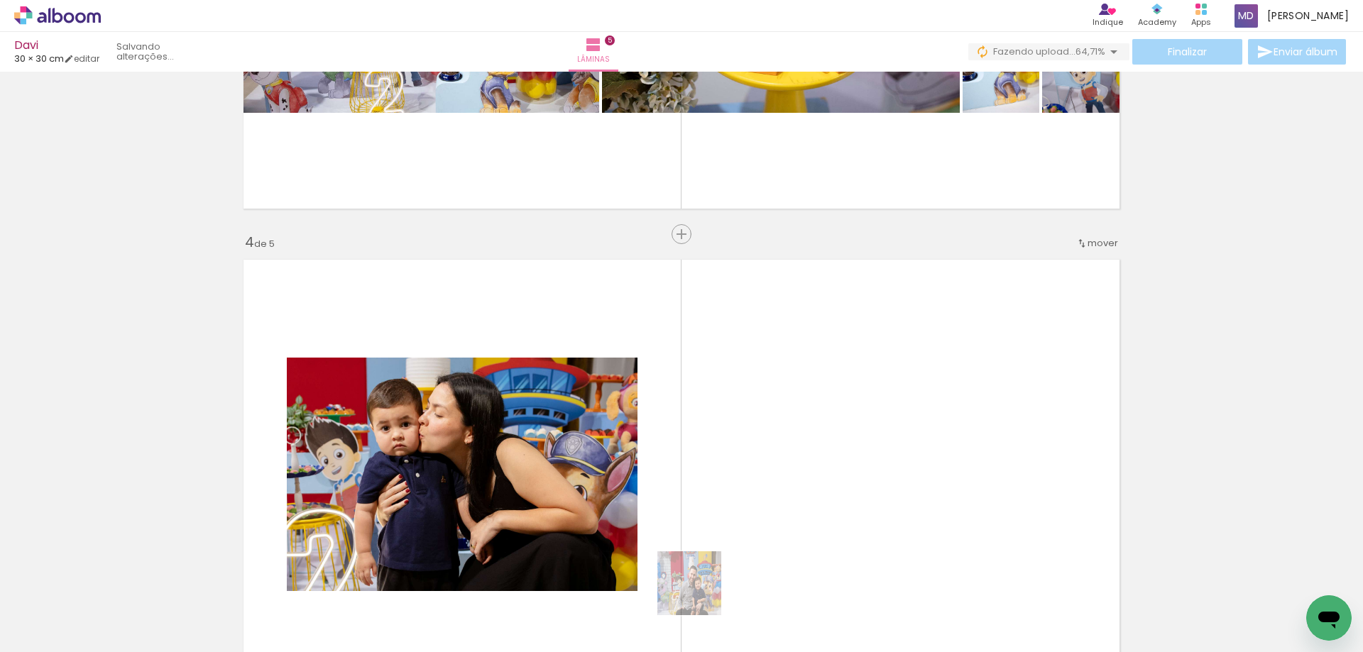
drag, startPoint x: 703, startPoint y: 585, endPoint x: 700, endPoint y: 594, distance: 9.7
click at [700, 594] on iron-image at bounding box center [700, 604] width 73 height 50
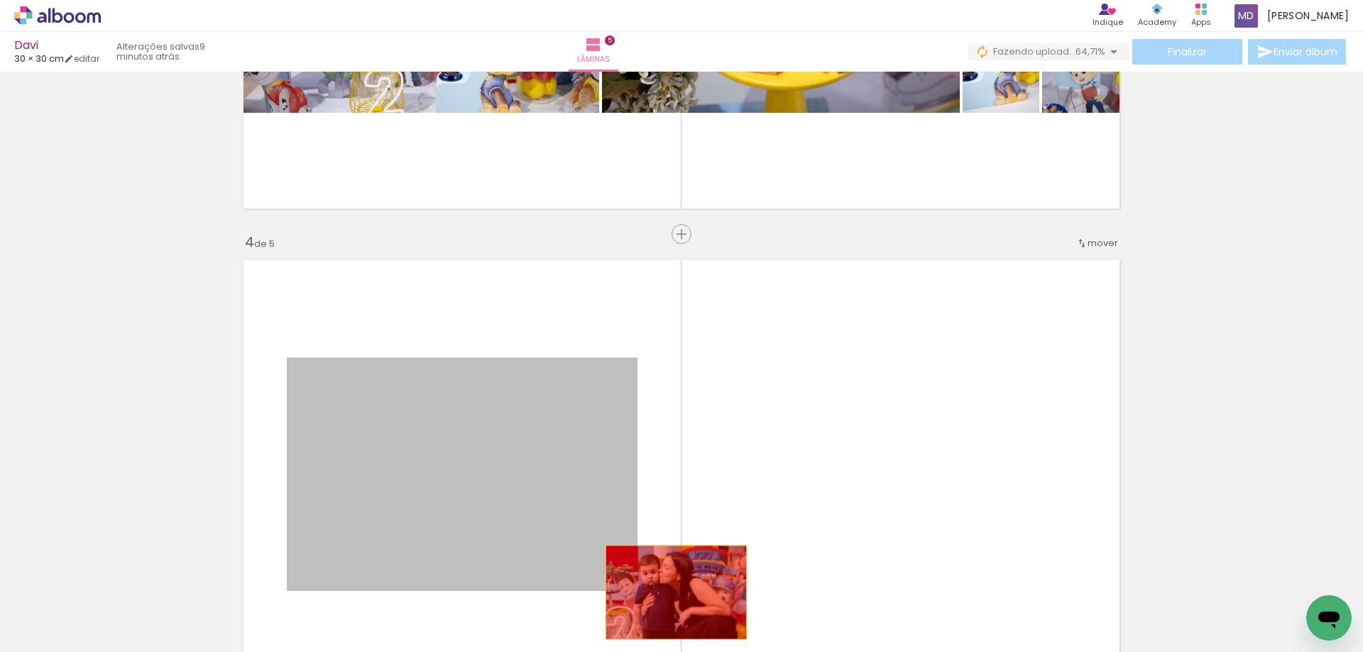
drag, startPoint x: 505, startPoint y: 467, endPoint x: 673, endPoint y: 598, distance: 212.9
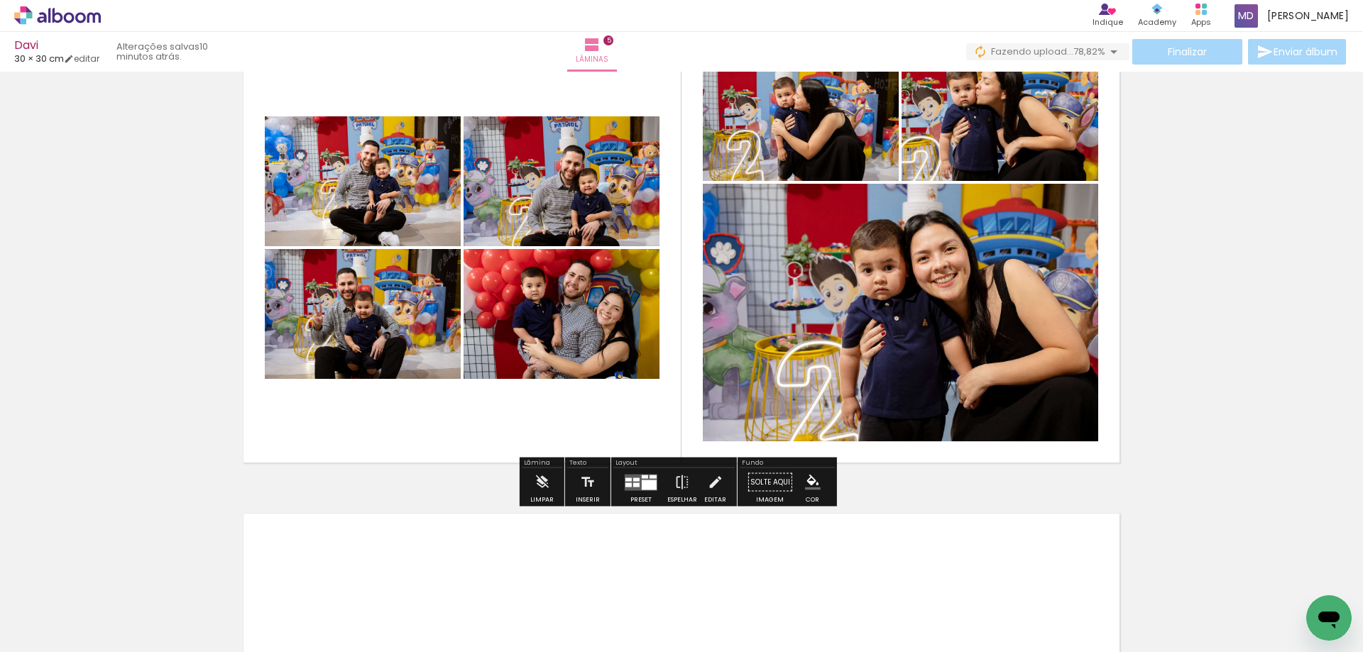
scroll to position [2015, 0]
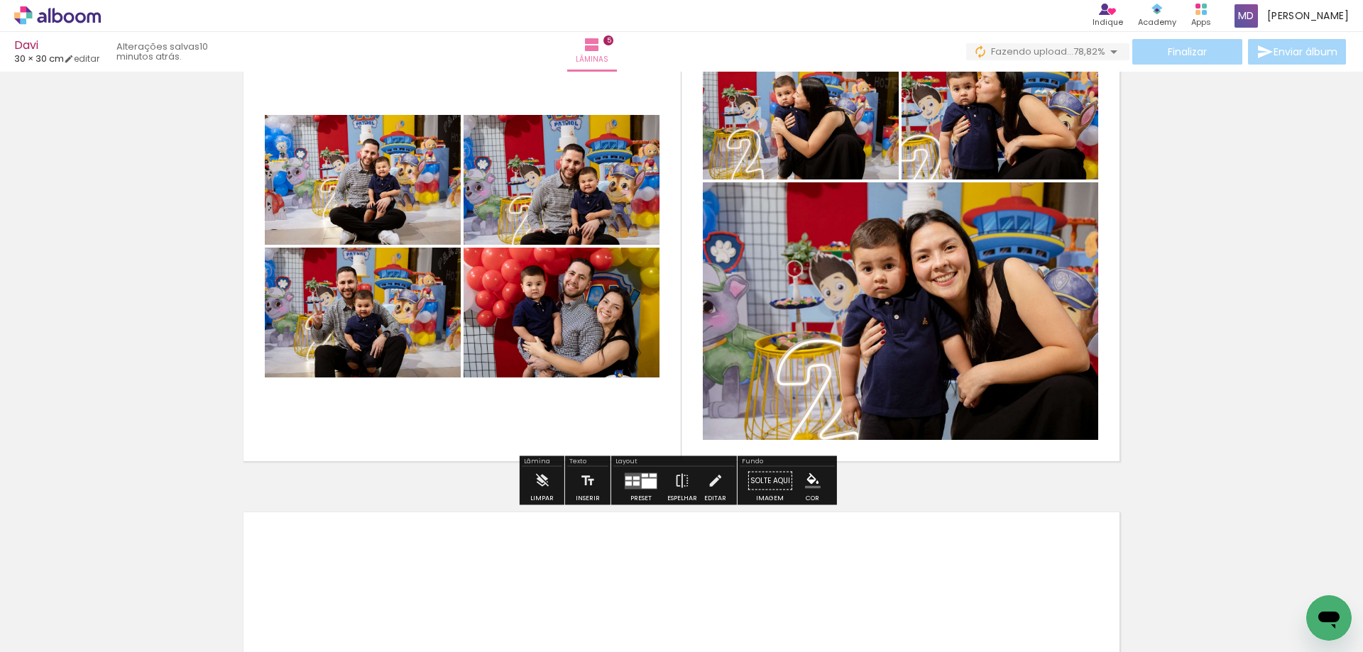
click at [643, 488] on div at bounding box center [649, 483] width 15 height 10
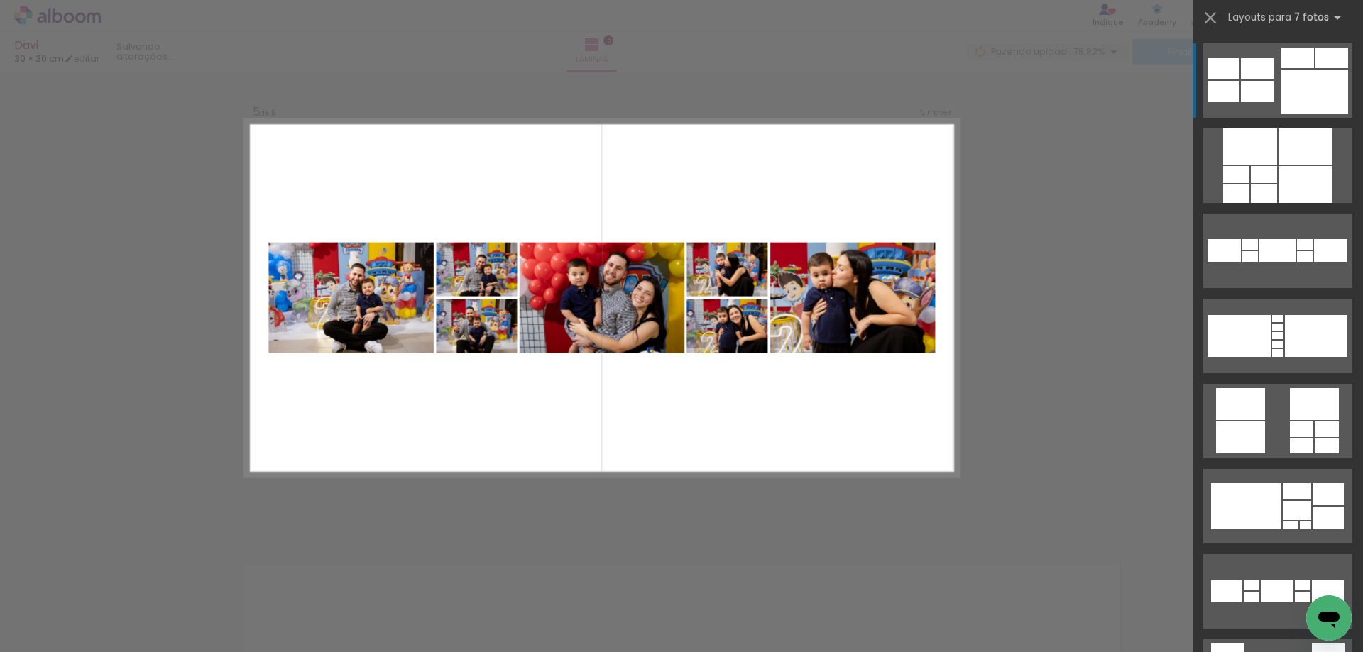
scroll to position [1944, 0]
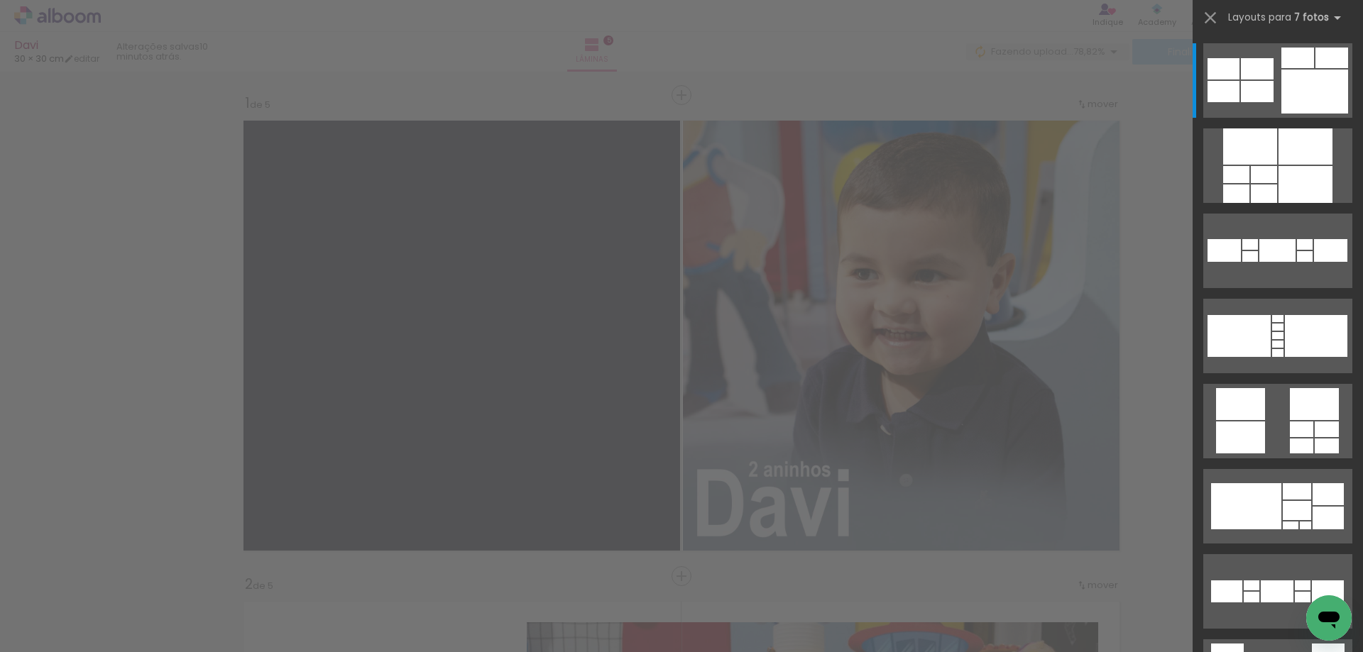
scroll to position [0, 395]
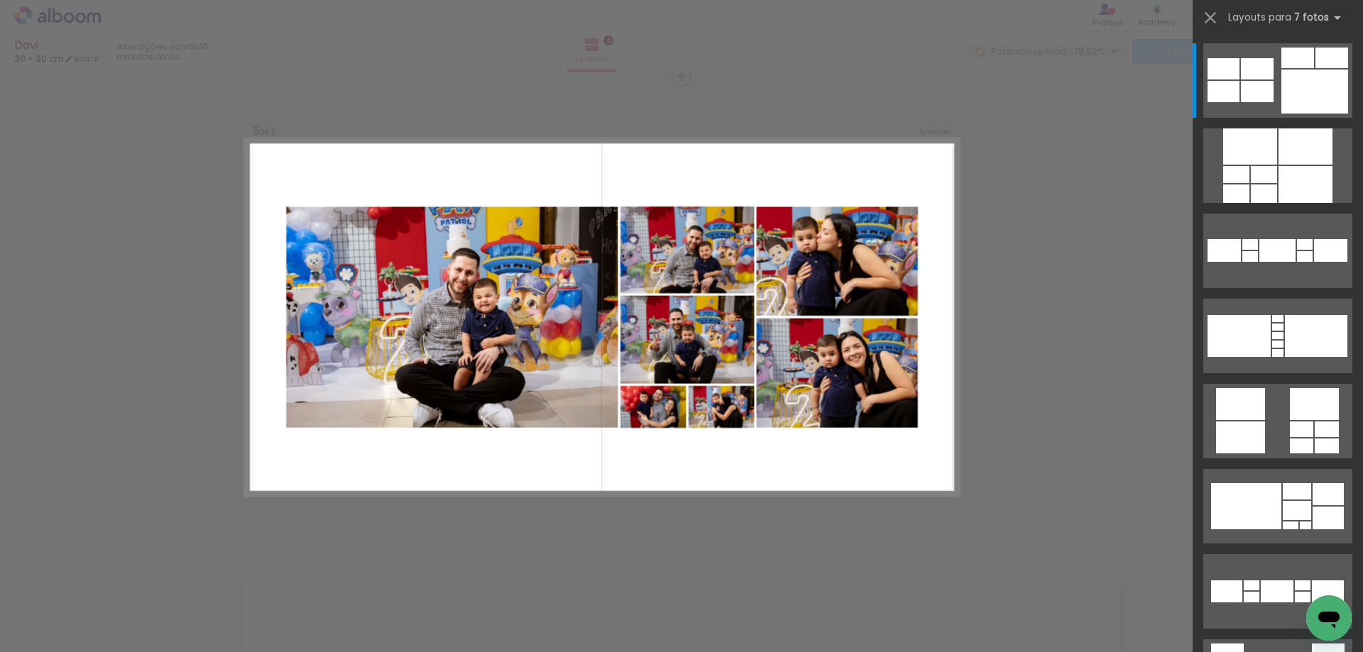
click at [1283, 509] on div at bounding box center [1297, 510] width 28 height 19
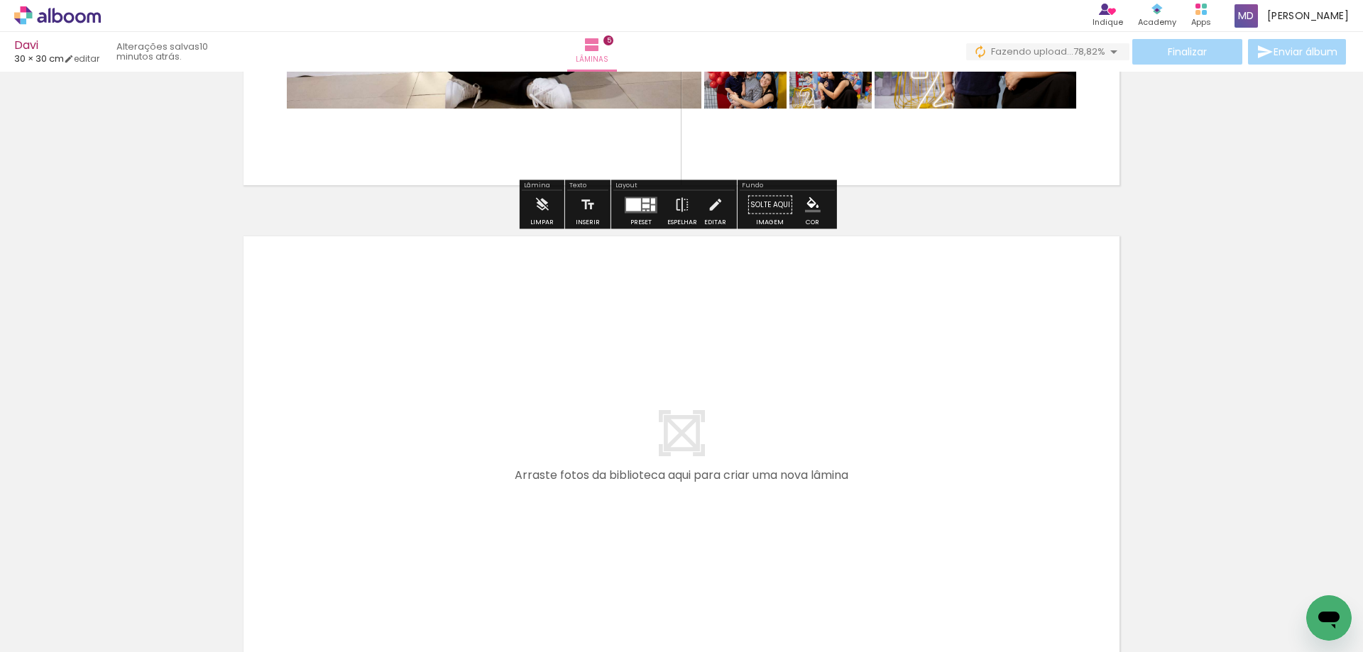
scroll to position [2298, 0]
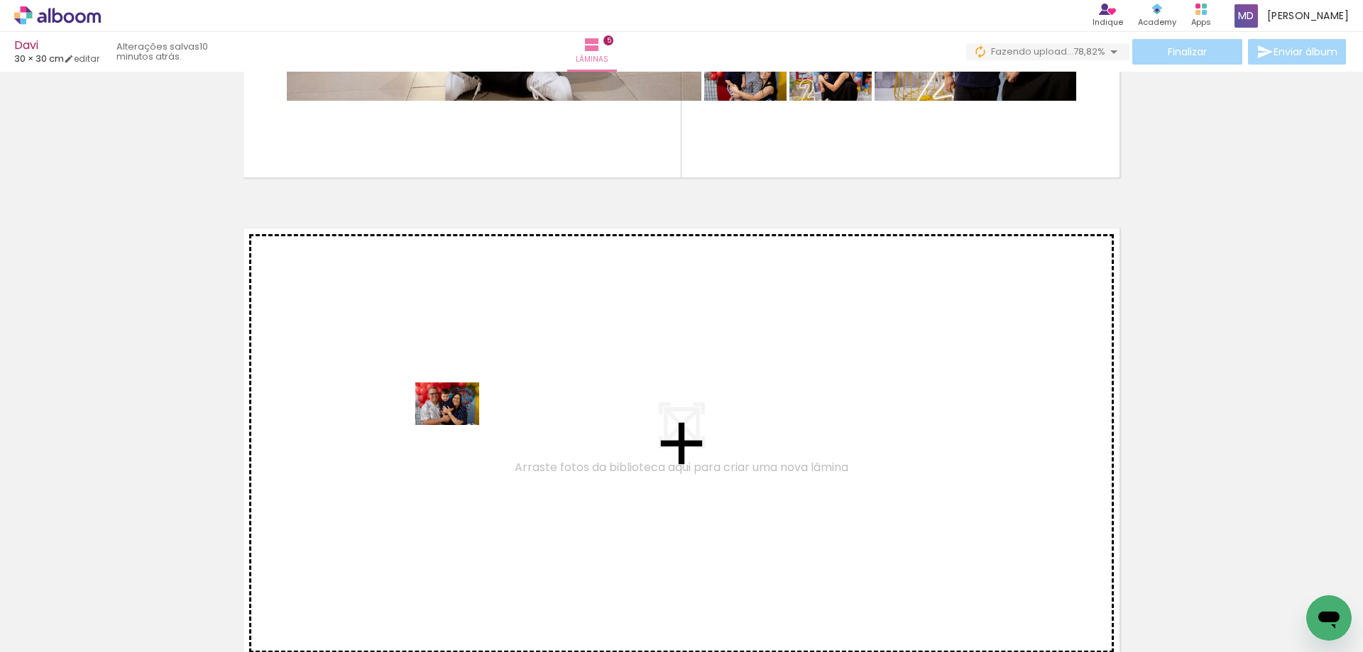
drag, startPoint x: 931, startPoint y: 619, endPoint x: 458, endPoint y: 425, distance: 511.6
click at [458, 425] on quentale-workspace at bounding box center [681, 326] width 1363 height 652
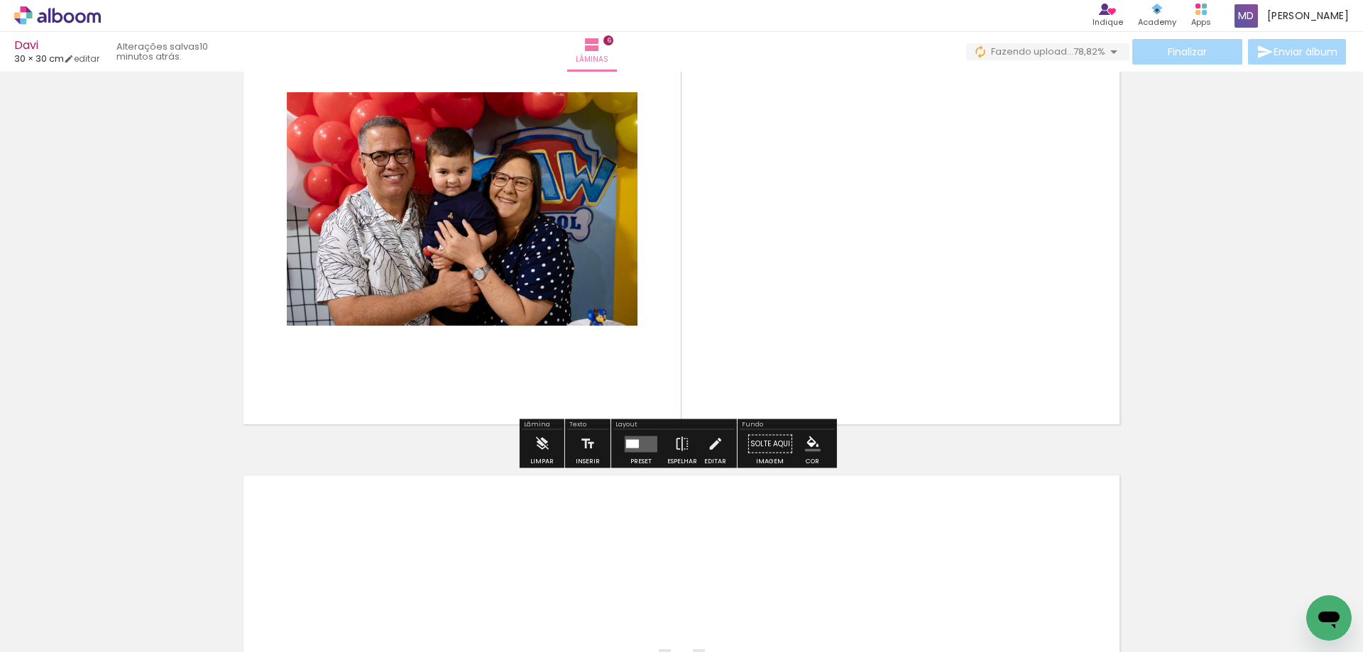
scroll to position [2567, 0]
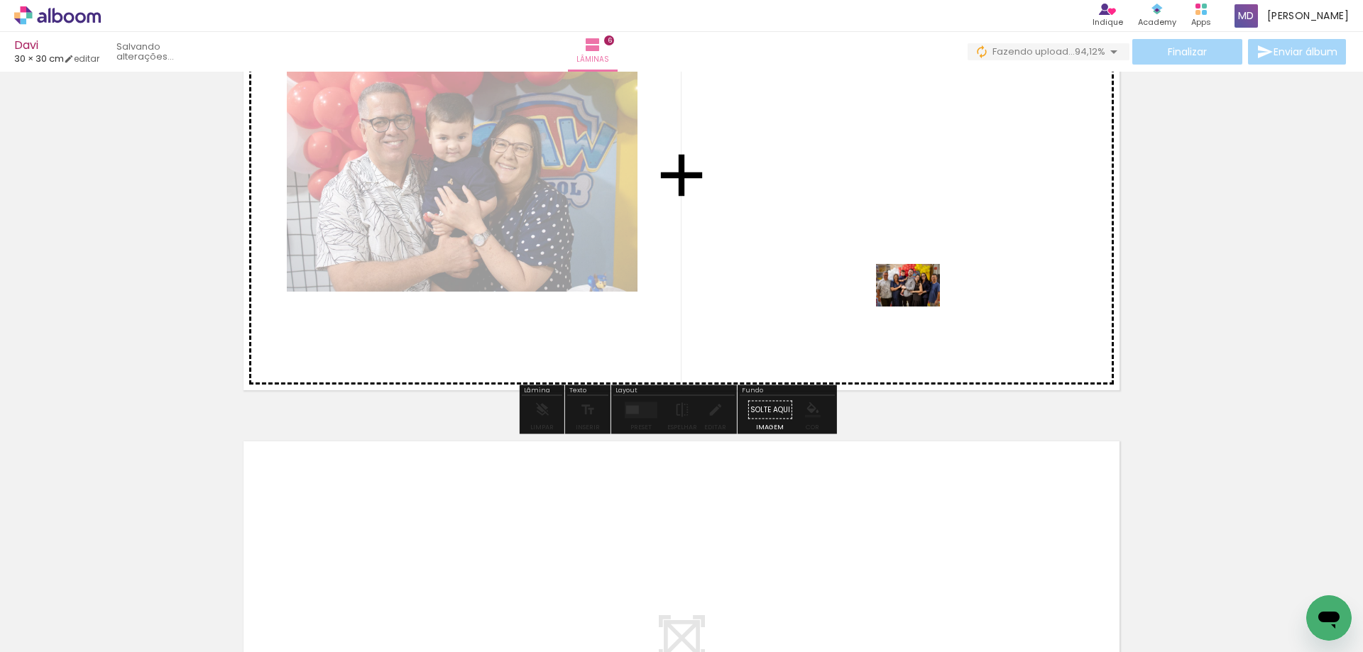
drag, startPoint x: 987, startPoint y: 618, endPoint x: 885, endPoint y: 221, distance: 410.3
click at [885, 221] on quentale-workspace at bounding box center [681, 326] width 1363 height 652
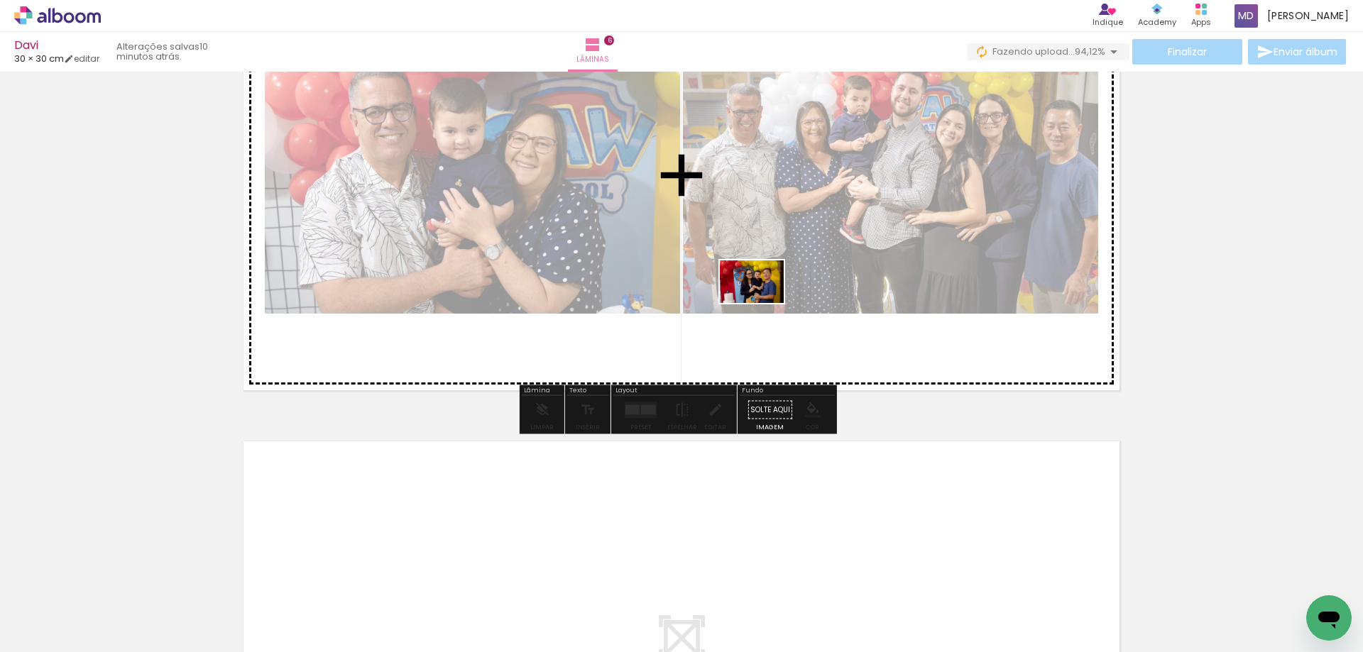
drag, startPoint x: 919, startPoint y: 603, endPoint x: 719, endPoint y: 248, distance: 406.9
click at [720, 249] on quentale-workspace at bounding box center [681, 326] width 1363 height 652
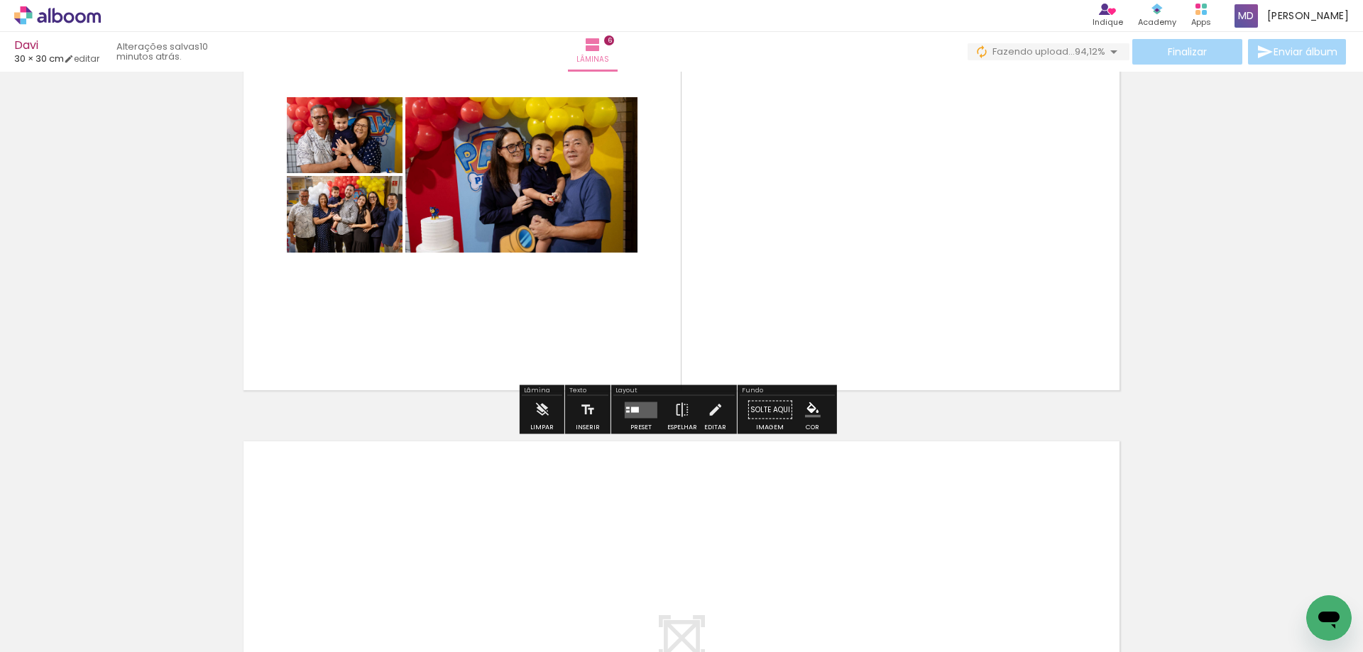
click at [634, 417] on quentale-layouter at bounding box center [641, 410] width 33 height 16
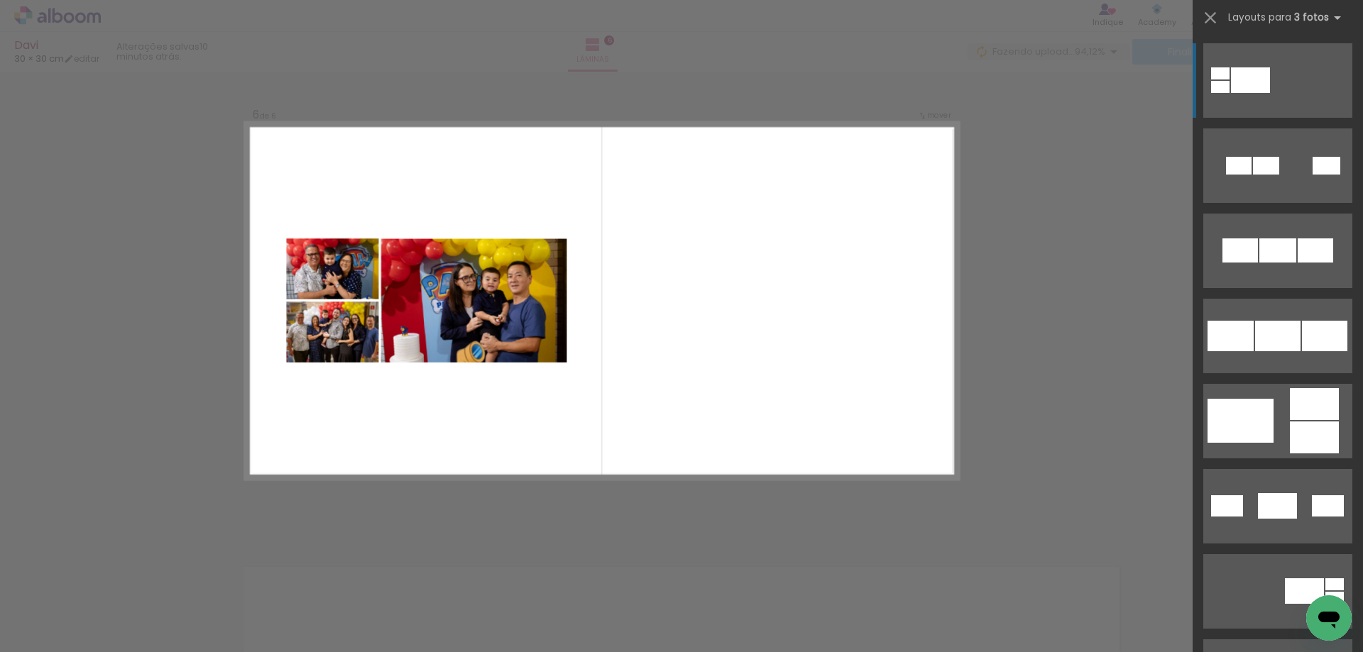
scroll to position [2425, 0]
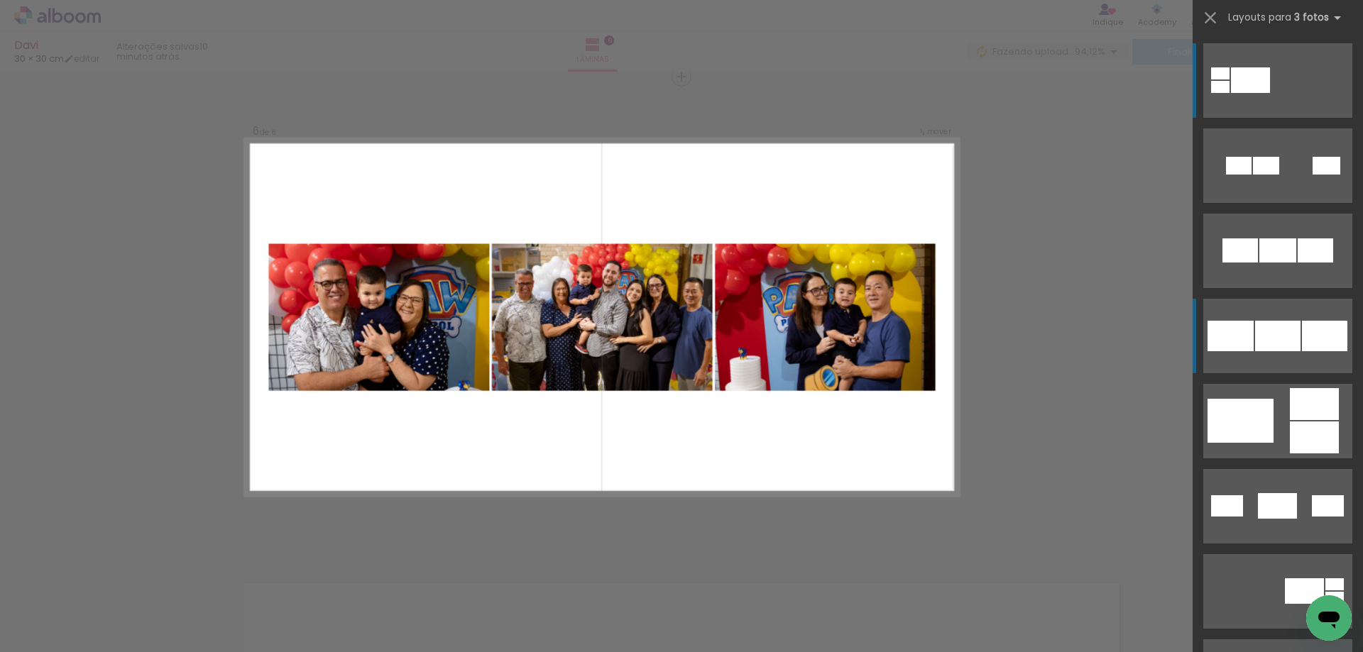
click at [1277, 347] on div at bounding box center [1277, 336] width 45 height 31
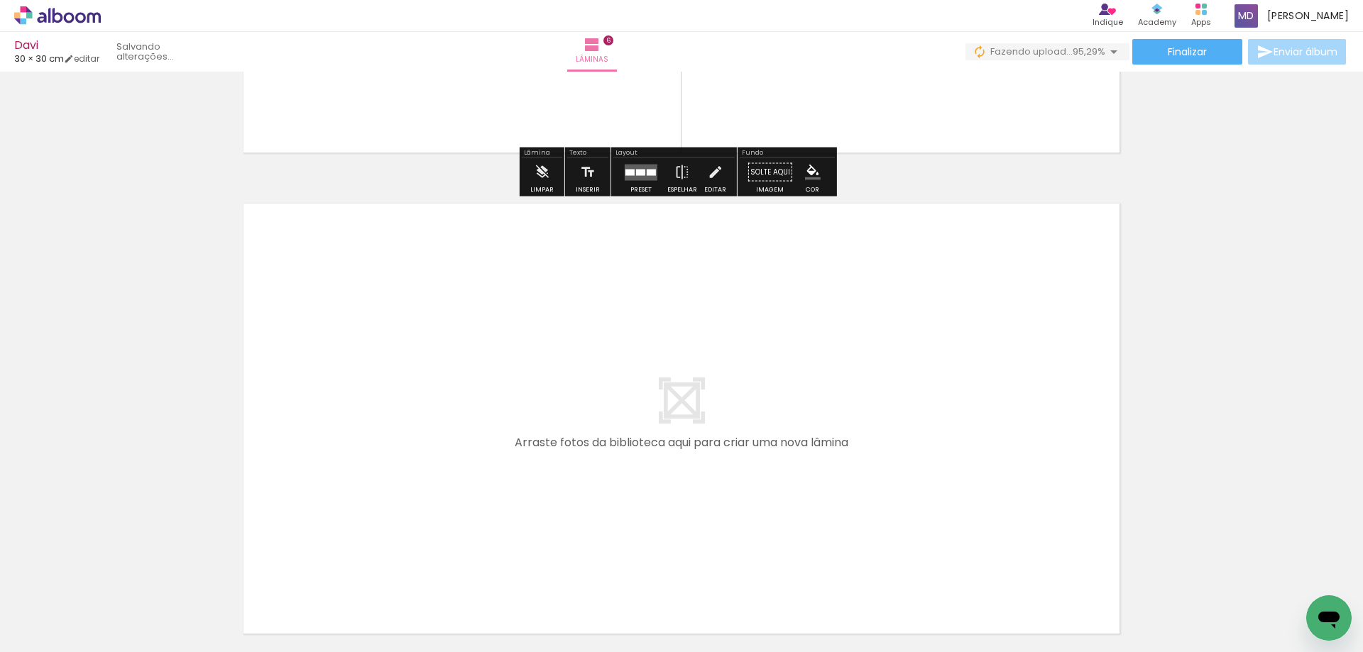
scroll to position [2851, 0]
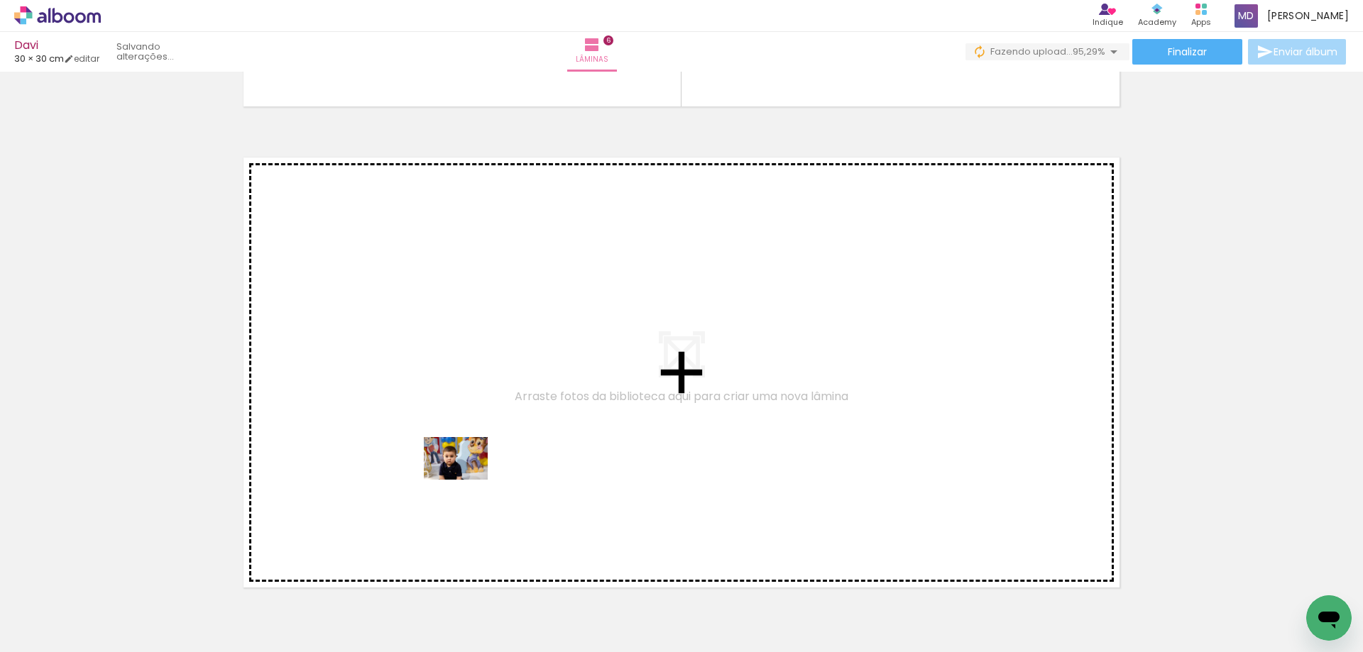
drag, startPoint x: 592, startPoint y: 615, endPoint x: 439, endPoint y: 392, distance: 270.7
click at [439, 392] on quentale-workspace at bounding box center [681, 326] width 1363 height 652
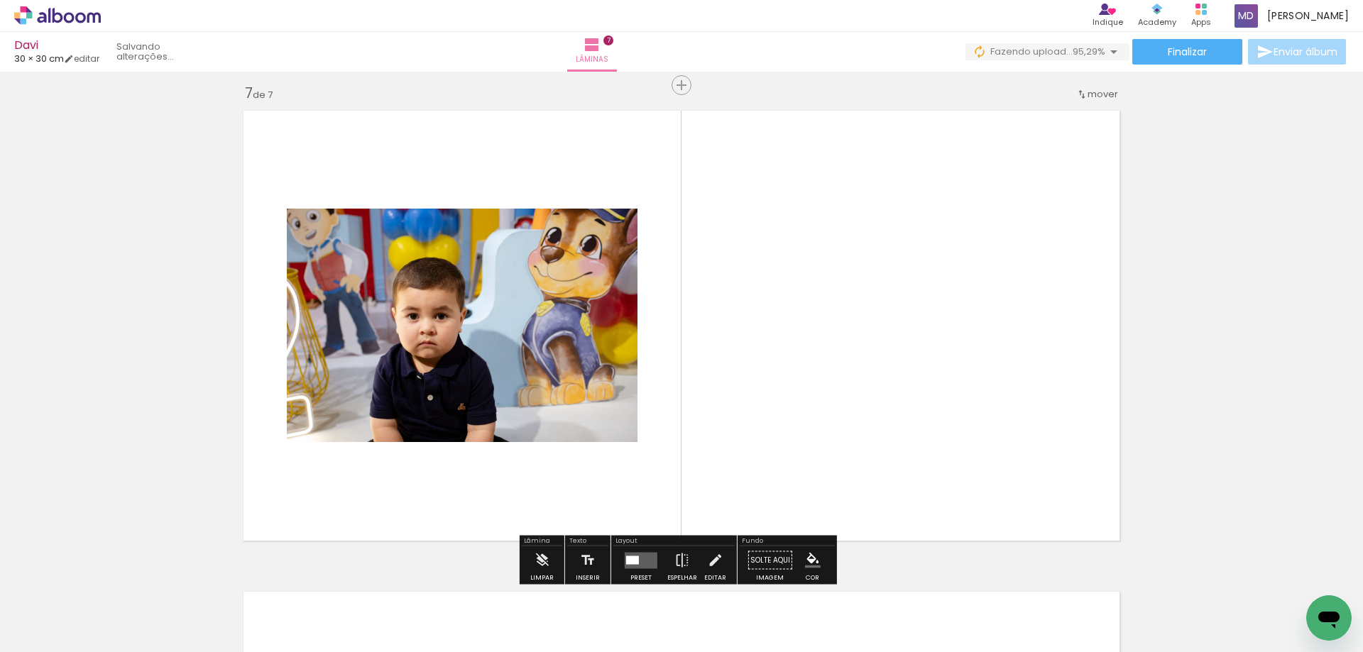
scroll to position [2906, 0]
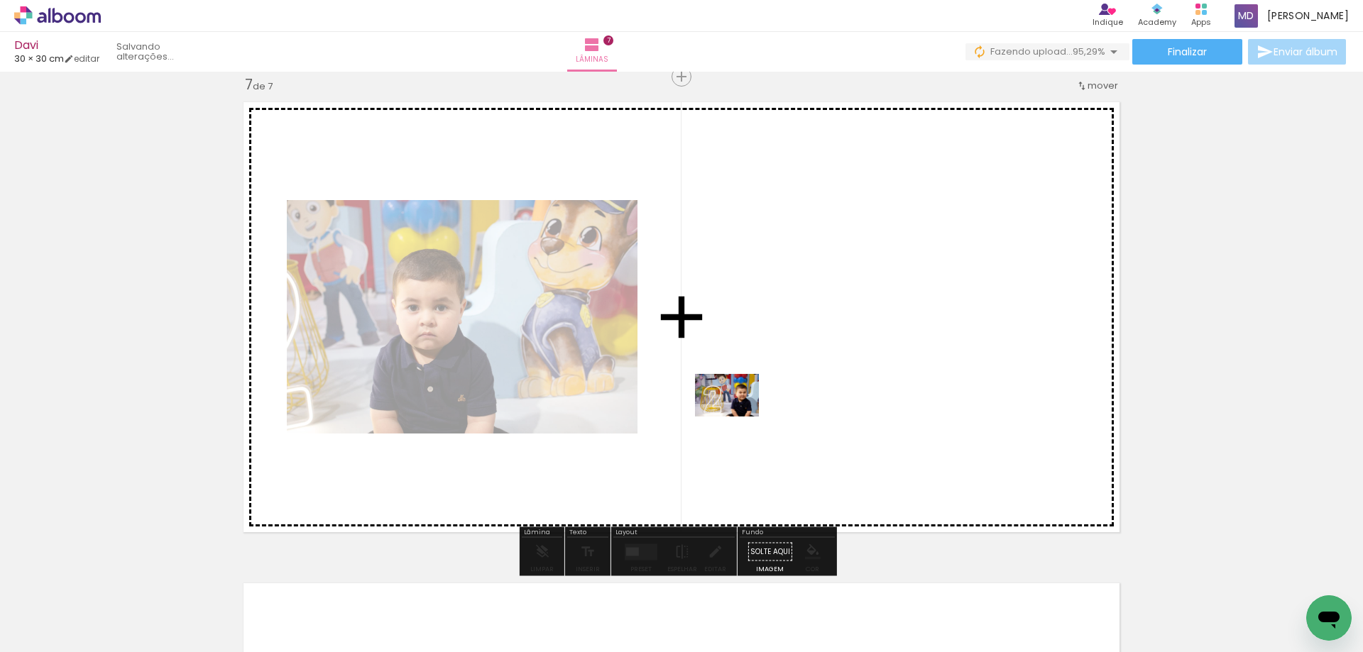
drag, startPoint x: 667, startPoint y: 620, endPoint x: 743, endPoint y: 461, distance: 176.5
click at [738, 415] on quentale-workspace at bounding box center [681, 326] width 1363 height 652
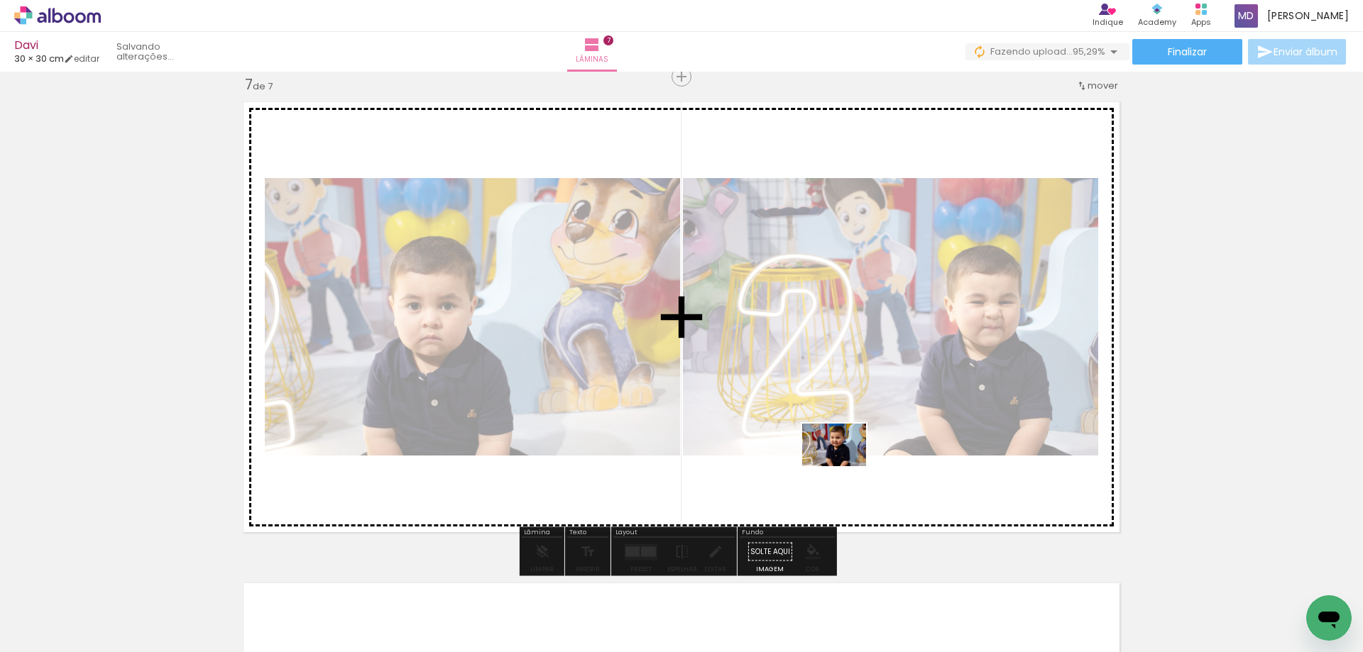
drag, startPoint x: 843, startPoint y: 616, endPoint x: 845, endPoint y: 466, distance: 149.8
click at [845, 466] on quentale-workspace at bounding box center [681, 326] width 1363 height 652
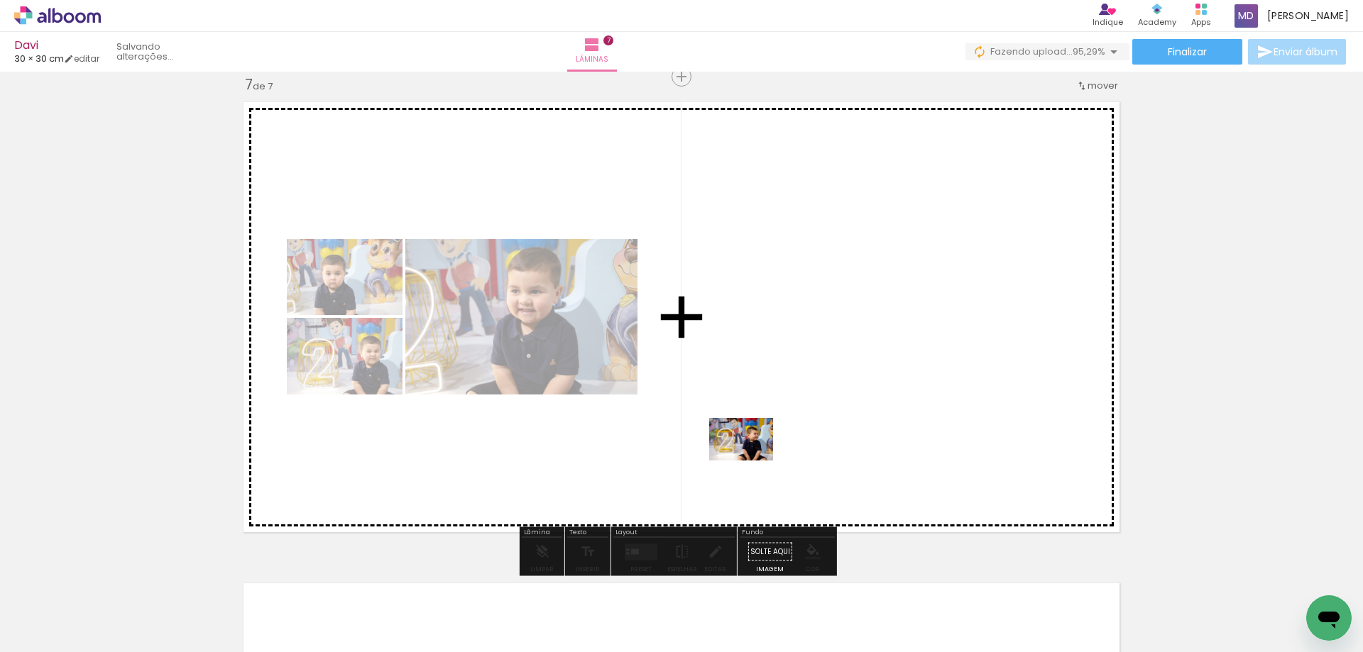
drag, startPoint x: 764, startPoint y: 620, endPoint x: 752, endPoint y: 461, distance: 160.2
click at [752, 461] on quentale-workspace at bounding box center [681, 326] width 1363 height 652
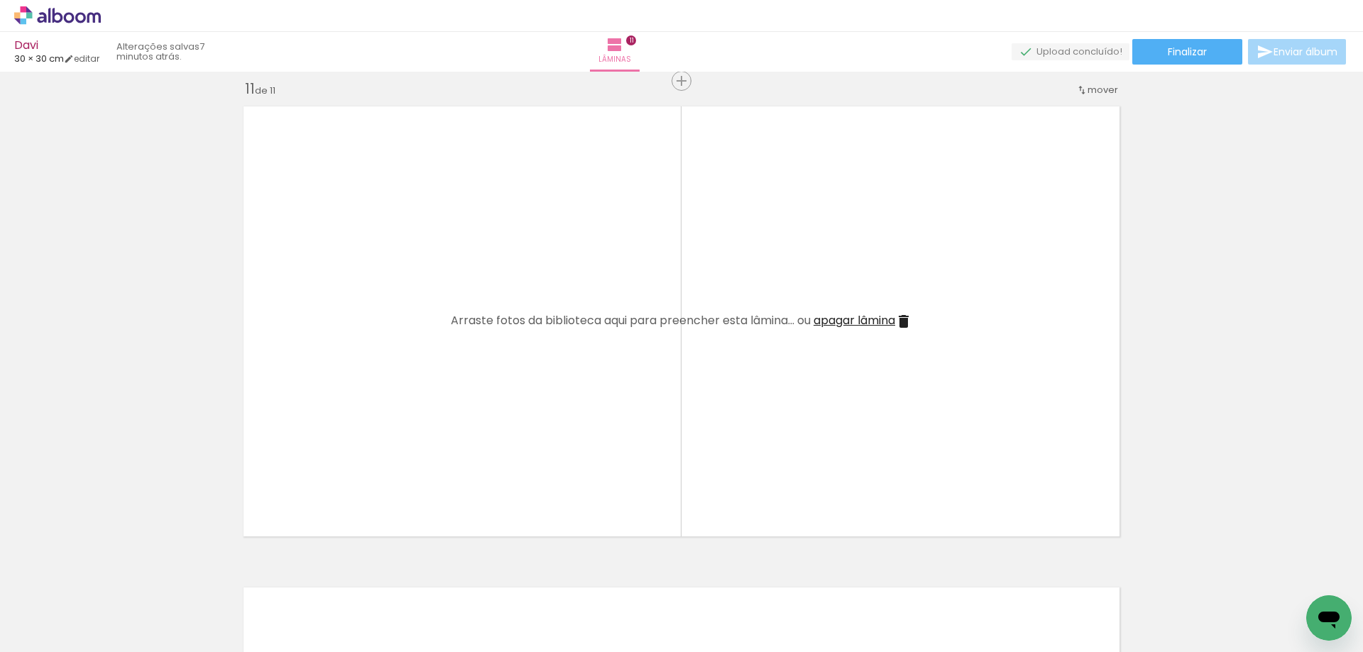
scroll to position [0, 5280]
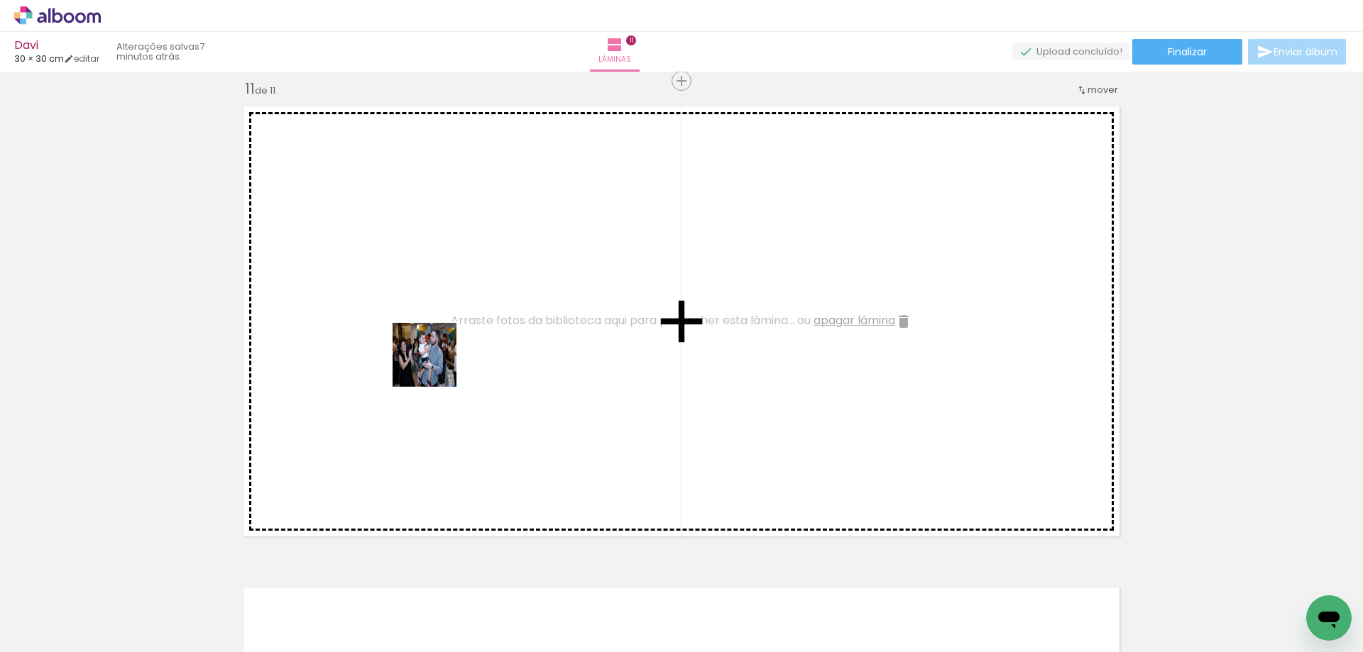
drag, startPoint x: 616, startPoint y: 623, endPoint x: 539, endPoint y: 500, distance: 145.1
click at [406, 317] on quentale-workspace at bounding box center [681, 326] width 1363 height 652
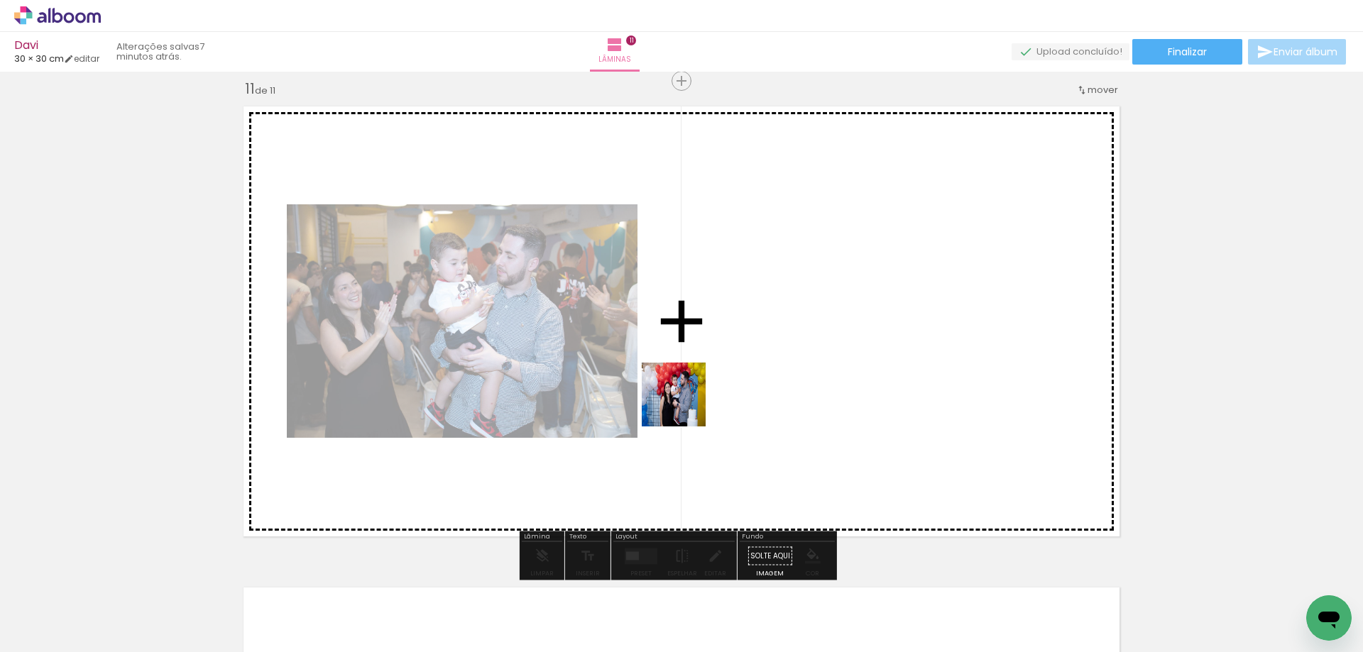
drag, startPoint x: 679, startPoint y: 438, endPoint x: 722, endPoint y: 594, distance: 162.1
click at [690, 376] on quentale-workspace at bounding box center [681, 326] width 1363 height 652
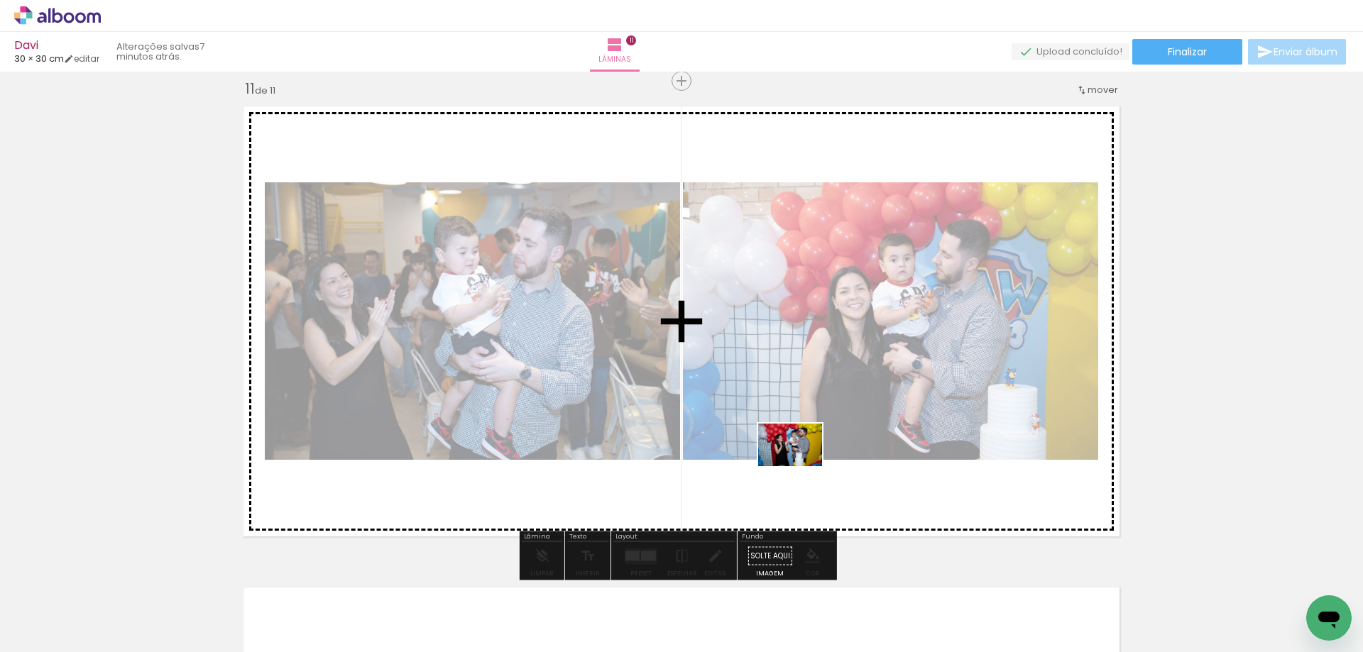
drag, startPoint x: 754, startPoint y: 617, endPoint x: 801, endPoint y: 466, distance: 157.6
click at [801, 466] on quentale-workspace at bounding box center [681, 326] width 1363 height 652
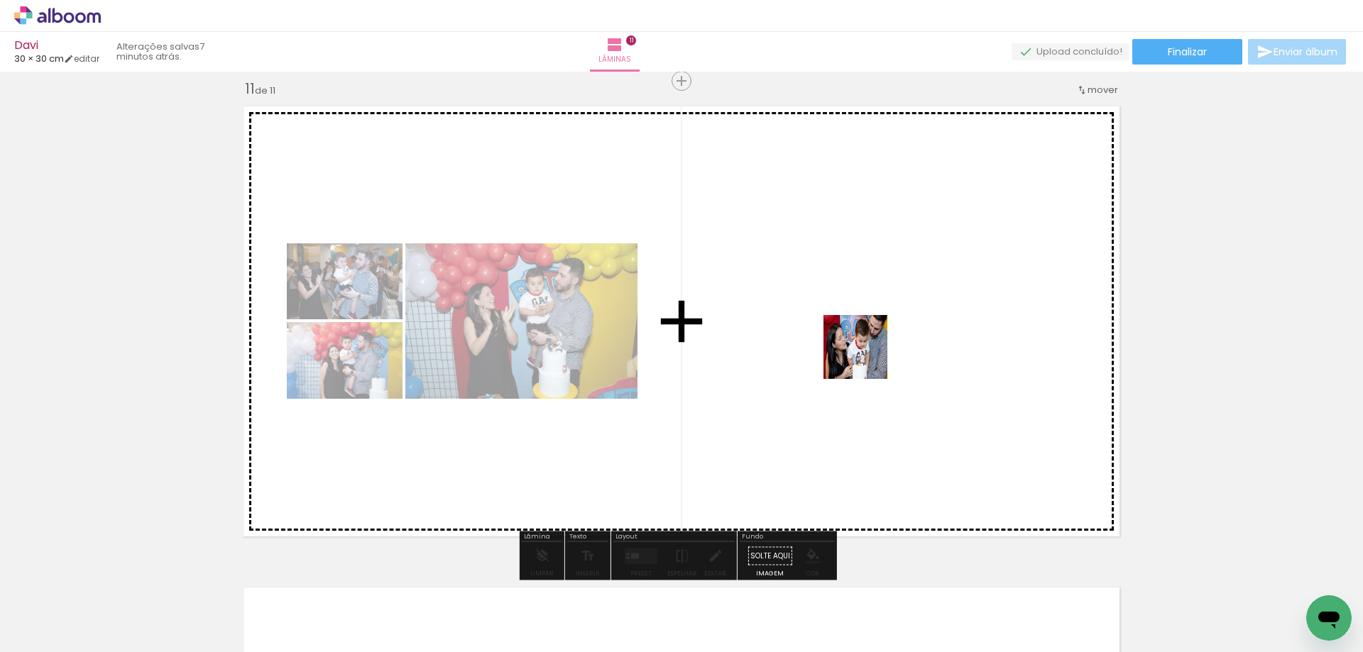
drag, startPoint x: 831, startPoint y: 608, endPoint x: 876, endPoint y: 303, distance: 308.6
click at [876, 303] on quentale-workspace at bounding box center [681, 326] width 1363 height 652
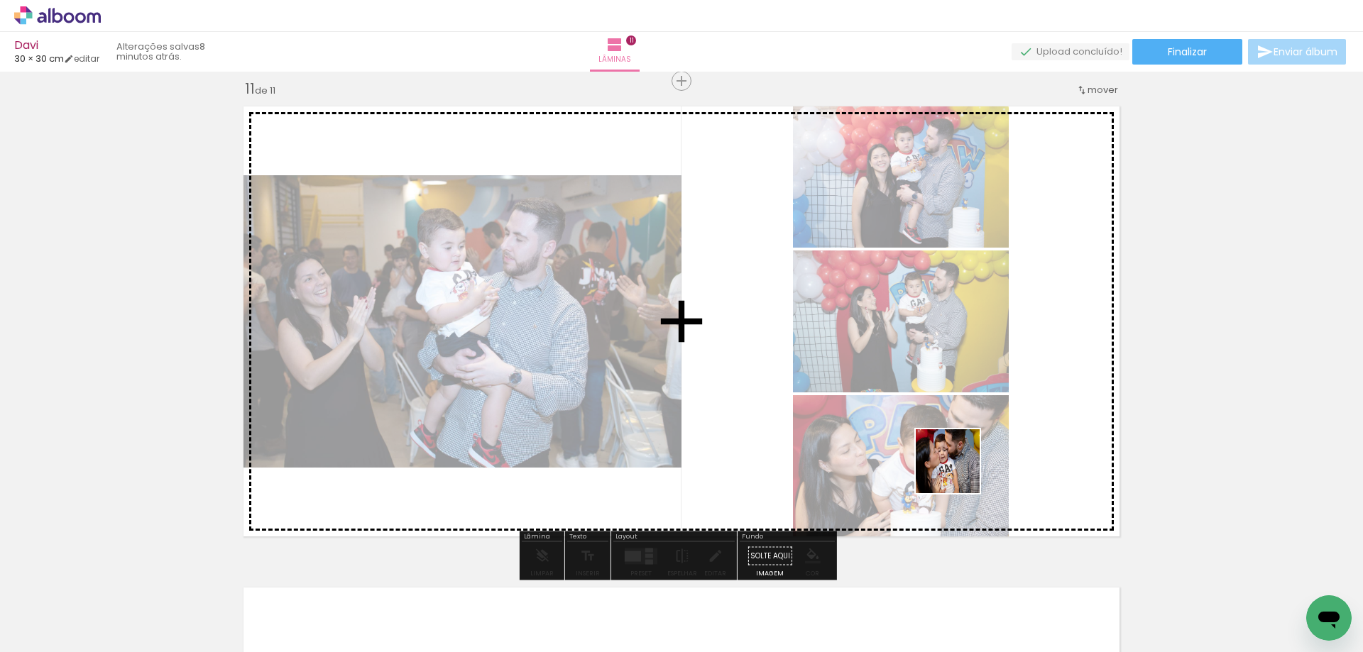
drag, startPoint x: 919, startPoint y: 616, endPoint x: 960, endPoint y: 468, distance: 154.0
click at [960, 468] on quentale-workspace at bounding box center [681, 326] width 1363 height 652
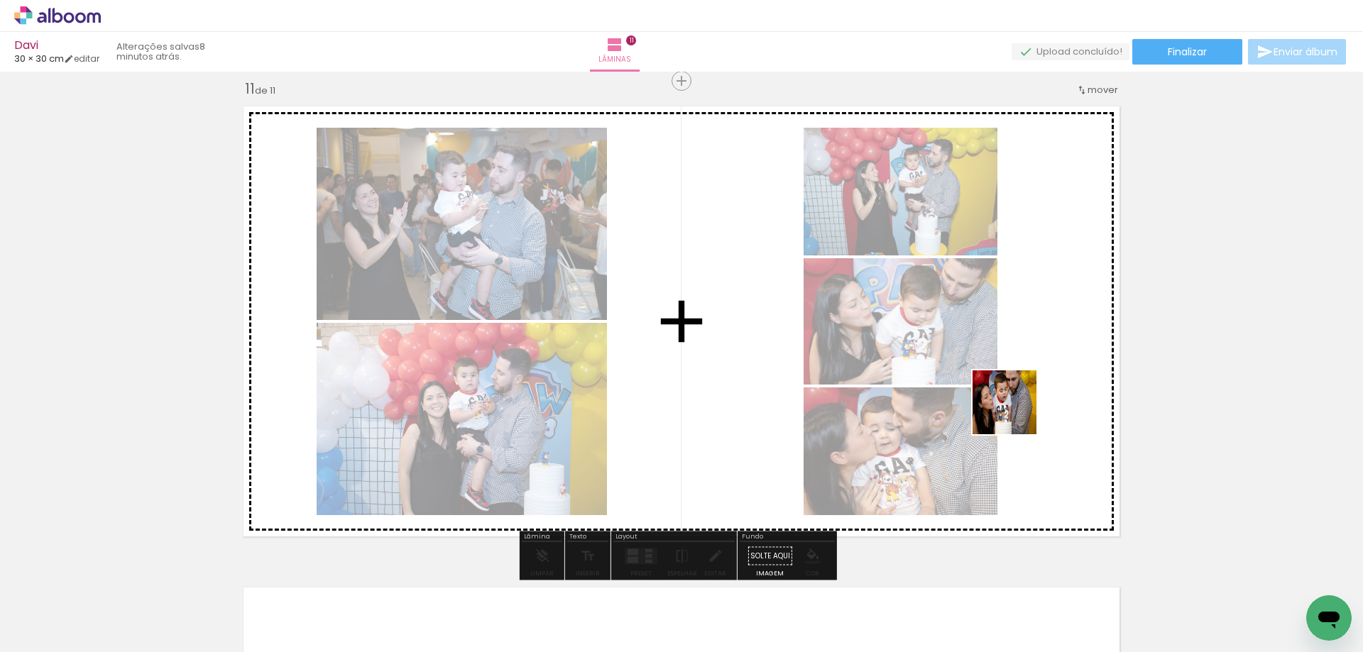
drag, startPoint x: 980, startPoint y: 607, endPoint x: 1015, endPoint y: 413, distance: 197.0
click at [1015, 413] on quentale-workspace at bounding box center [681, 326] width 1363 height 652
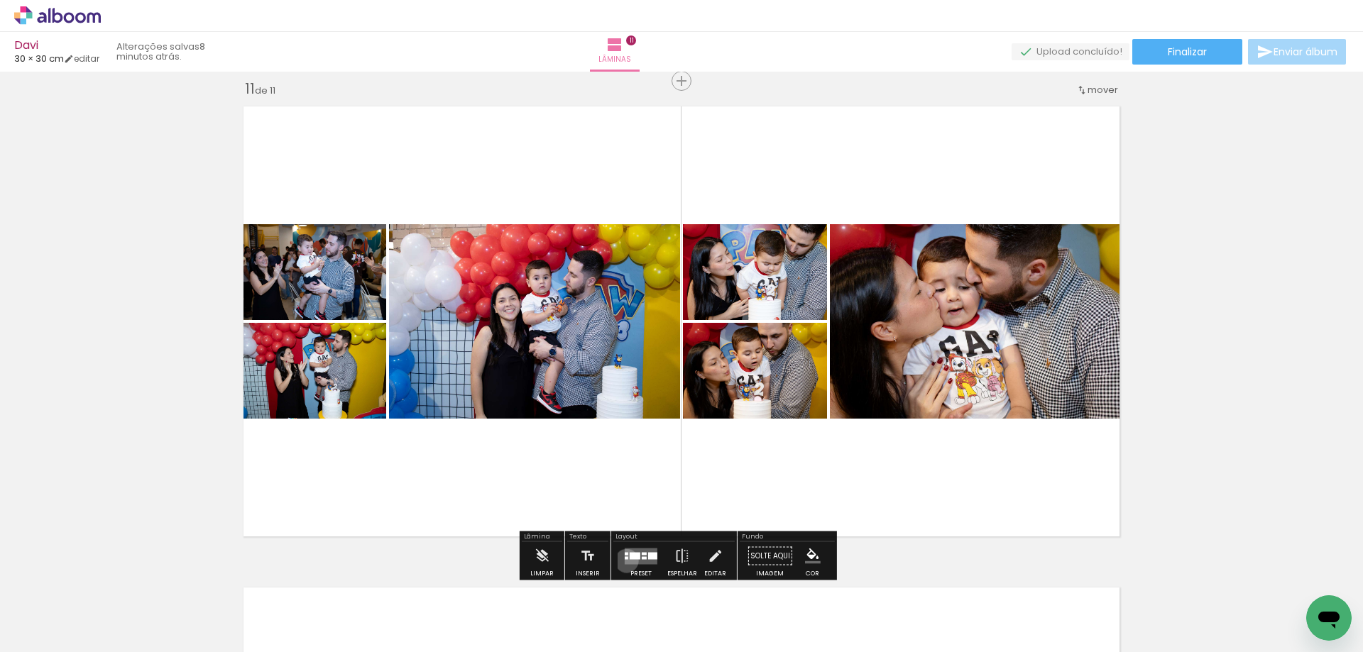
click at [625, 561] on quentale-layouter at bounding box center [641, 556] width 33 height 16
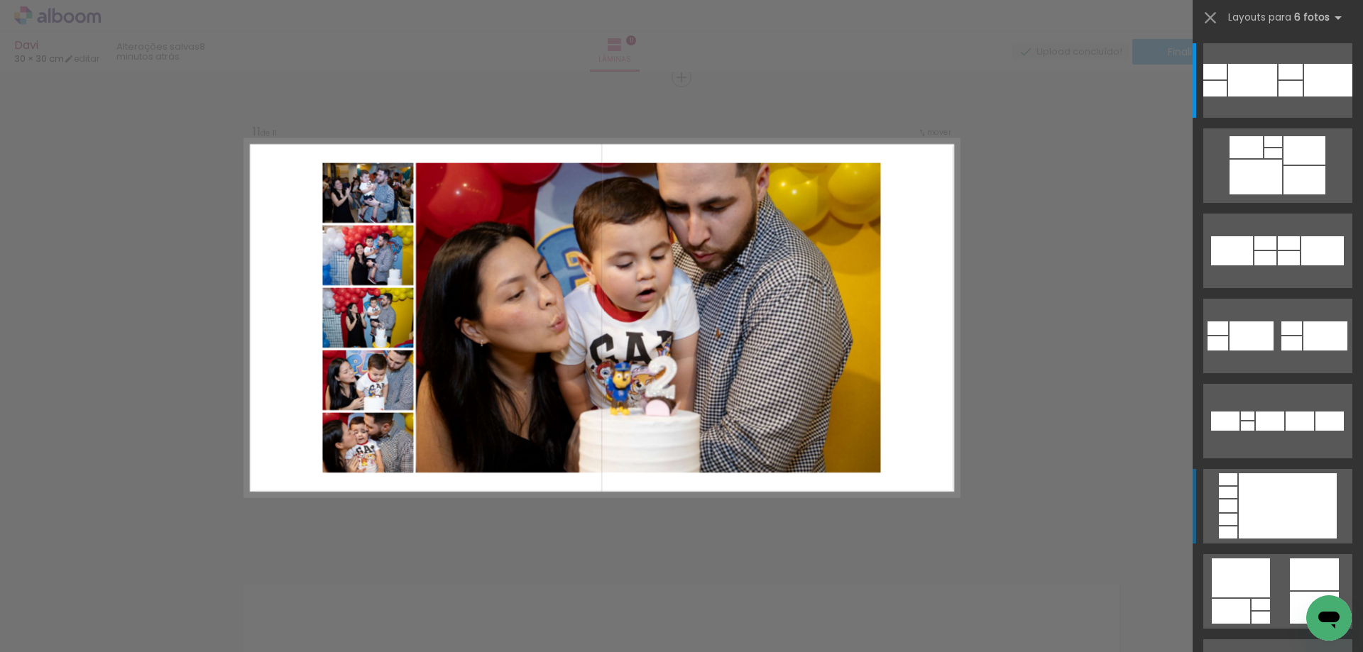
scroll to position [4831, 0]
click at [1291, 522] on div at bounding box center [1288, 505] width 98 height 65
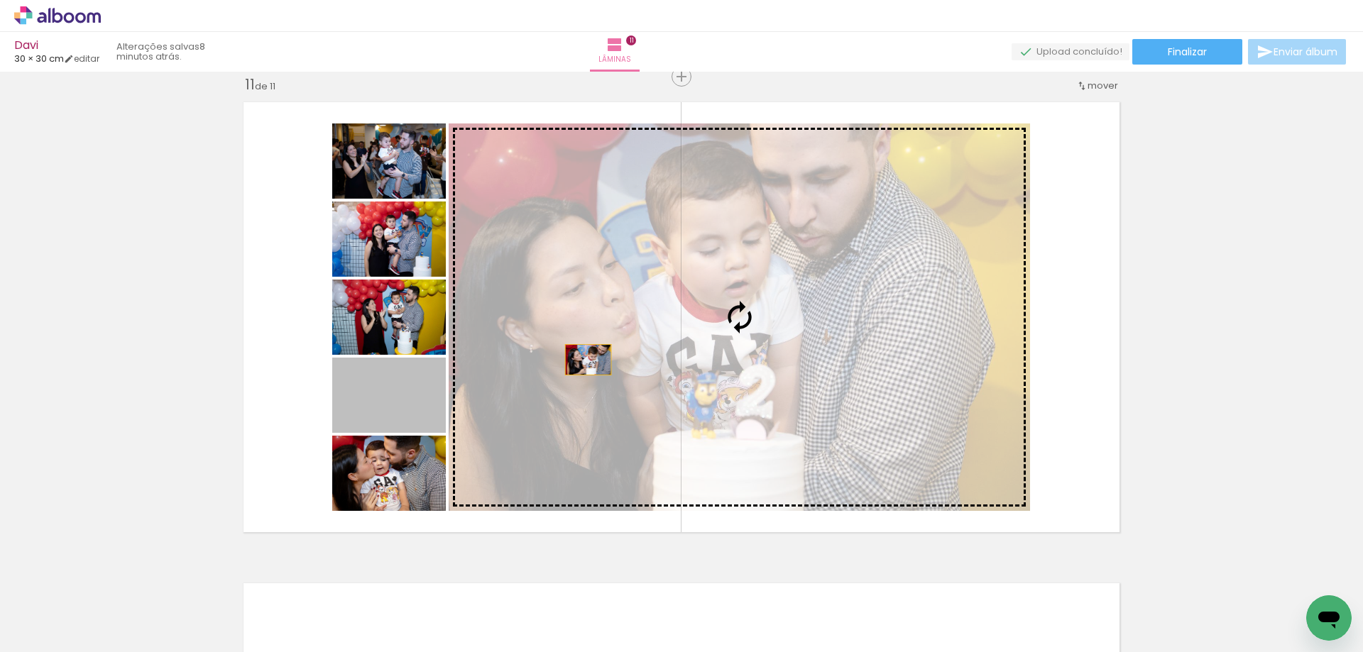
drag, startPoint x: 407, startPoint y: 400, endPoint x: 583, endPoint y: 360, distance: 179.8
click at [0, 0] on slot at bounding box center [0, 0] width 0 height 0
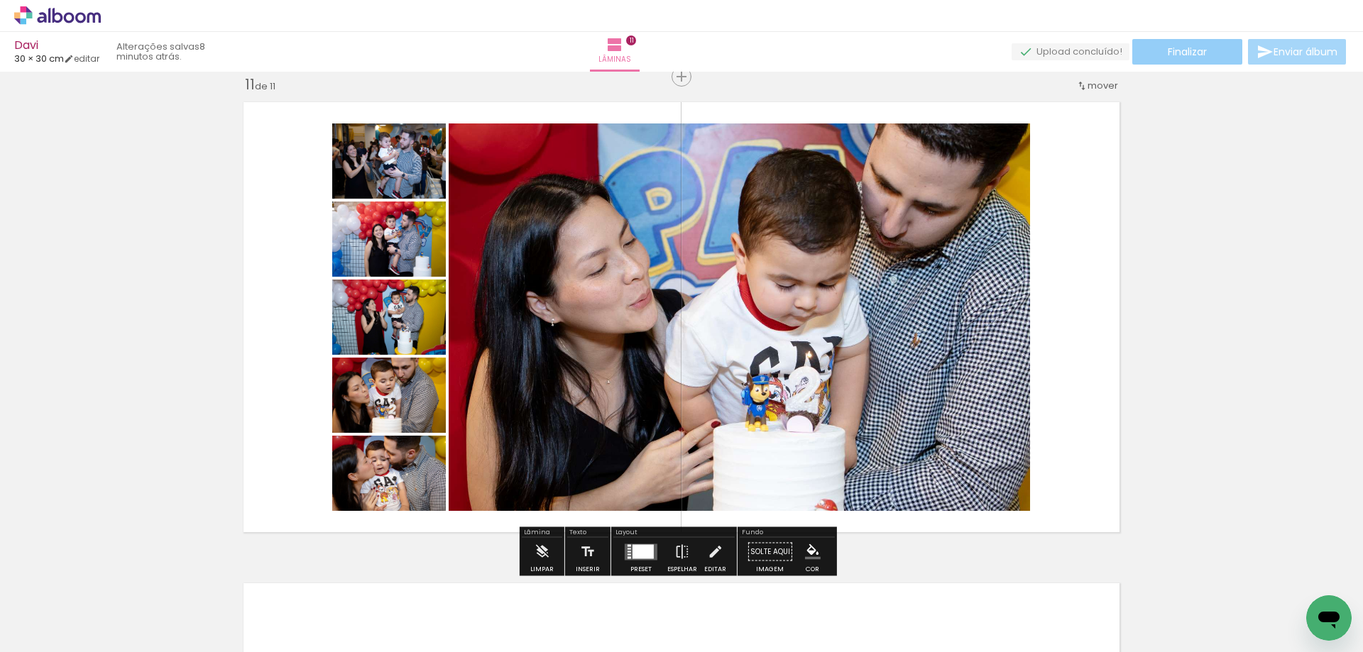
click at [1178, 62] on paper-button "Finalizar" at bounding box center [1187, 52] width 110 height 26
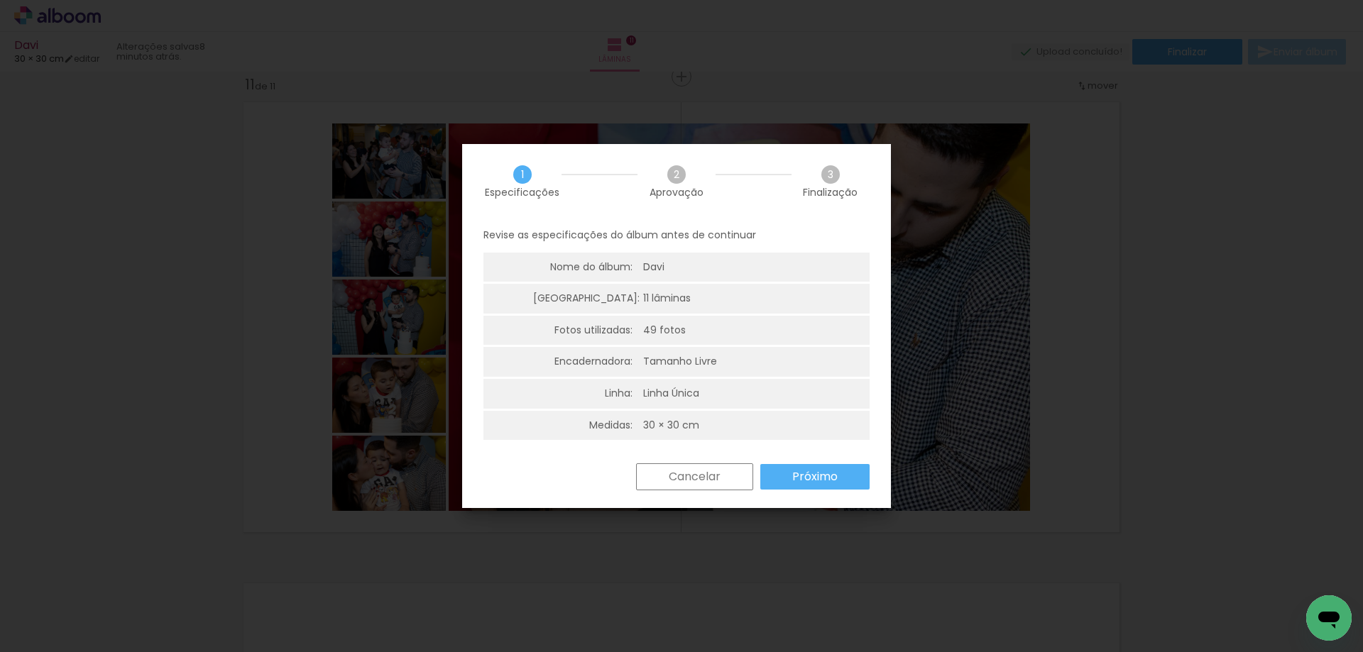
click at [0, 0] on slot "Próximo" at bounding box center [0, 0] width 0 height 0
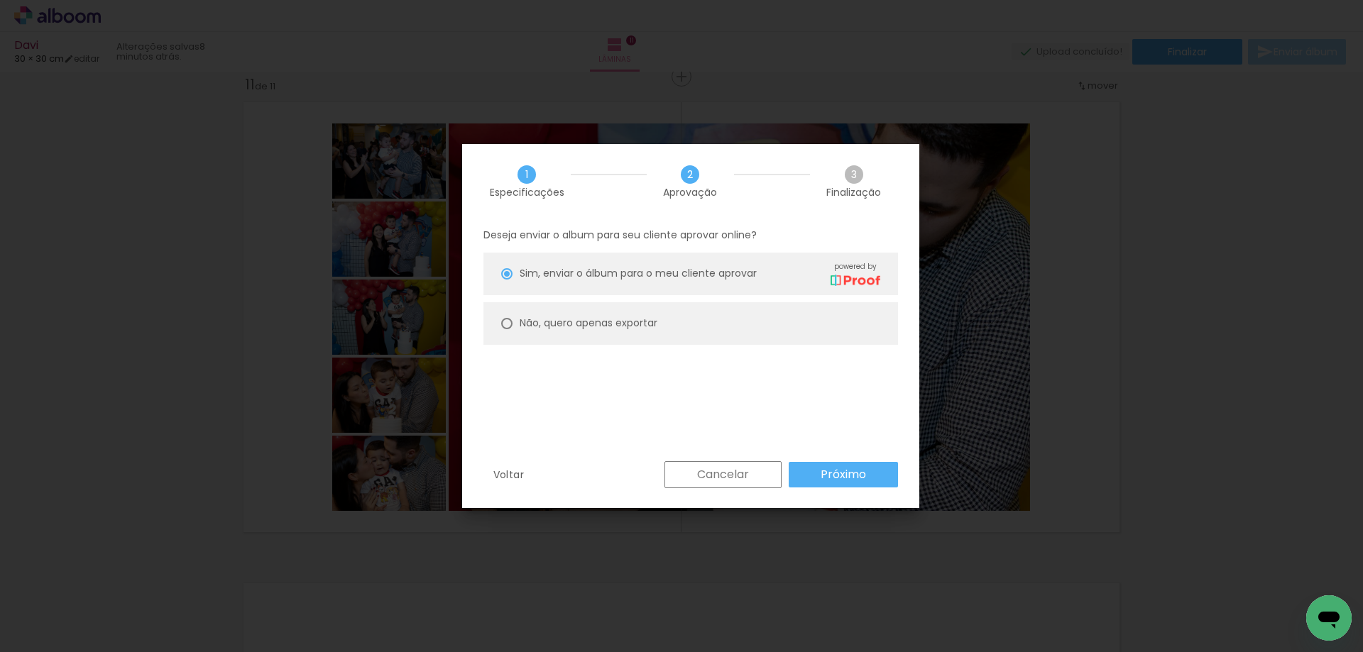
click at [0, 0] on slot "Não, quero apenas exportar" at bounding box center [0, 0] width 0 height 0
type paper-radio-button "on"
click at [866, 477] on paper-button "Próximo" at bounding box center [843, 475] width 109 height 26
type input "Alta, 300 DPI"
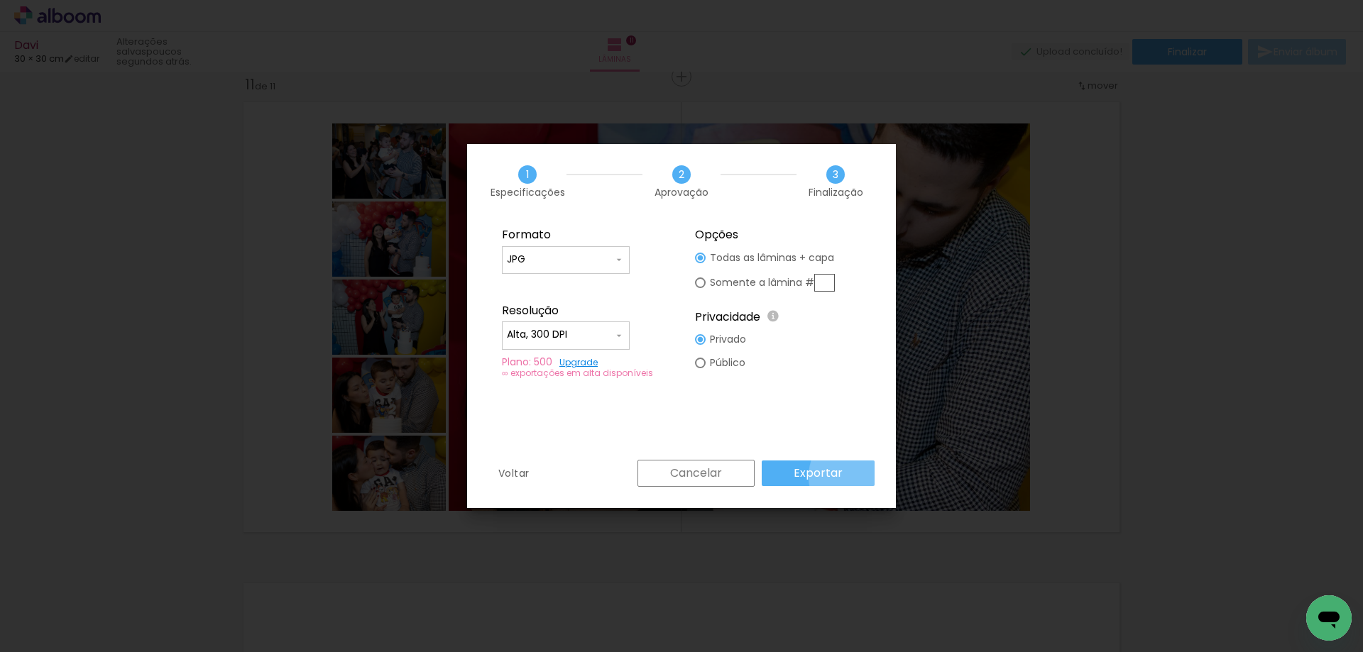
click at [0, 0] on paper-button "Exportar" at bounding box center [0, 0] width 0 height 0
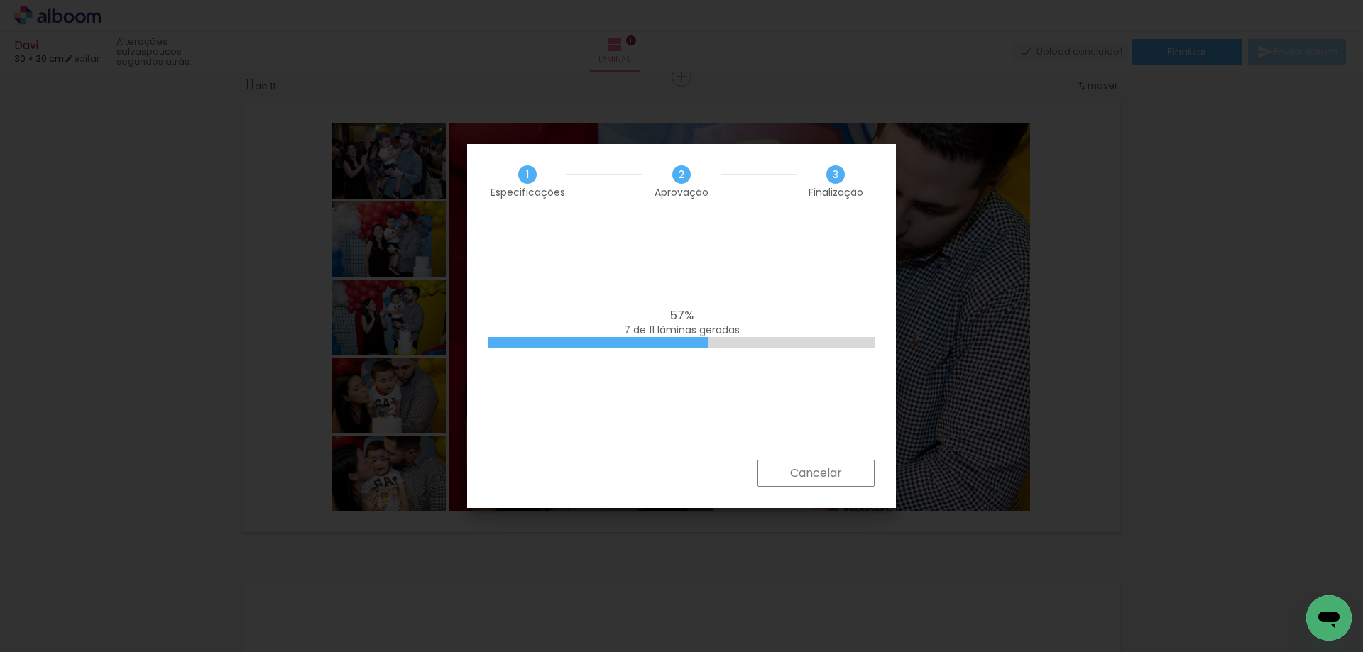
scroll to position [0, 5280]
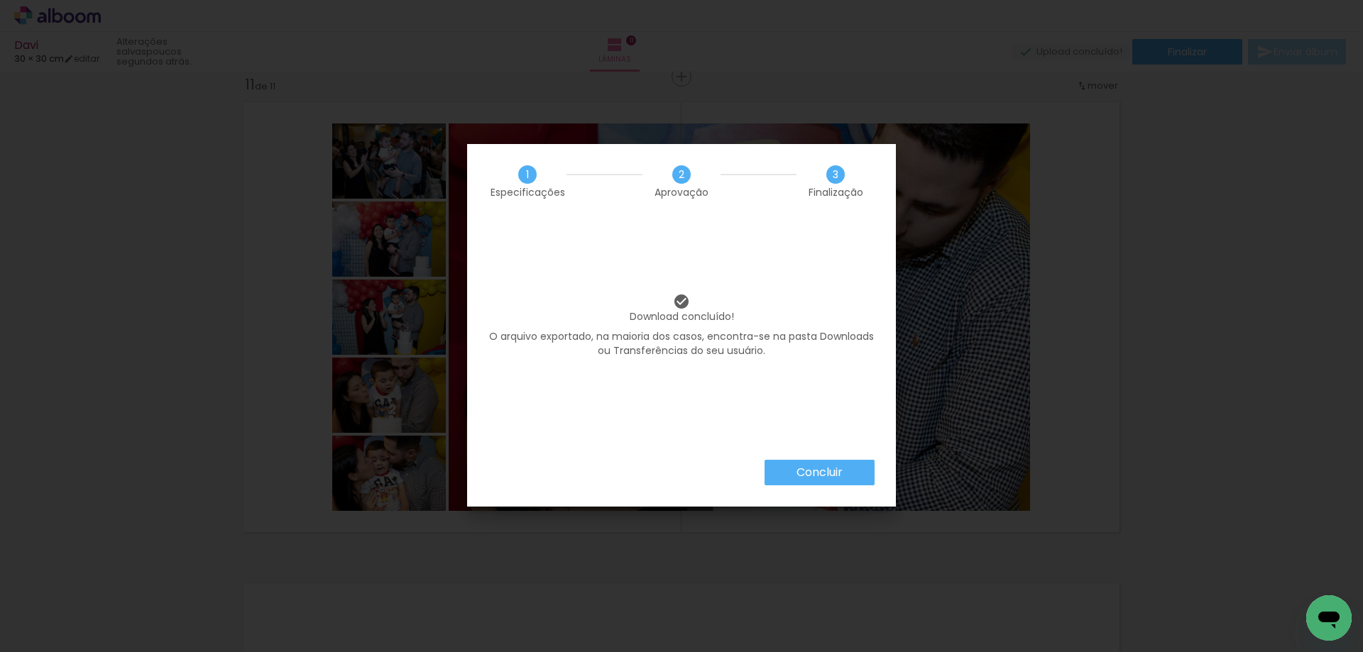
click at [851, 471] on paper-button "Concluir" at bounding box center [819, 473] width 110 height 26
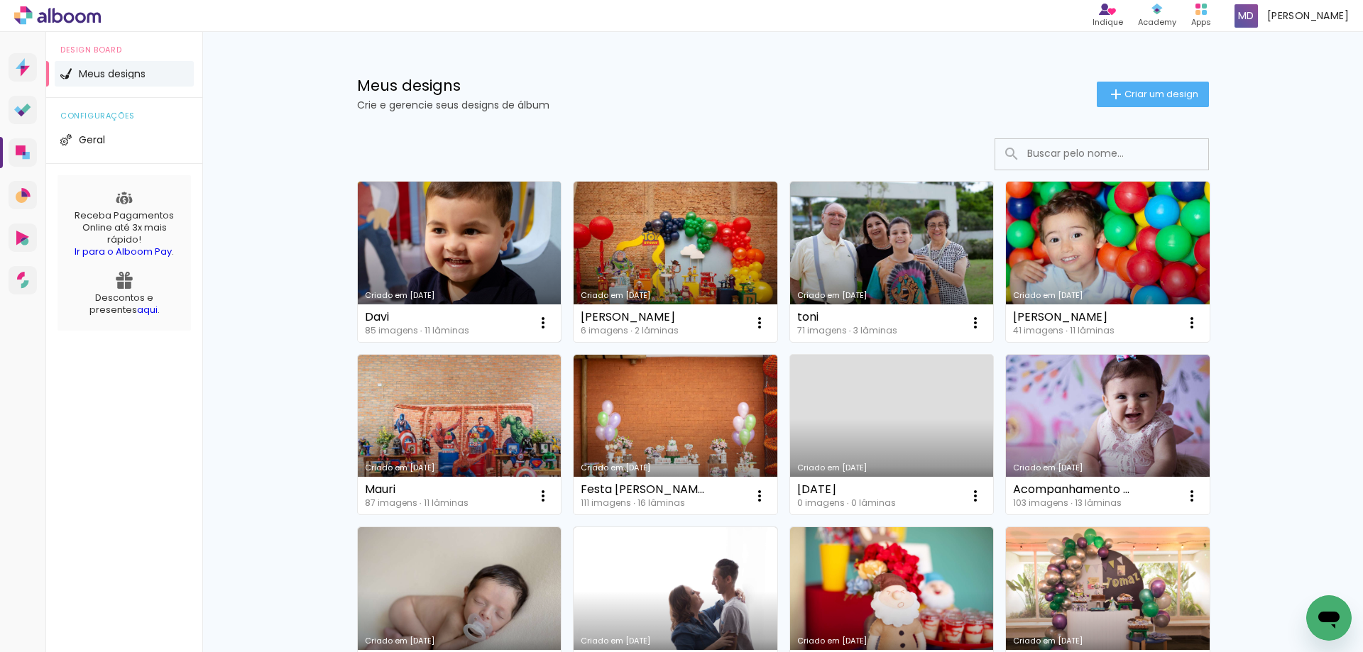
click at [435, 294] on div "Criado em [DATE]" at bounding box center [460, 296] width 190 height 8
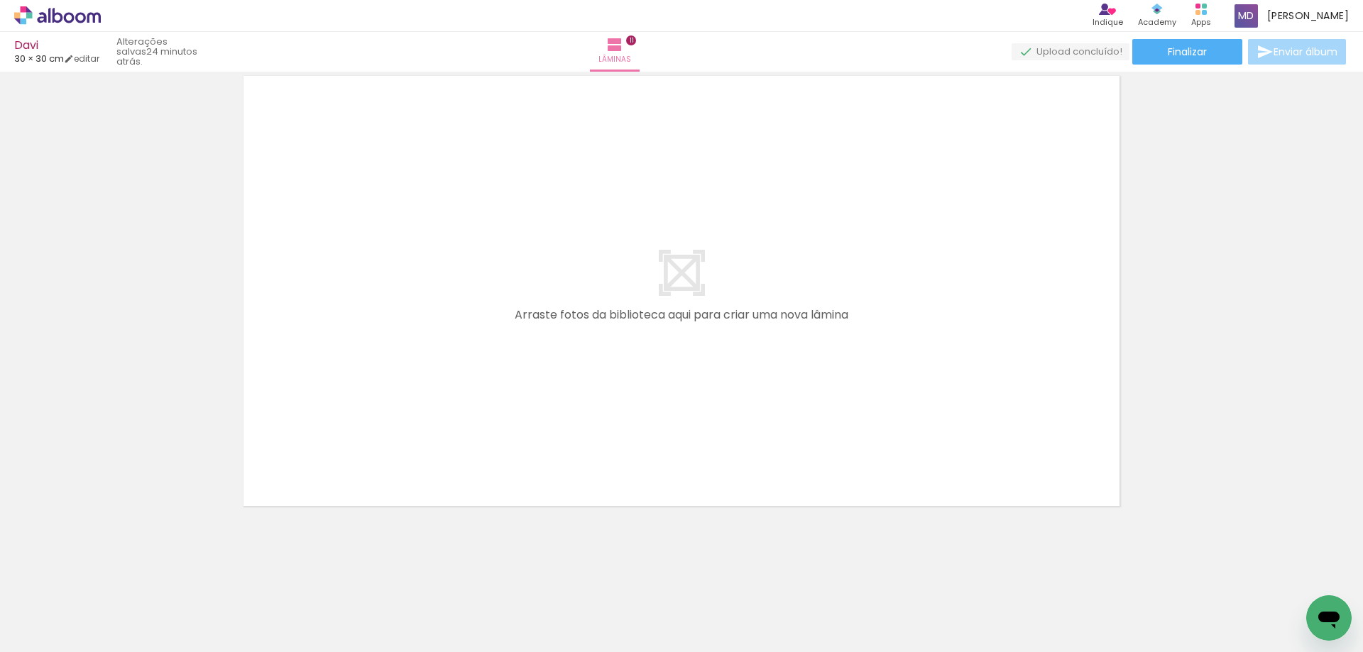
scroll to position [0, 4607]
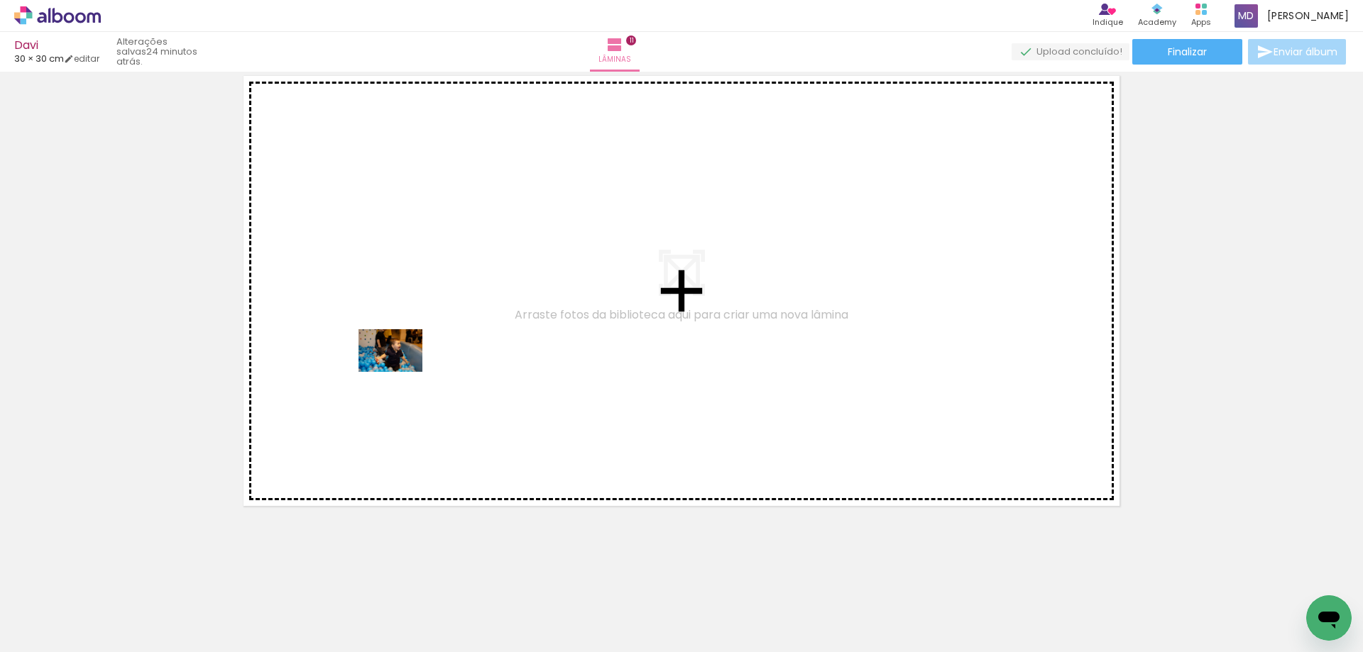
drag, startPoint x: 471, startPoint y: 615, endPoint x: 401, endPoint y: 368, distance: 256.6
click at [401, 368] on quentale-workspace at bounding box center [681, 326] width 1363 height 652
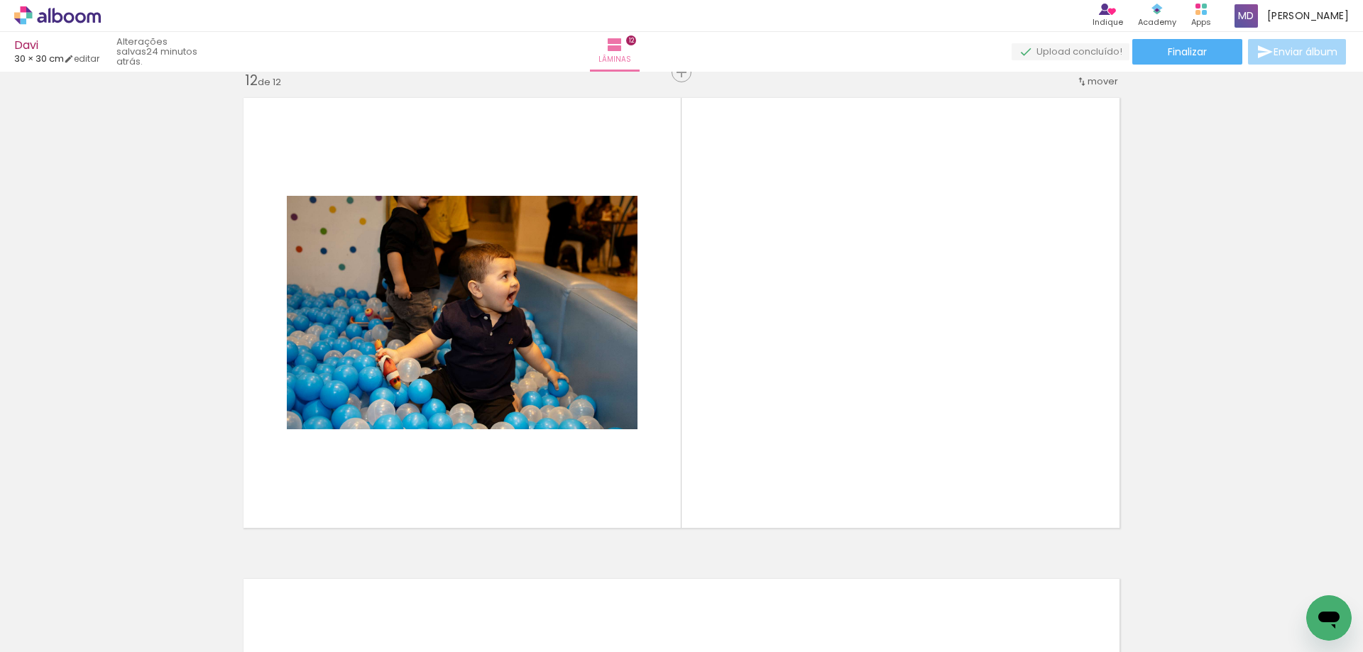
scroll to position [5312, 0]
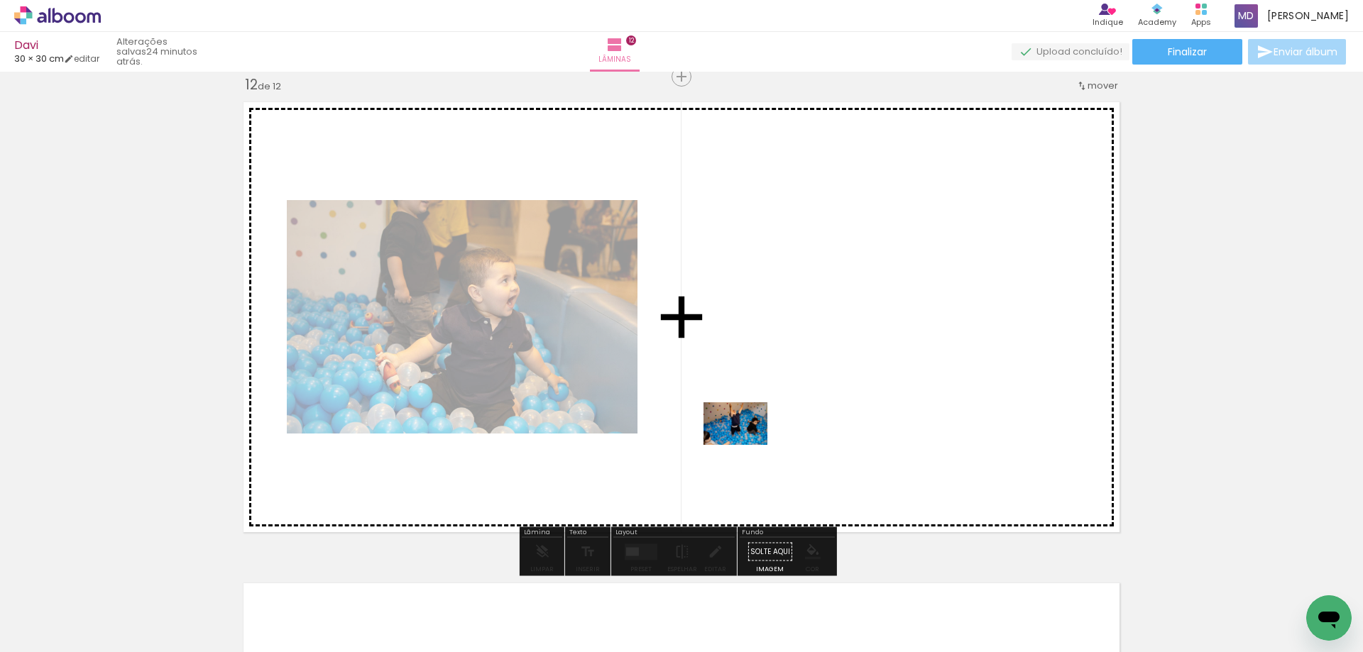
drag, startPoint x: 561, startPoint y: 621, endPoint x: 747, endPoint y: 443, distance: 257.0
click at [747, 443] on quentale-workspace at bounding box center [681, 326] width 1363 height 652
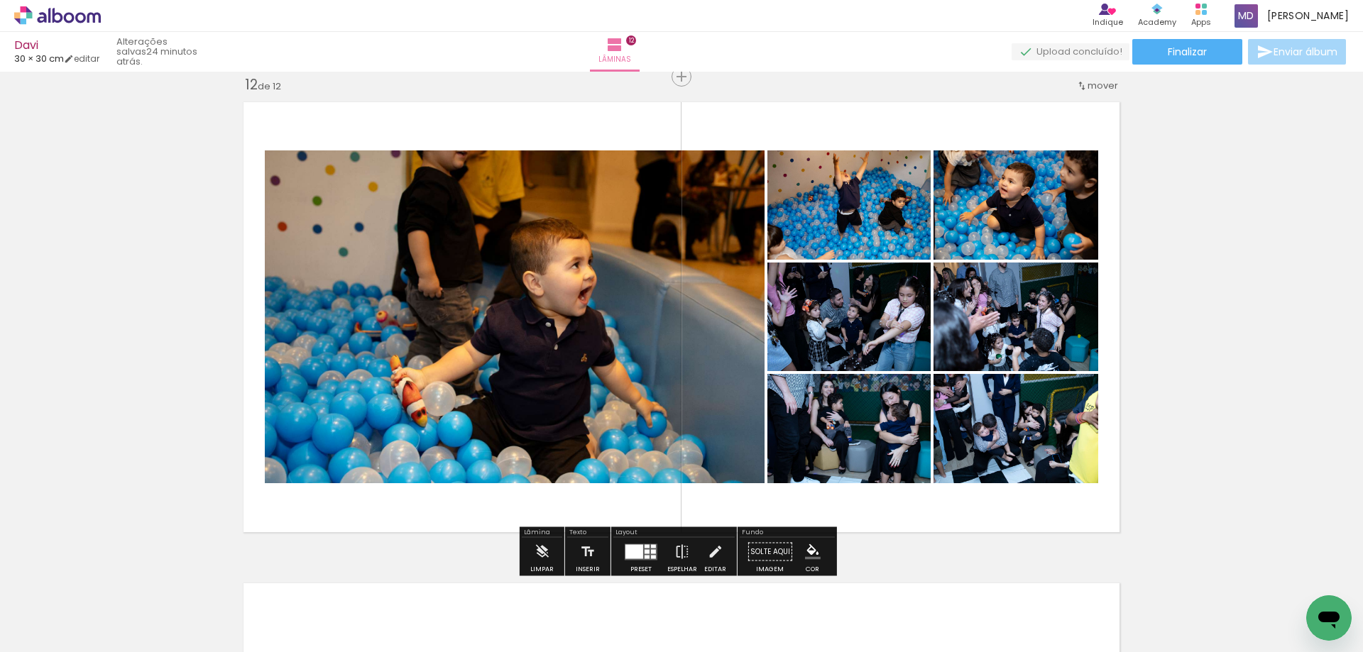
scroll to position [0, 4607]
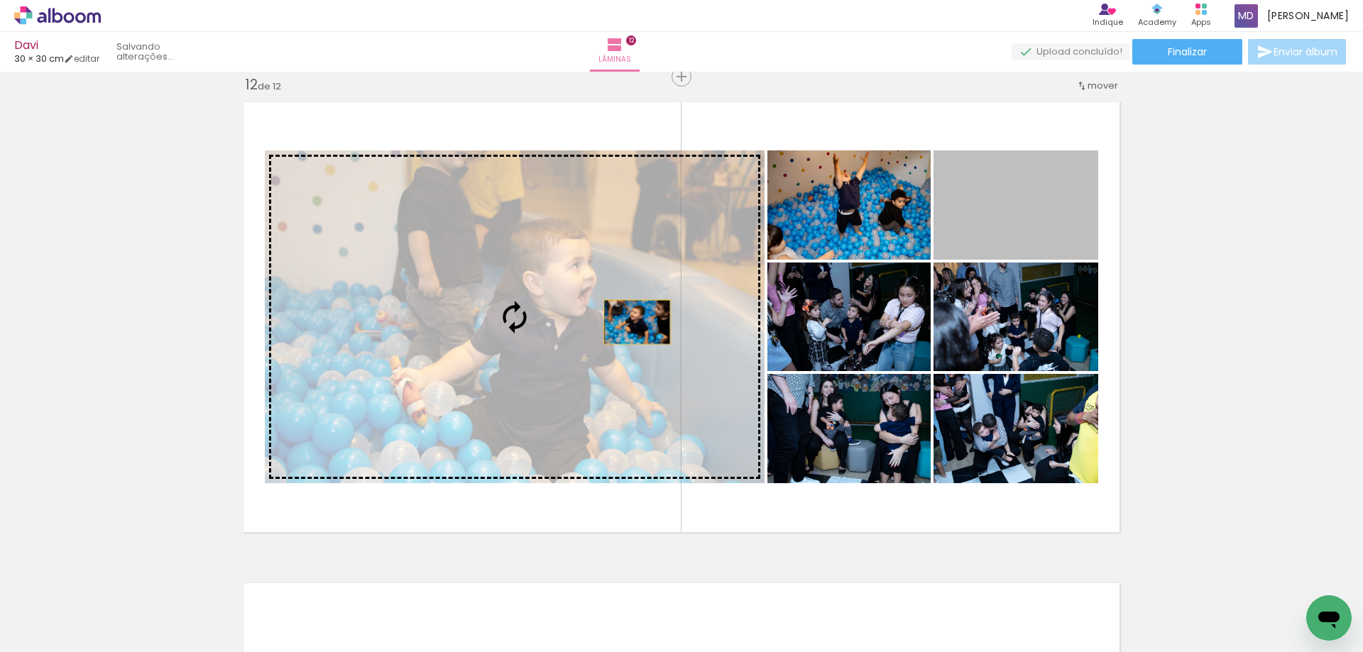
drag, startPoint x: 1029, startPoint y: 215, endPoint x: 629, endPoint y: 322, distance: 414.4
click at [0, 0] on slot at bounding box center [0, 0] width 0 height 0
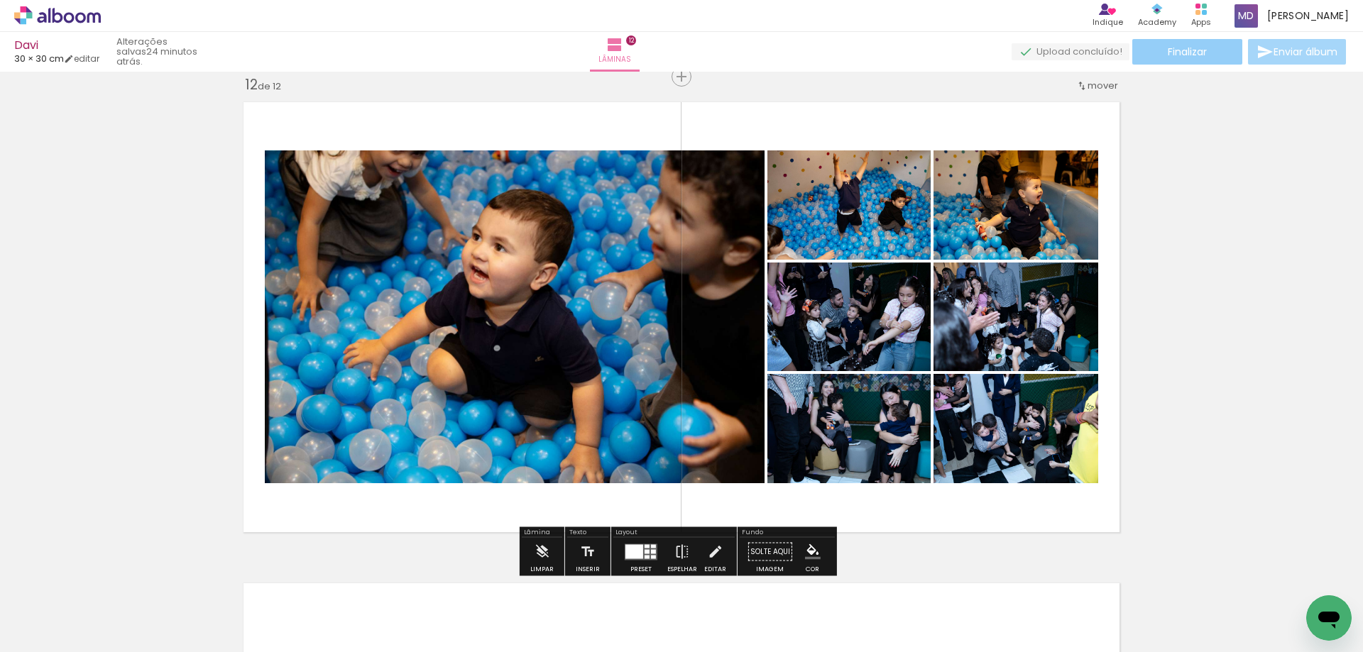
click at [1191, 57] on span "Finalizar" at bounding box center [1187, 52] width 39 height 10
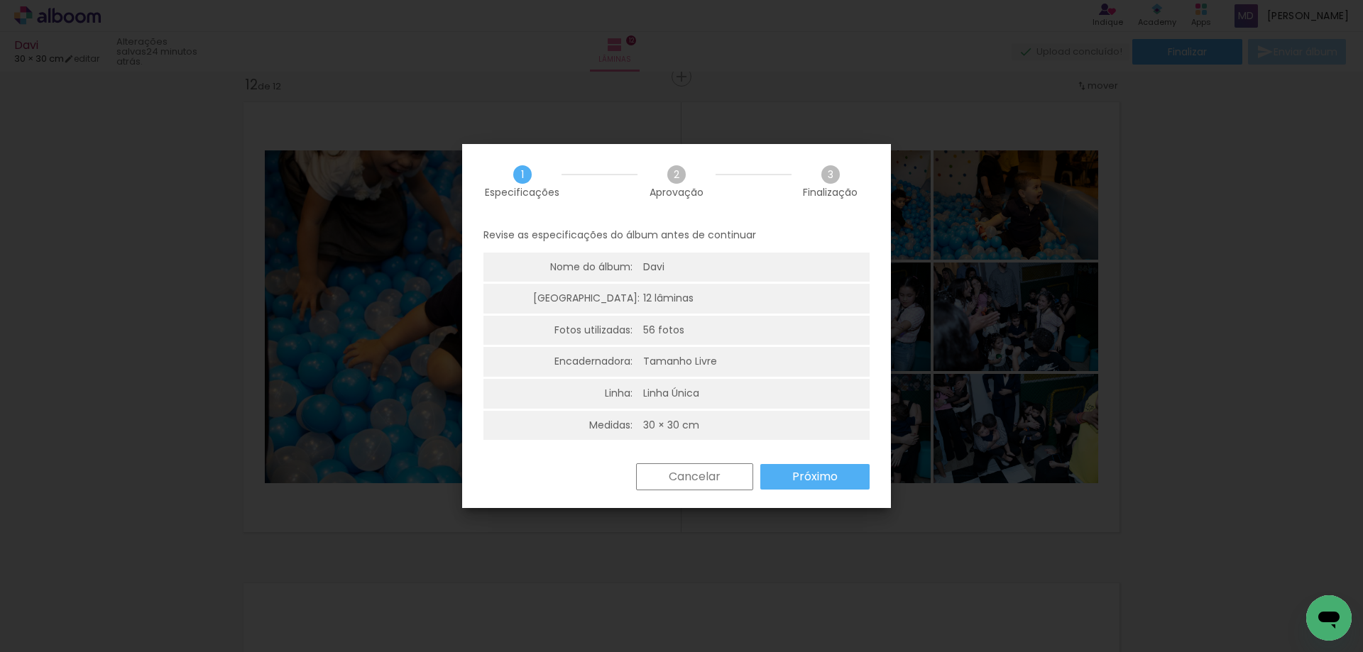
click at [0, 0] on slot "Próximo" at bounding box center [0, 0] width 0 height 0
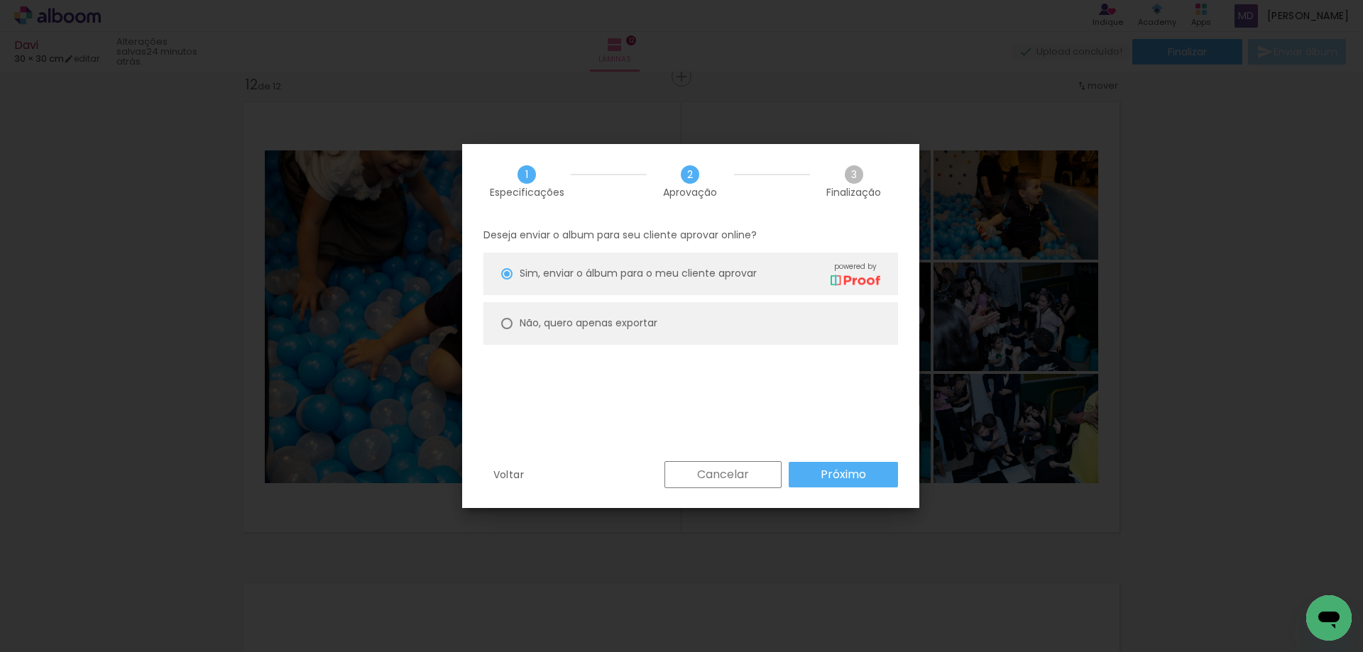
click at [0, 0] on slot "Não, quero apenas exportar" at bounding box center [0, 0] width 0 height 0
type paper-radio-button "on"
click at [818, 471] on paper-button "Próximo" at bounding box center [843, 475] width 109 height 26
type input "Alta, 300 DPI"
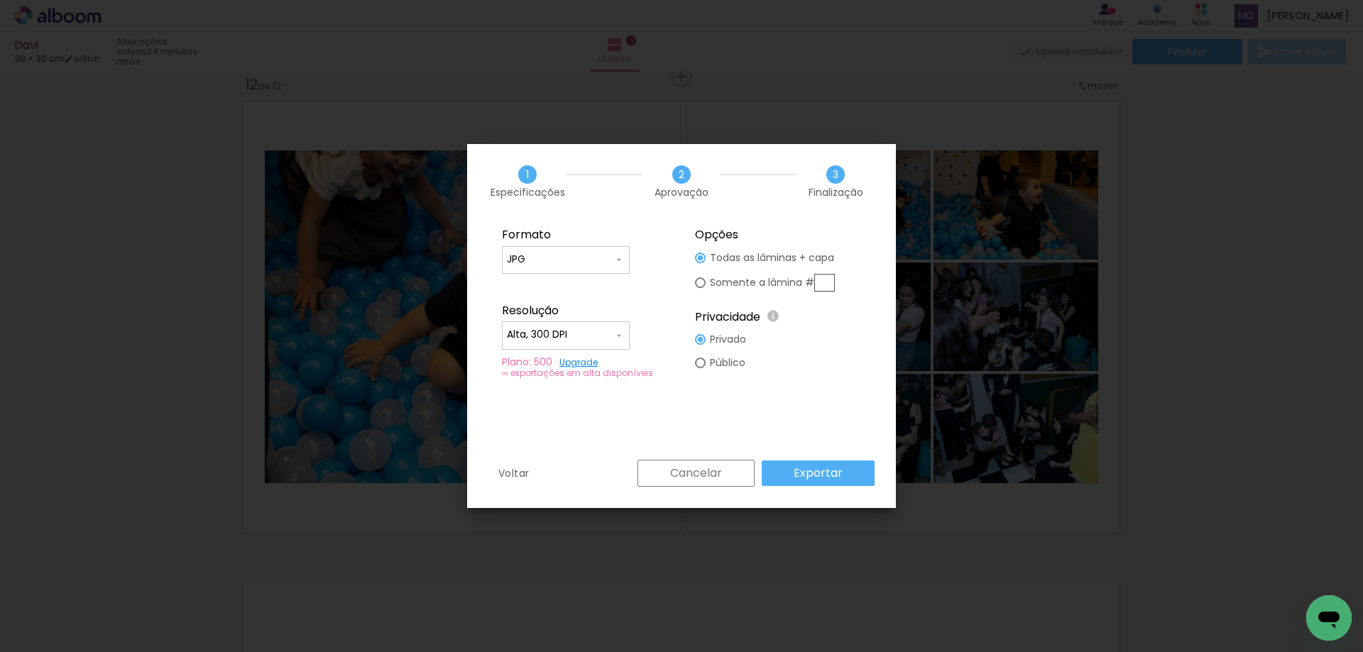
click at [821, 282] on input "text" at bounding box center [824, 283] width 21 height 18
type paper-radio-button "on"
type input "12"
click at [0, 0] on slot "Exportar" at bounding box center [0, 0] width 0 height 0
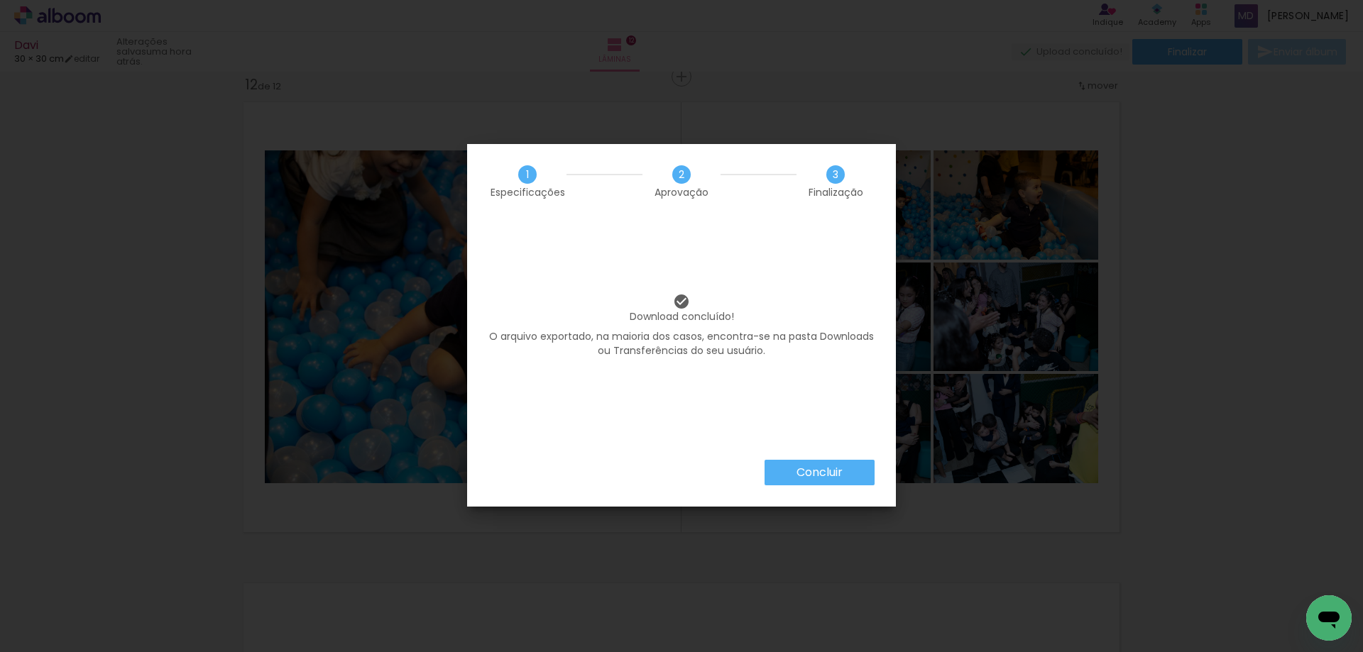
scroll to position [0, 4607]
click at [0, 0] on slot "Concluir" at bounding box center [0, 0] width 0 height 0
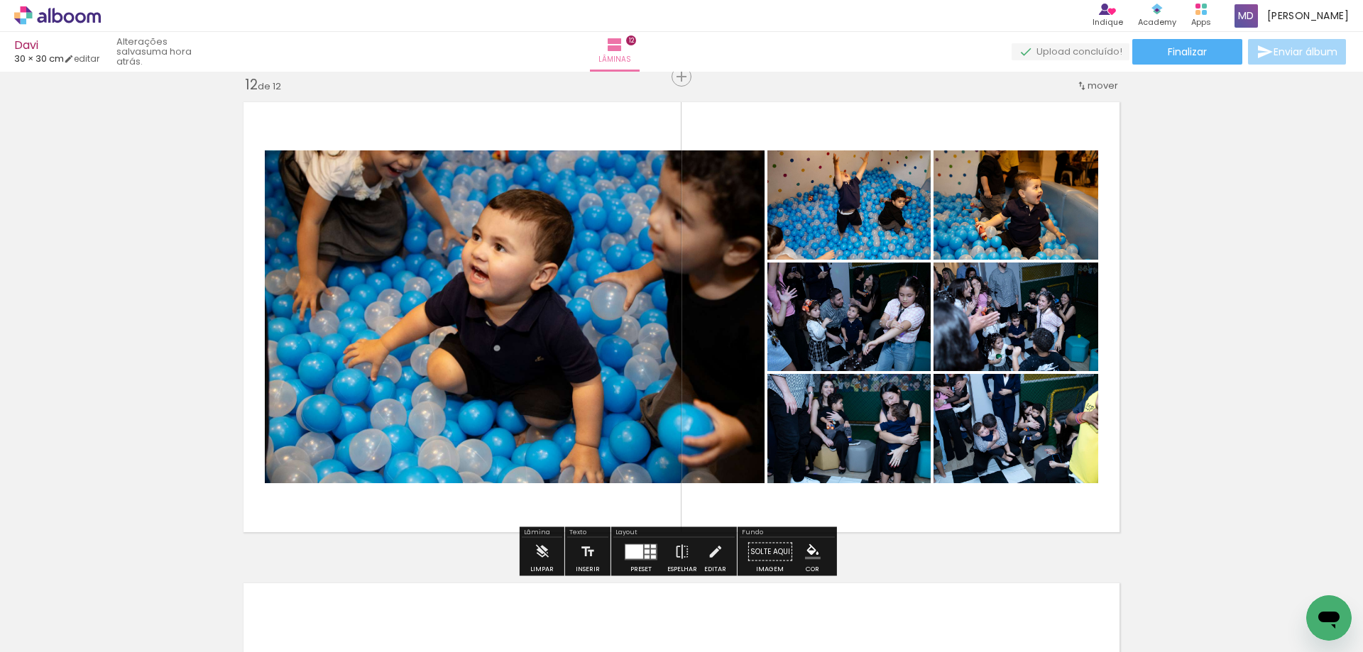
click at [628, 550] on div at bounding box center [634, 551] width 18 height 14
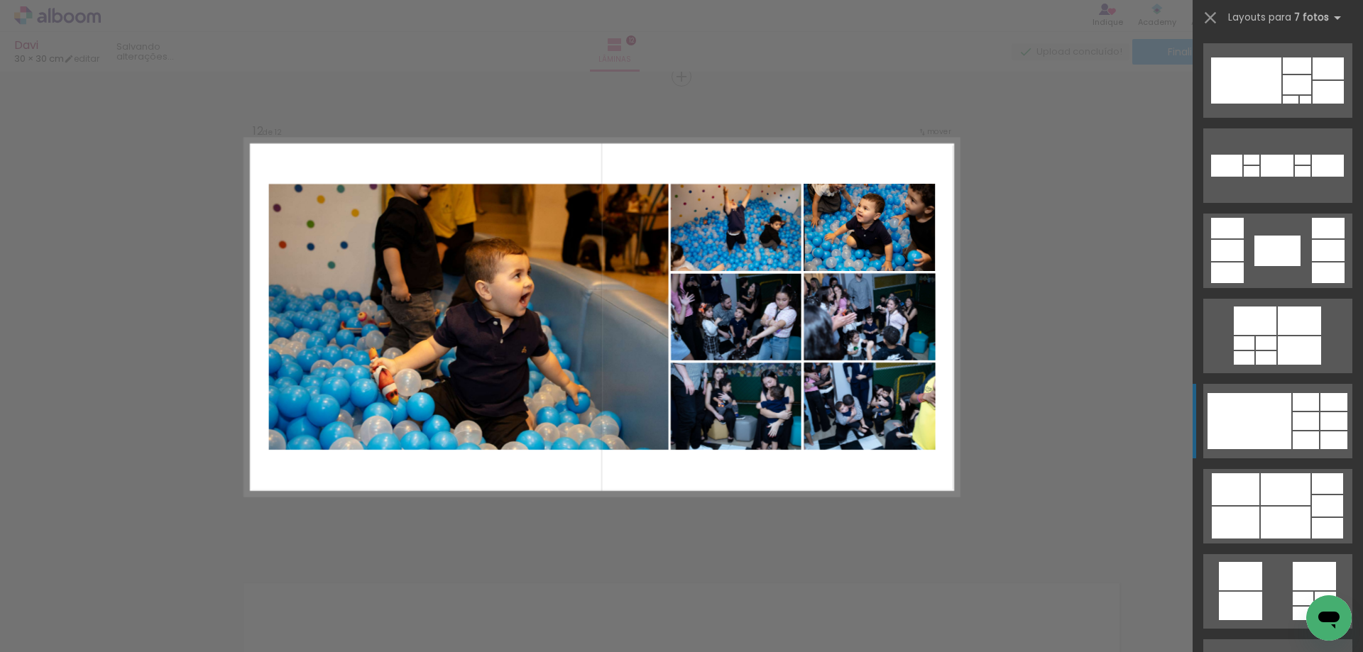
scroll to position [767, 0]
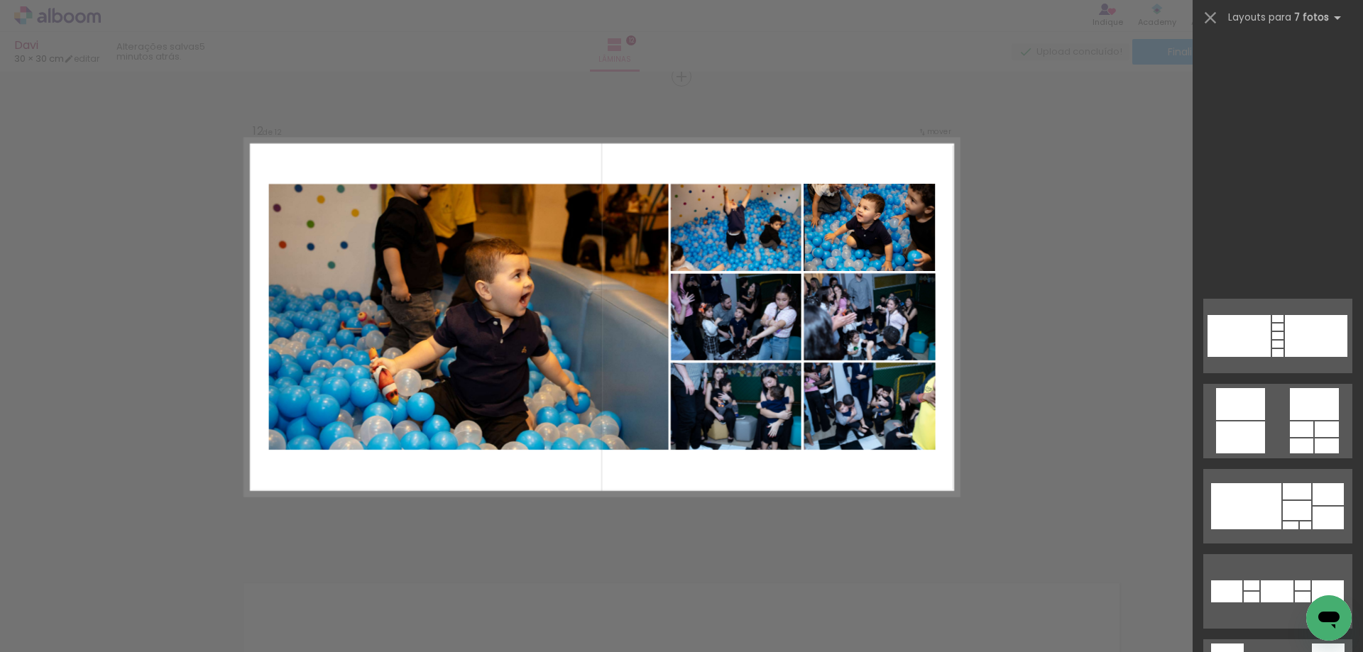
scroll to position [0, 4607]
